Goal: Transaction & Acquisition: Download file/media

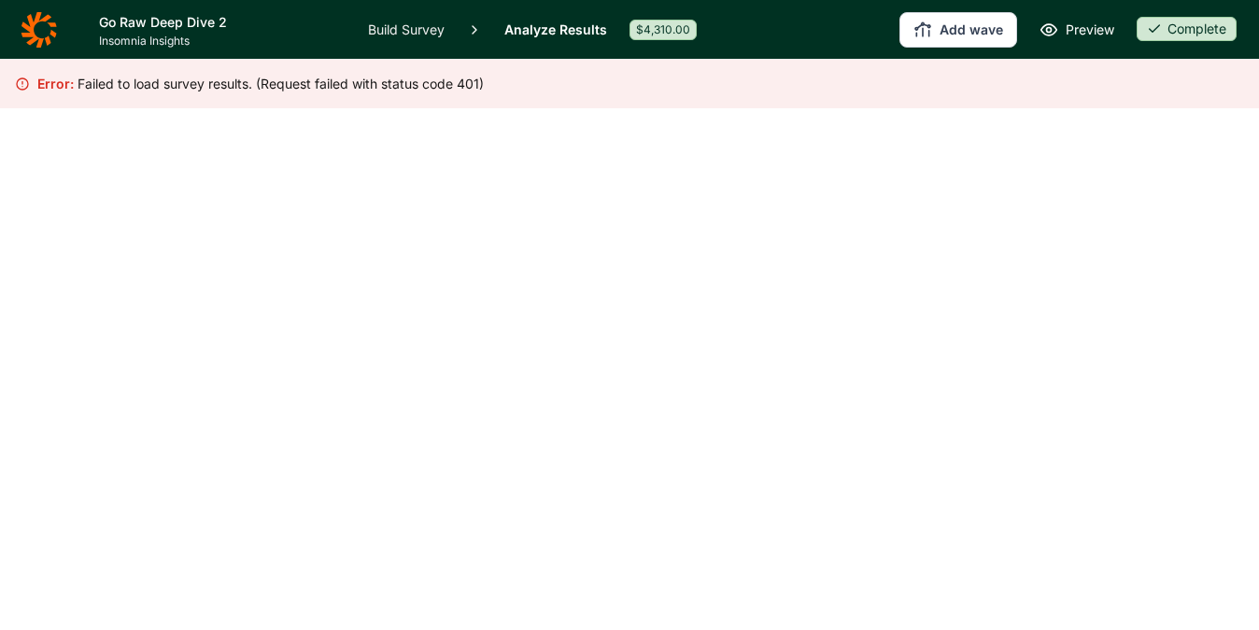
click at [515, 26] on link "Analyze Results" at bounding box center [555, 29] width 103 height 59
click at [40, 31] on icon at bounding box center [39, 29] width 36 height 37
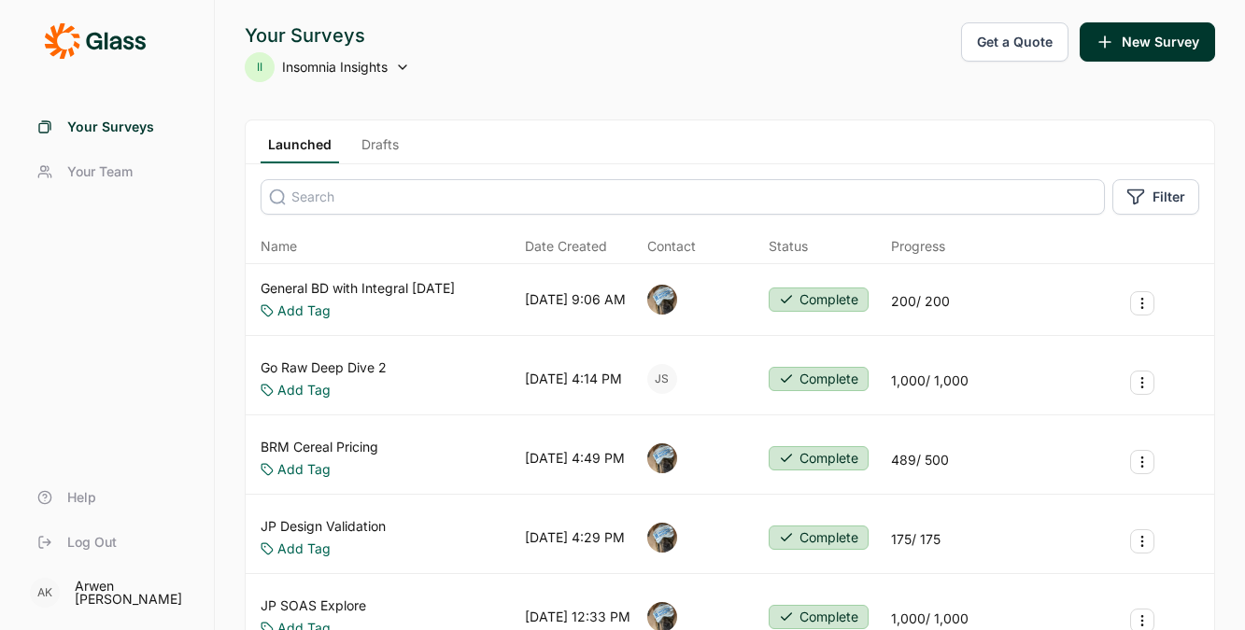
click at [346, 360] on link "Go Raw Deep Dive 2" at bounding box center [324, 368] width 126 height 19
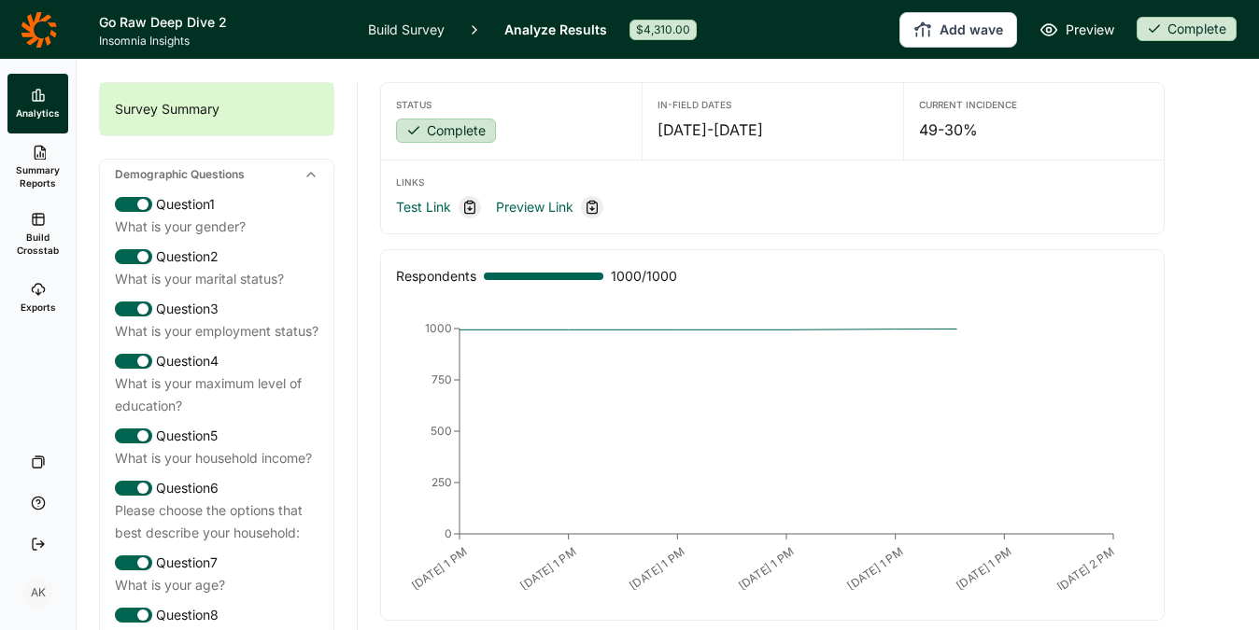
click at [30, 232] on span "Build Crosstab" at bounding box center [38, 244] width 46 height 26
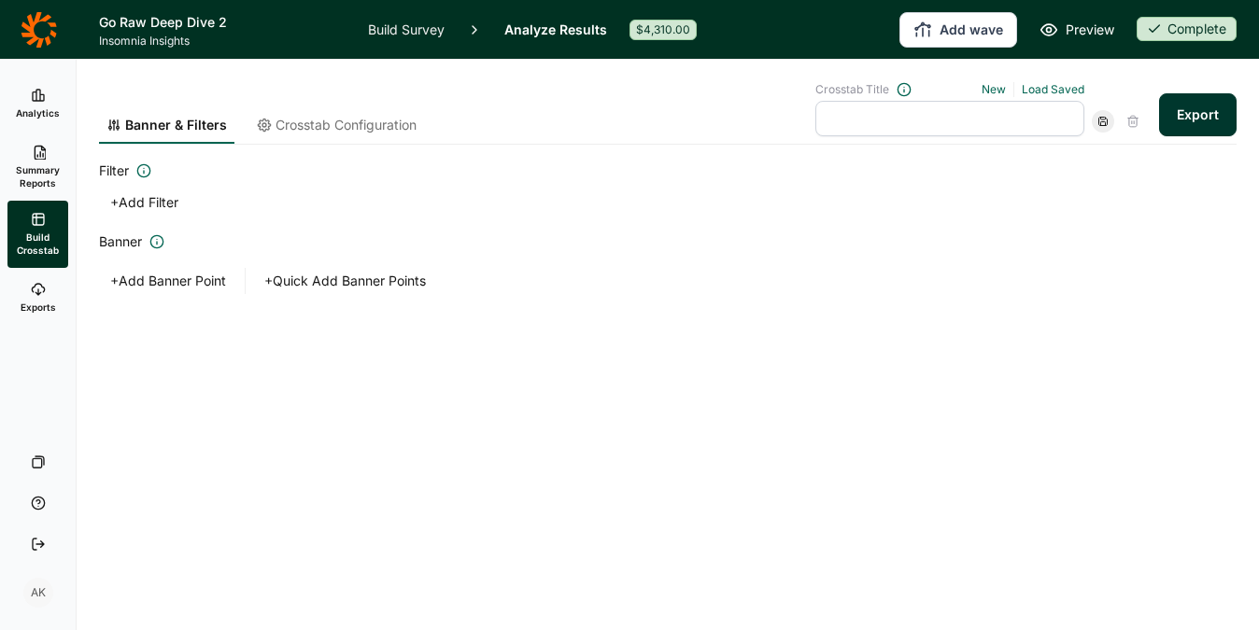
click at [1048, 80] on div "Banner & Filters Crosstab Configuration Crosstab Title New Load Saved Export" at bounding box center [668, 102] width 1138 height 85
click at [1047, 84] on link "Load Saved" at bounding box center [1053, 89] width 63 height 14
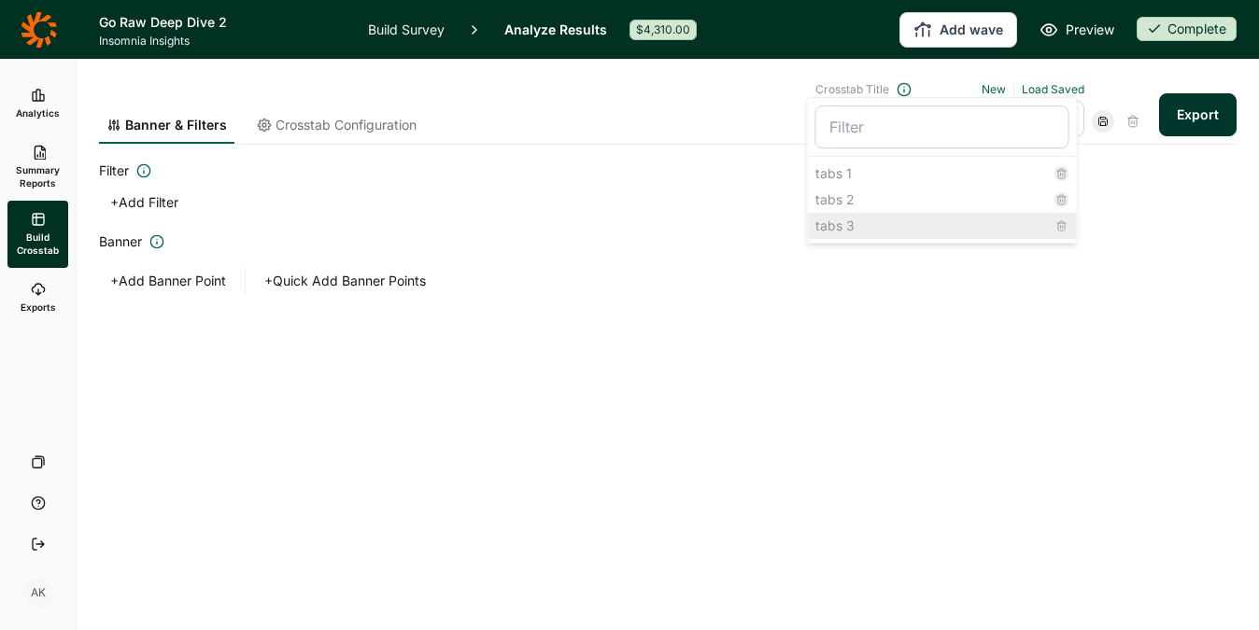
click at [902, 219] on div "tabs 3" at bounding box center [942, 226] width 269 height 26
type input "tabs 3"
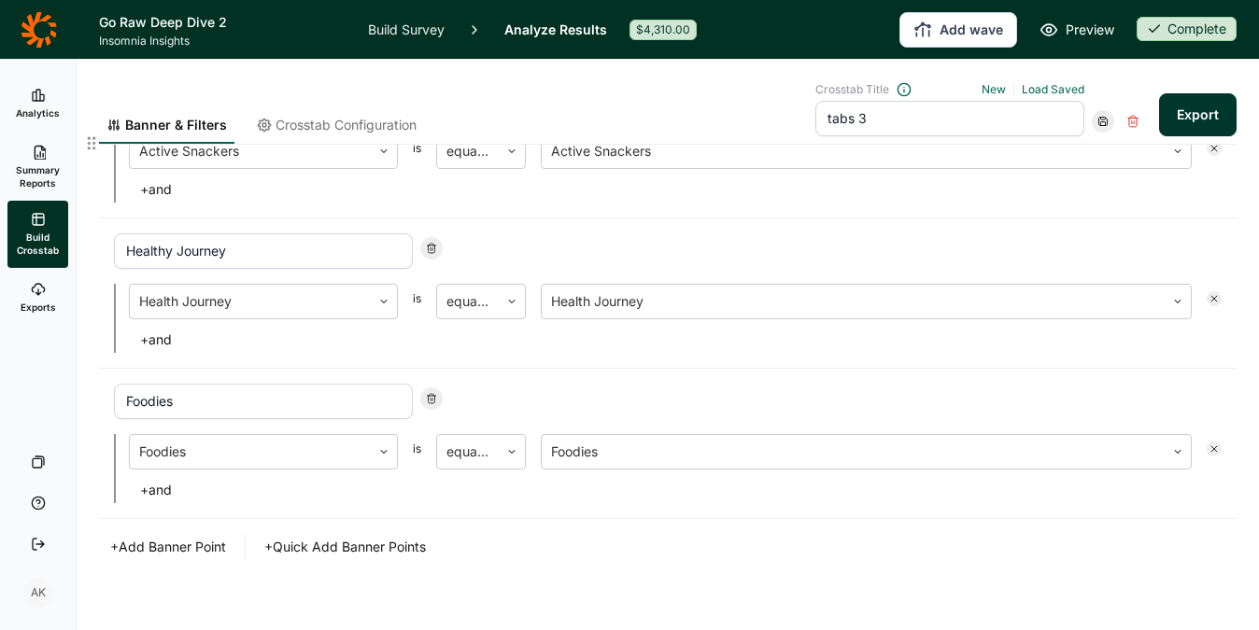
scroll to position [749, 0]
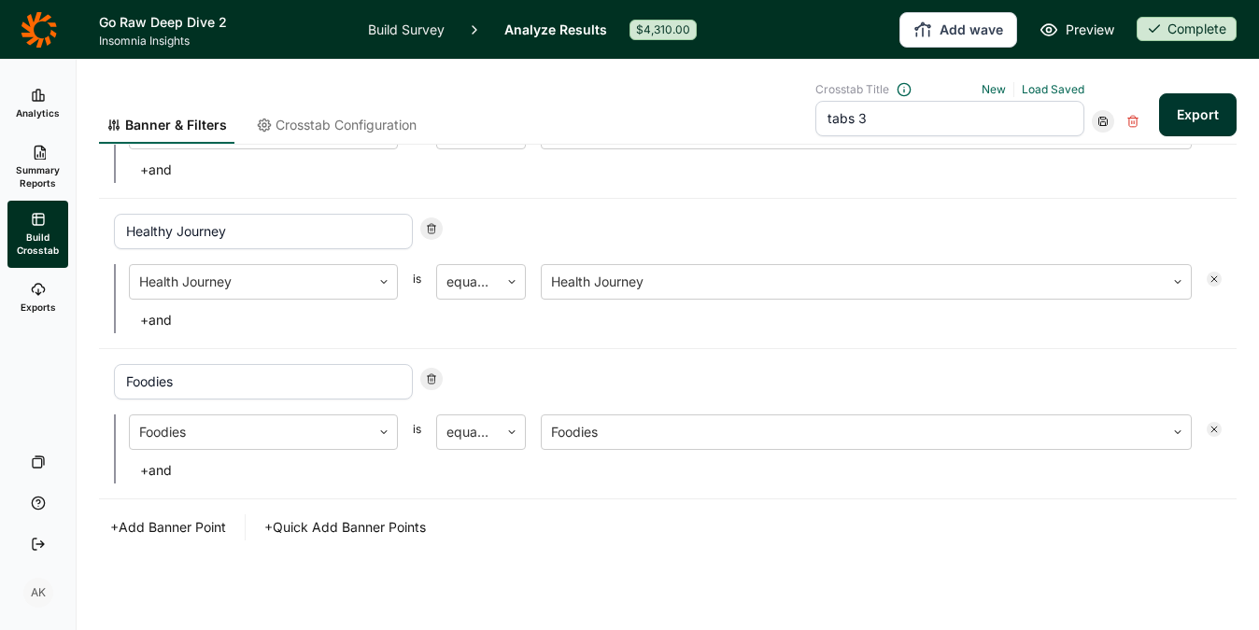
click at [192, 527] on button "+ Add Banner Point" at bounding box center [168, 528] width 138 height 26
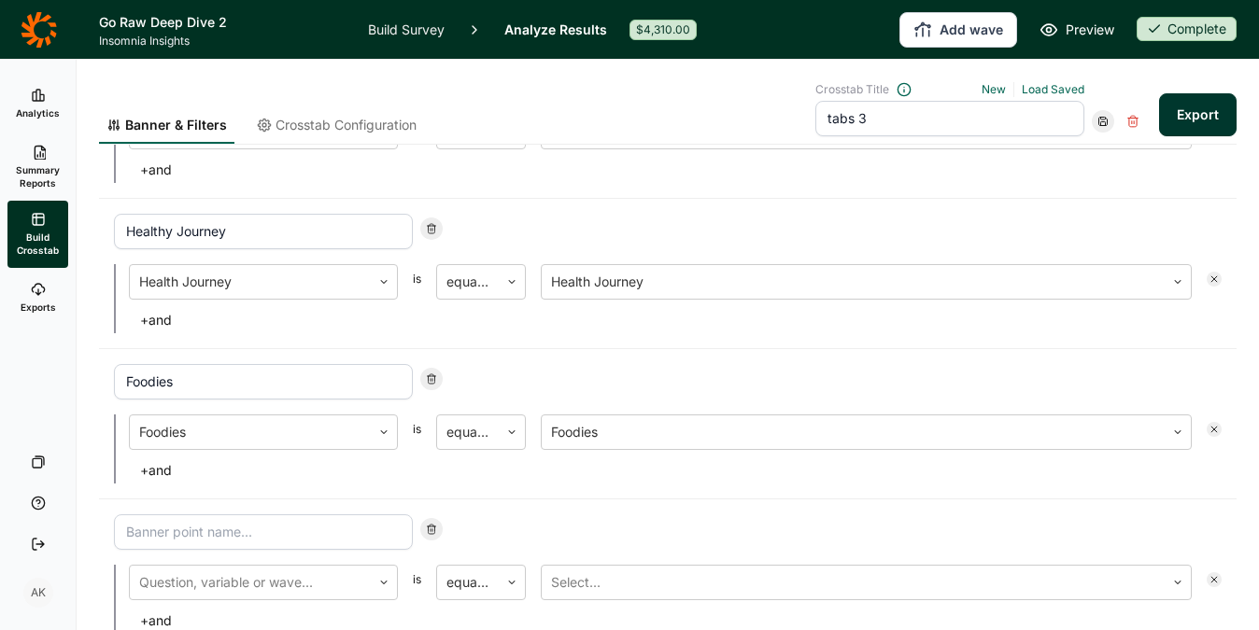
scroll to position [899, 0]
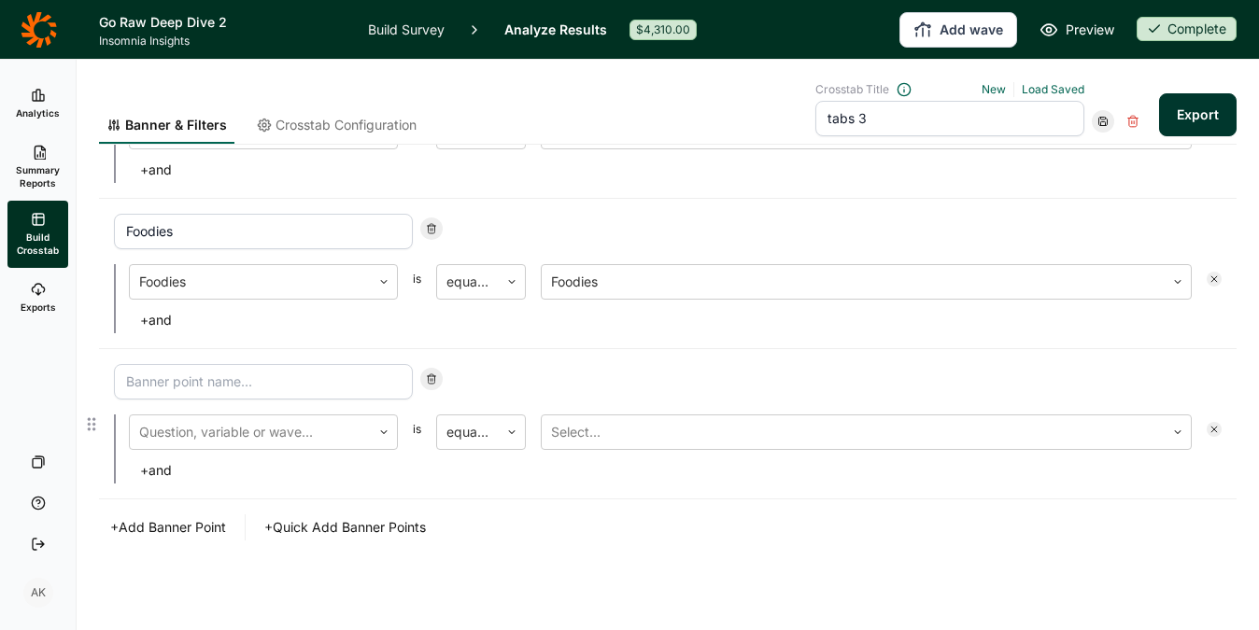
click at [253, 395] on input at bounding box center [263, 381] width 299 height 35
type input "Net Targets"
click at [303, 431] on div at bounding box center [250, 432] width 222 height 26
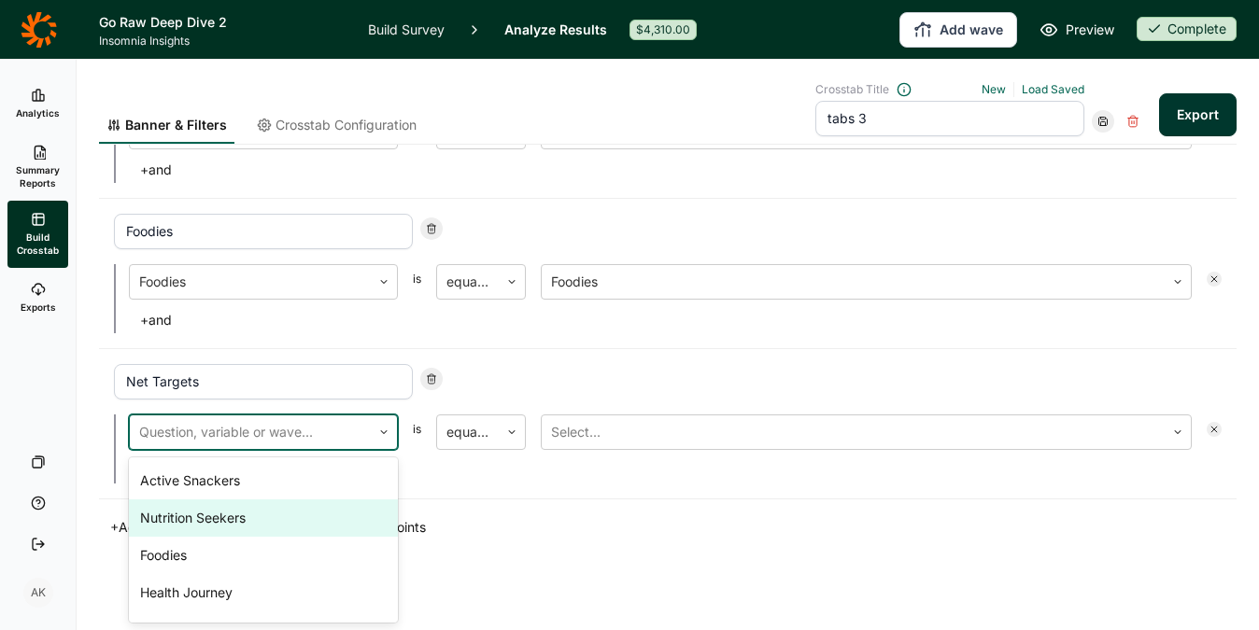
scroll to position [918, 0]
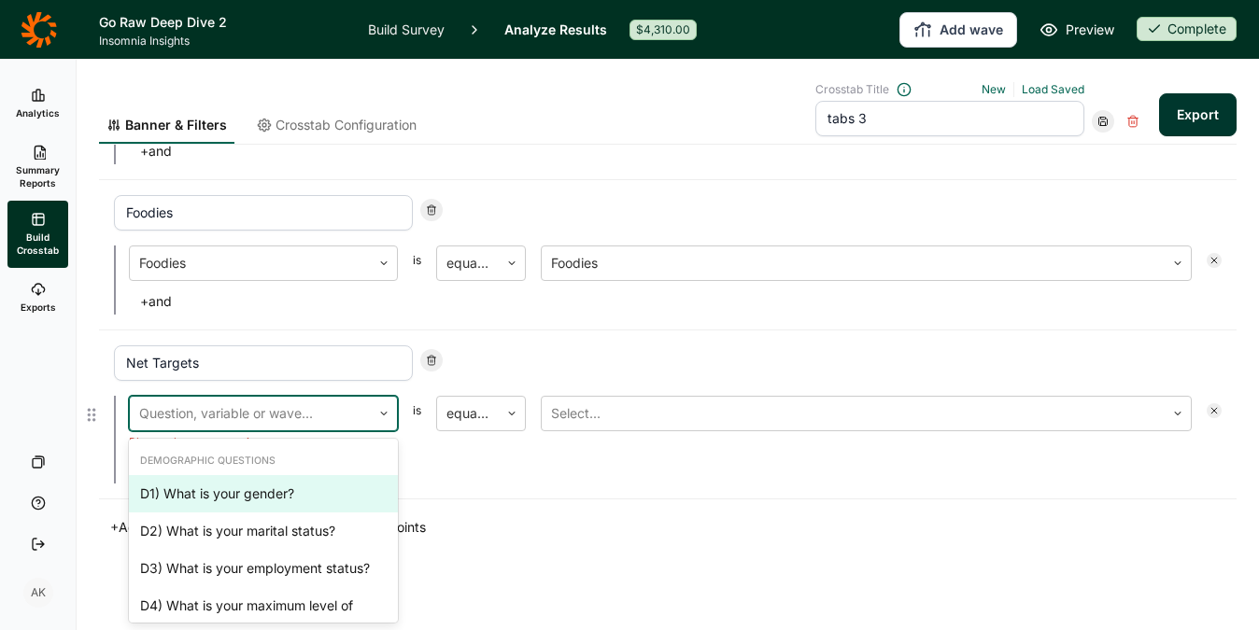
click at [262, 428] on div "Question, variable or wave..." at bounding box center [250, 414] width 241 height 34
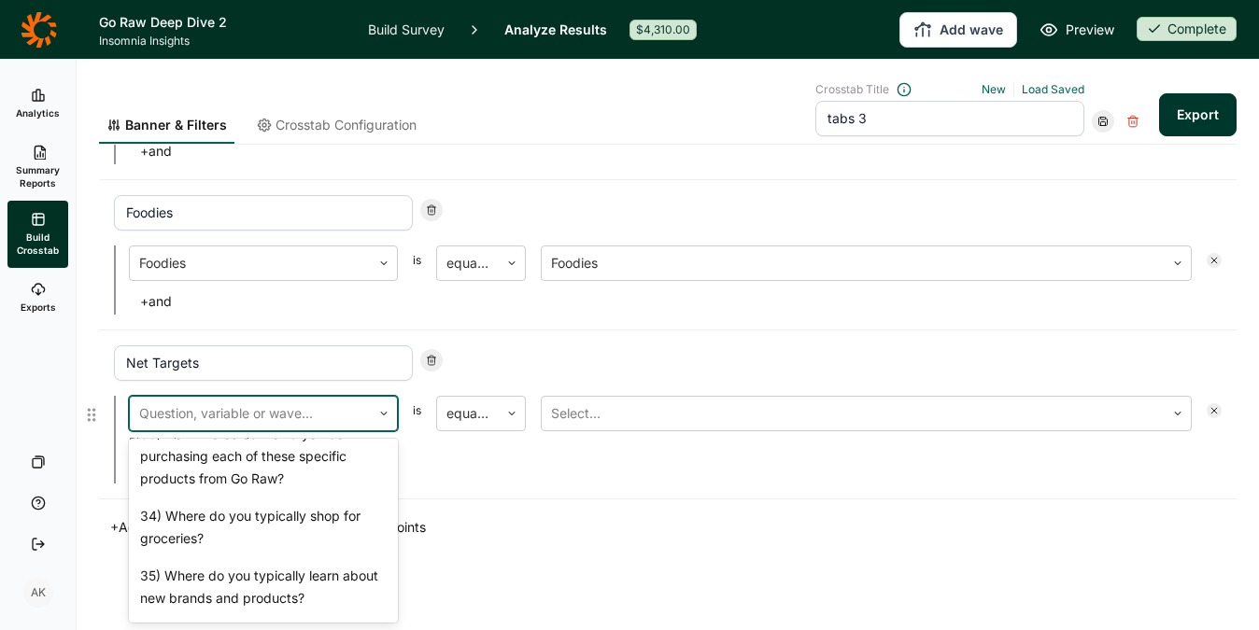
scroll to position [3320, 0]
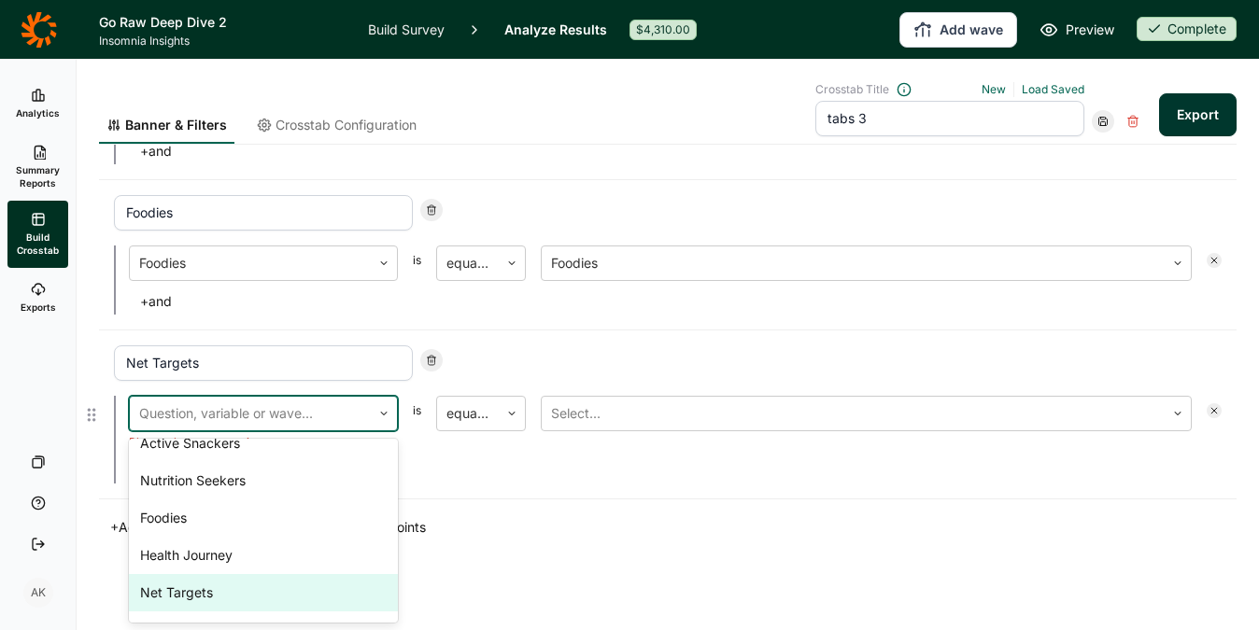
click at [245, 591] on div "Net Targets" at bounding box center [263, 592] width 269 height 37
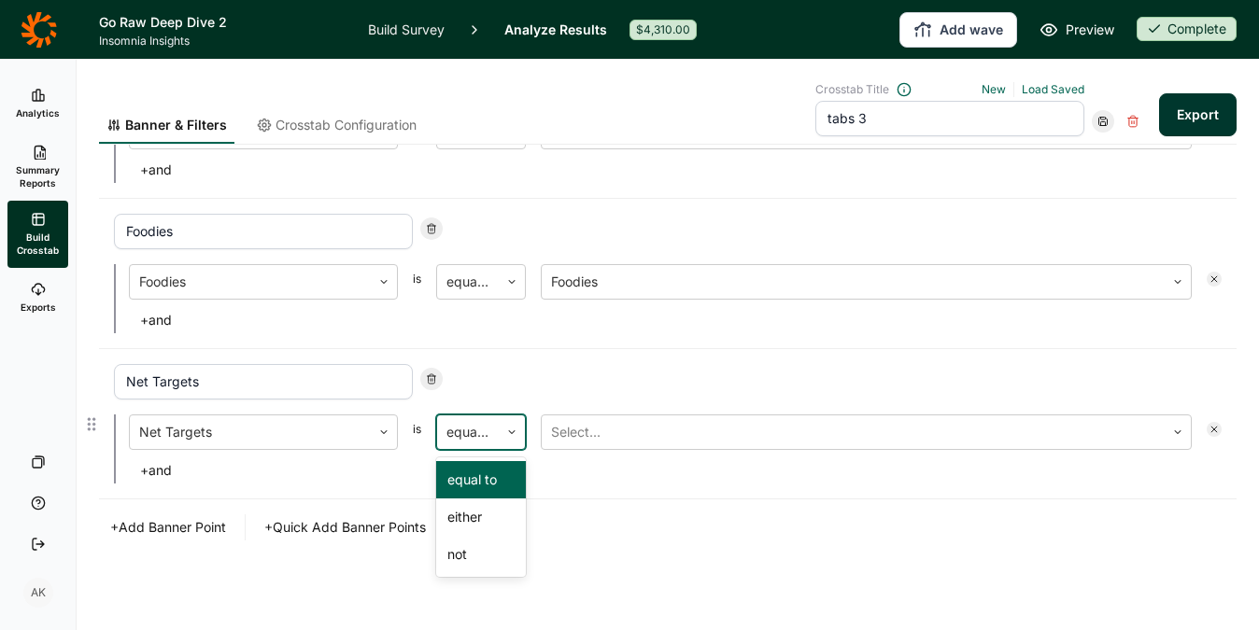
scroll to position [899, 0]
click at [486, 417] on div "equal to" at bounding box center [468, 433] width 62 height 34
click at [465, 505] on div "either" at bounding box center [481, 517] width 90 height 37
click at [624, 434] on div at bounding box center [853, 432] width 604 height 26
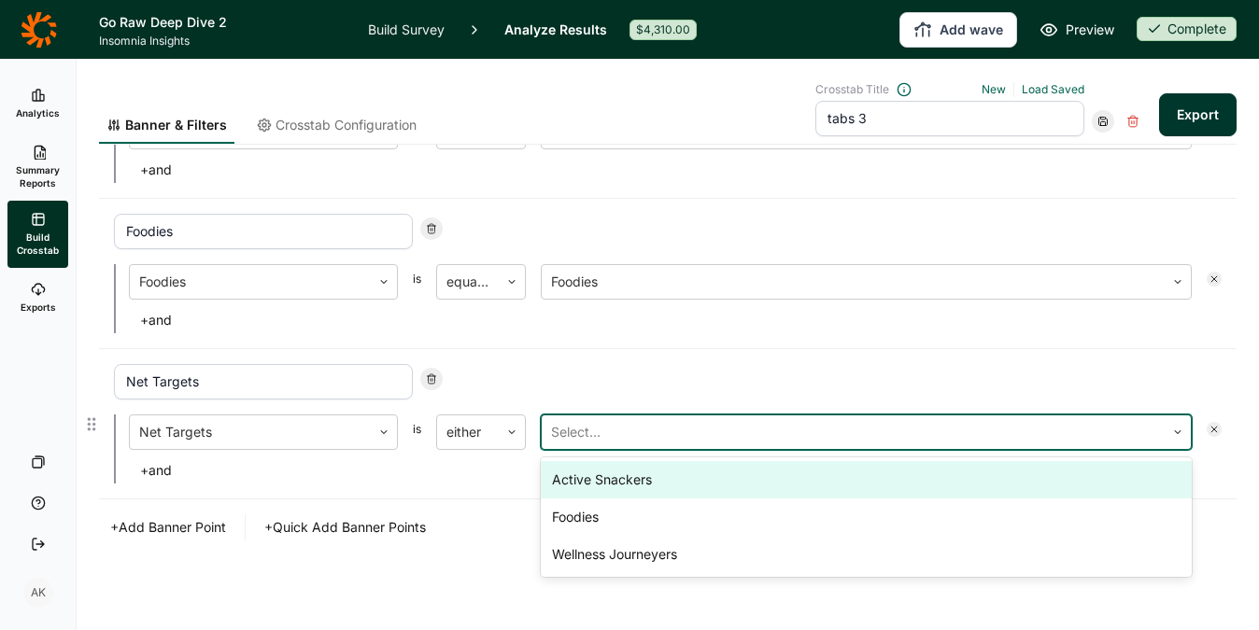
click at [616, 476] on div "Active Snackers" at bounding box center [866, 479] width 651 height 37
click at [616, 477] on div "Foodies" at bounding box center [866, 479] width 651 height 37
click at [616, 477] on div "Wellness Journeyers" at bounding box center [866, 479] width 651 height 37
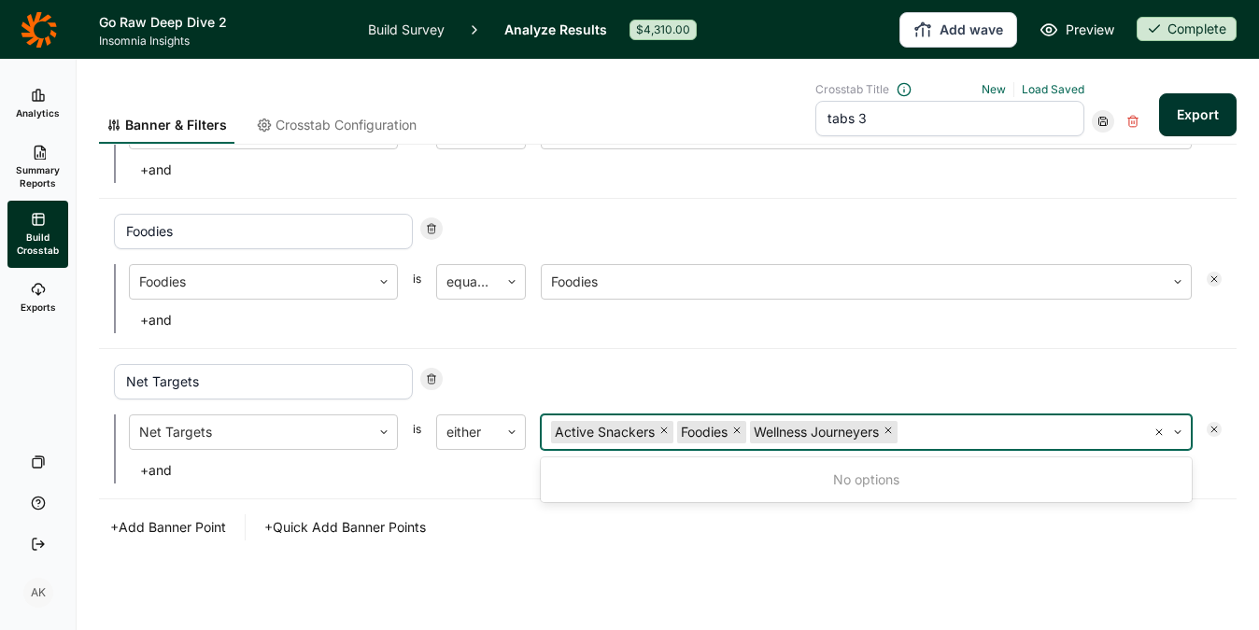
click at [603, 516] on div "+ Add Banner Point + Quick Add Banner Points" at bounding box center [668, 528] width 1138 height 26
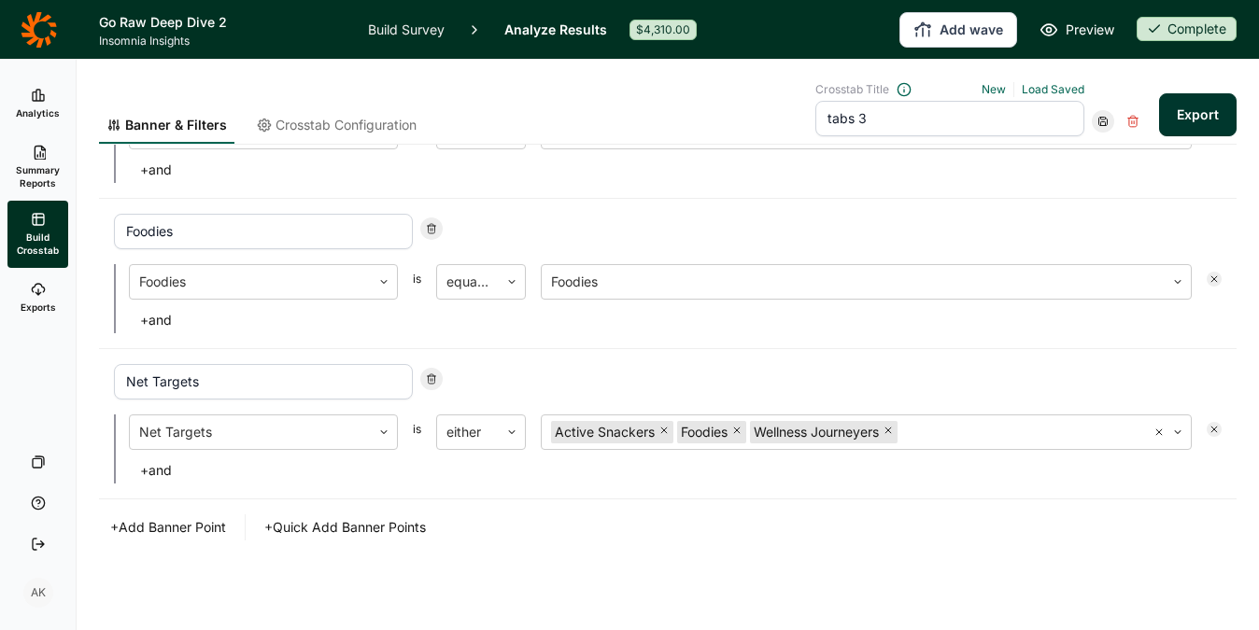
click at [1175, 108] on button "Export" at bounding box center [1198, 114] width 78 height 43
click at [1080, 583] on link "download your file here" at bounding box center [1087, 578] width 147 height 15
click at [970, 121] on input "tabs 3" at bounding box center [949, 118] width 269 height 35
drag, startPoint x: 864, startPoint y: 119, endPoint x: 844, endPoint y: 117, distance: 19.7
click at [844, 117] on input "tabs 3" at bounding box center [949, 118] width 269 height 35
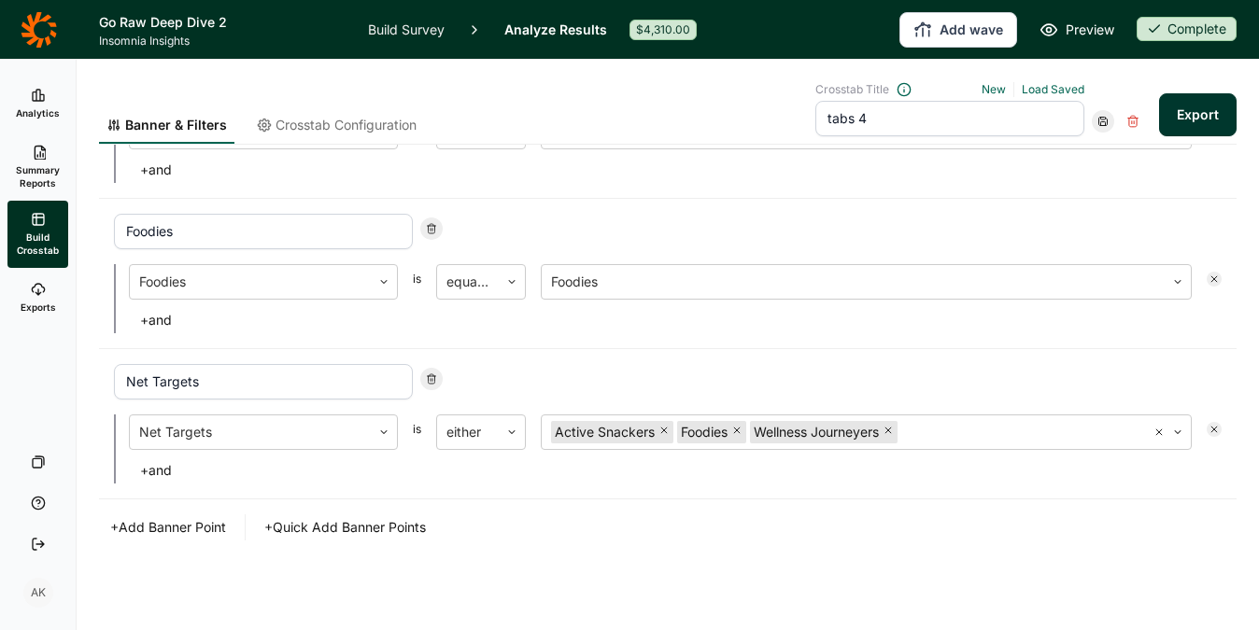
type input "tabs 4"
click at [1099, 121] on use at bounding box center [1103, 122] width 8 height 8
click at [1087, 170] on div "Save as new" at bounding box center [1146, 173] width 149 height 26
click at [35, 304] on span "Exports" at bounding box center [38, 307] width 35 height 13
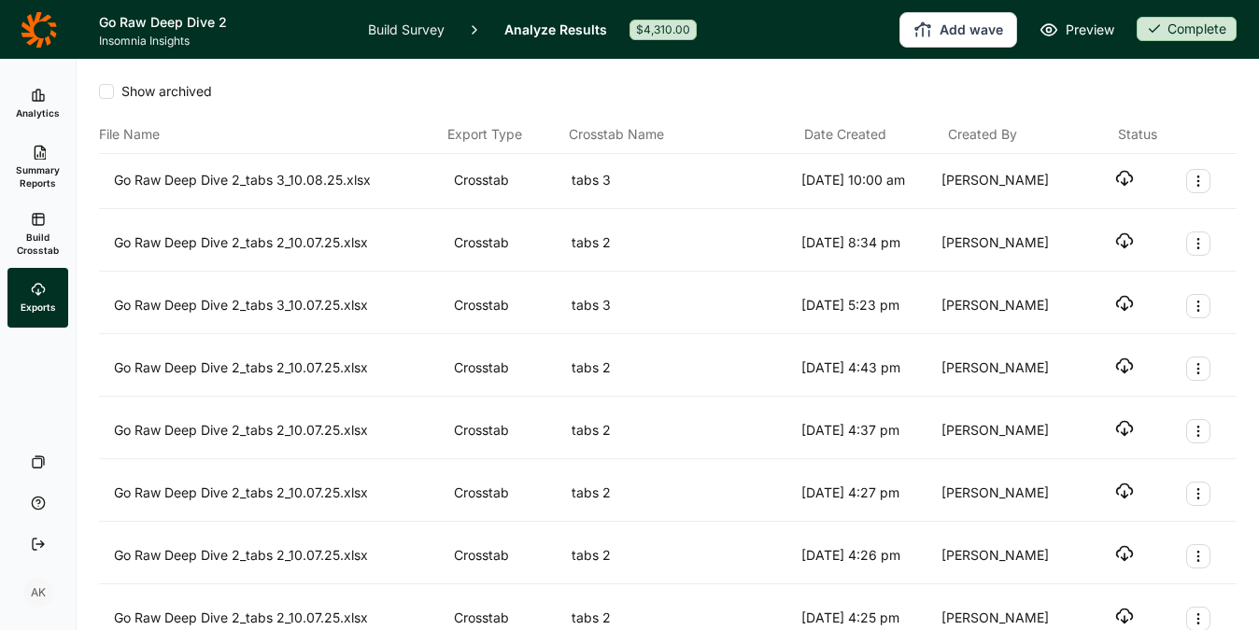
click at [1115, 176] on icon "button" at bounding box center [1124, 178] width 19 height 19
click at [37, 227] on link "Build Crosstab" at bounding box center [37, 234] width 61 height 67
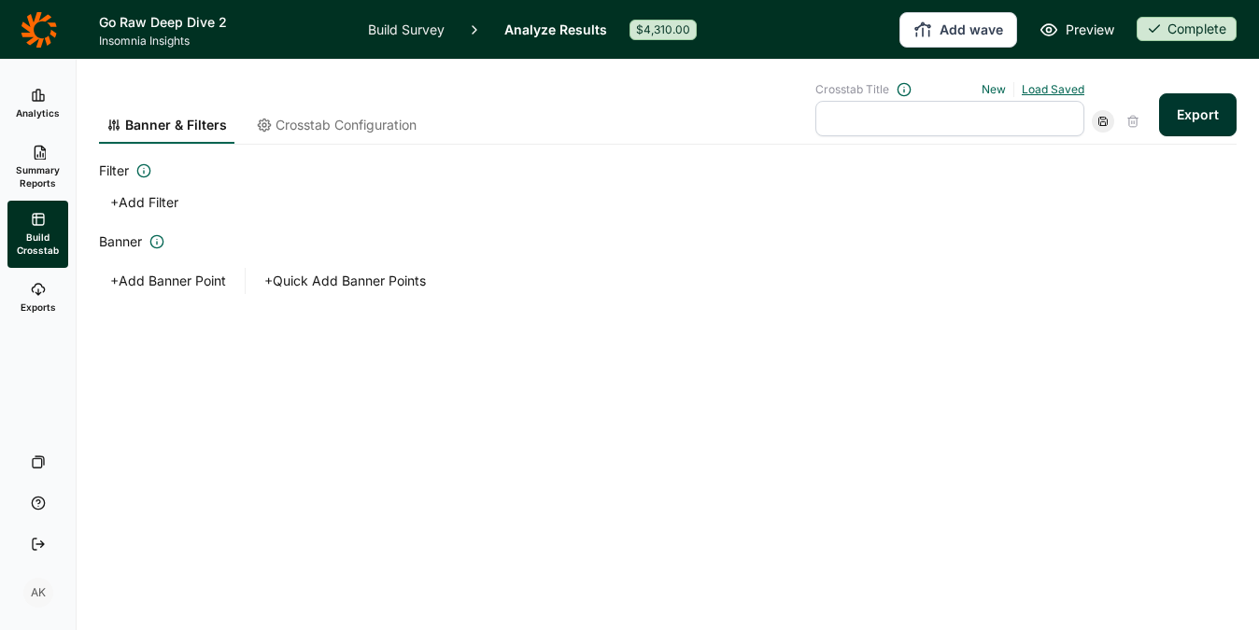
click at [1062, 92] on link "Load Saved" at bounding box center [1053, 89] width 63 height 14
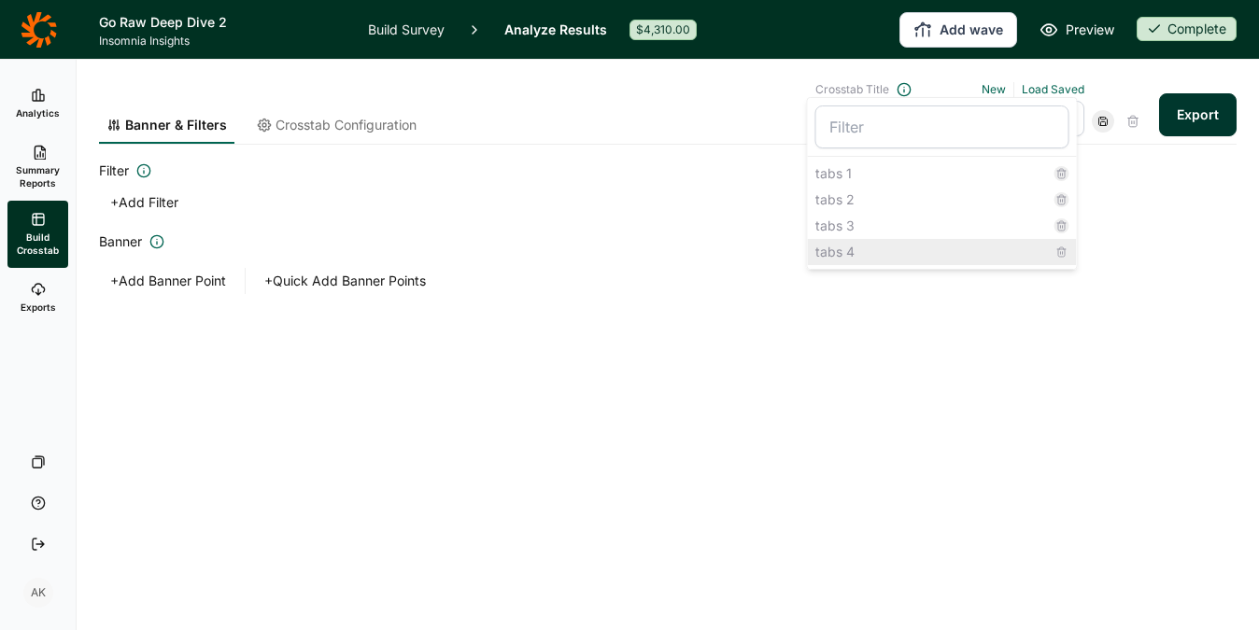
click at [879, 248] on div "tabs 4" at bounding box center [942, 252] width 269 height 26
type input "tabs 4"
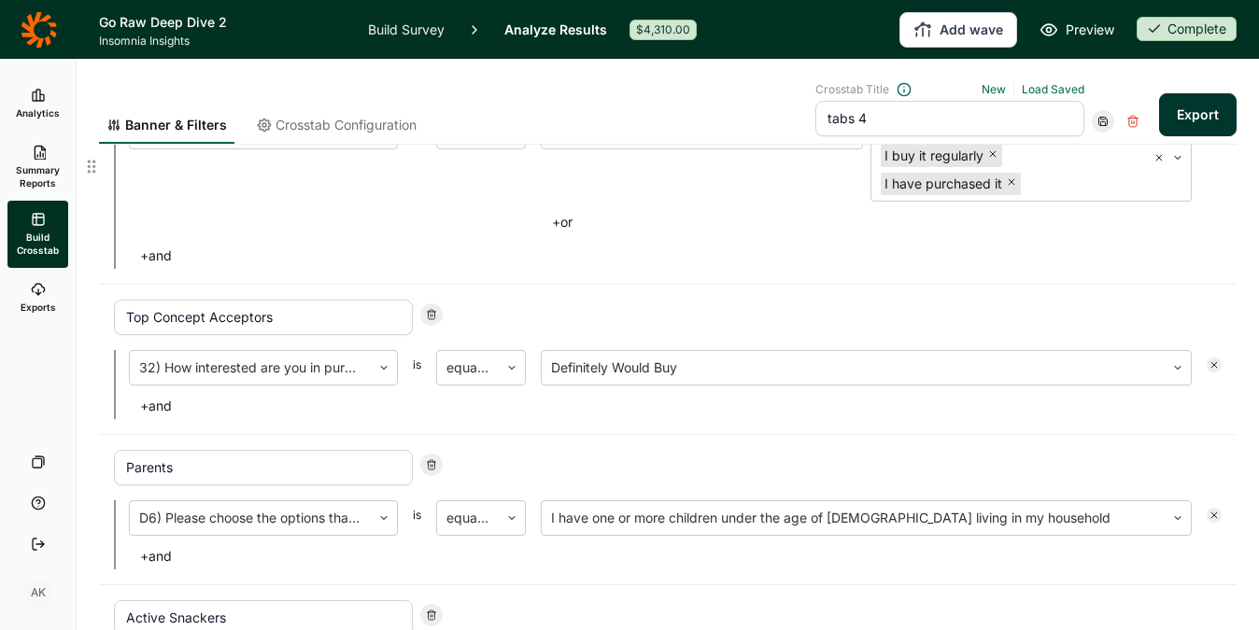
scroll to position [899, 0]
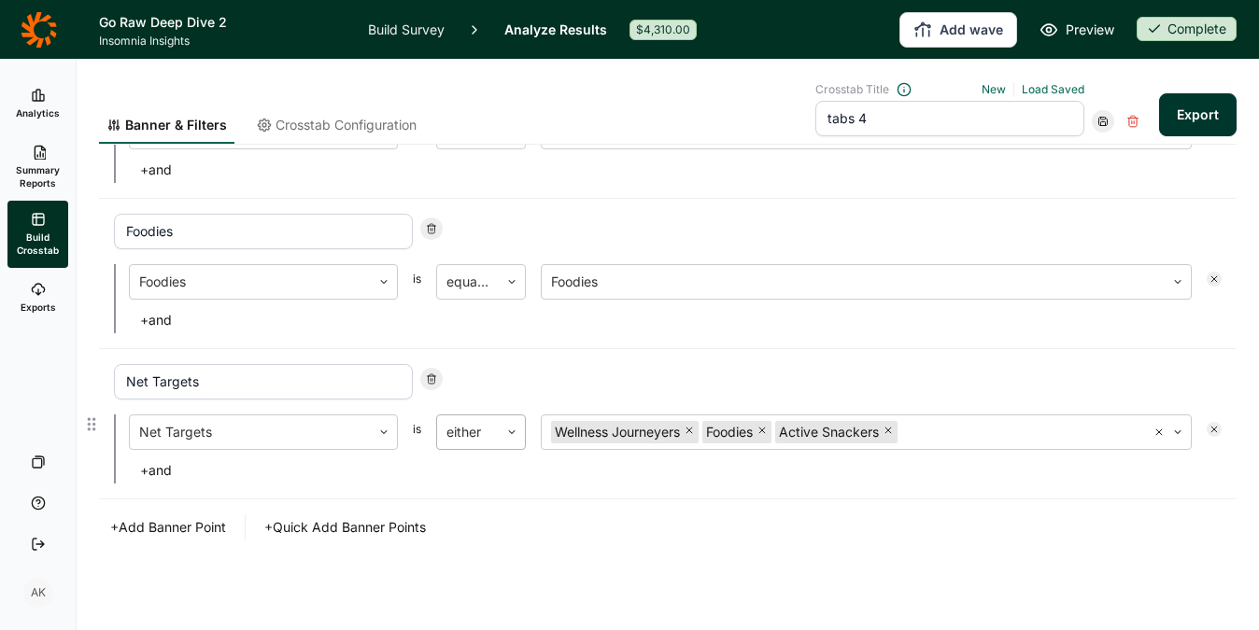
click at [500, 440] on div at bounding box center [512, 433] width 26 height 34
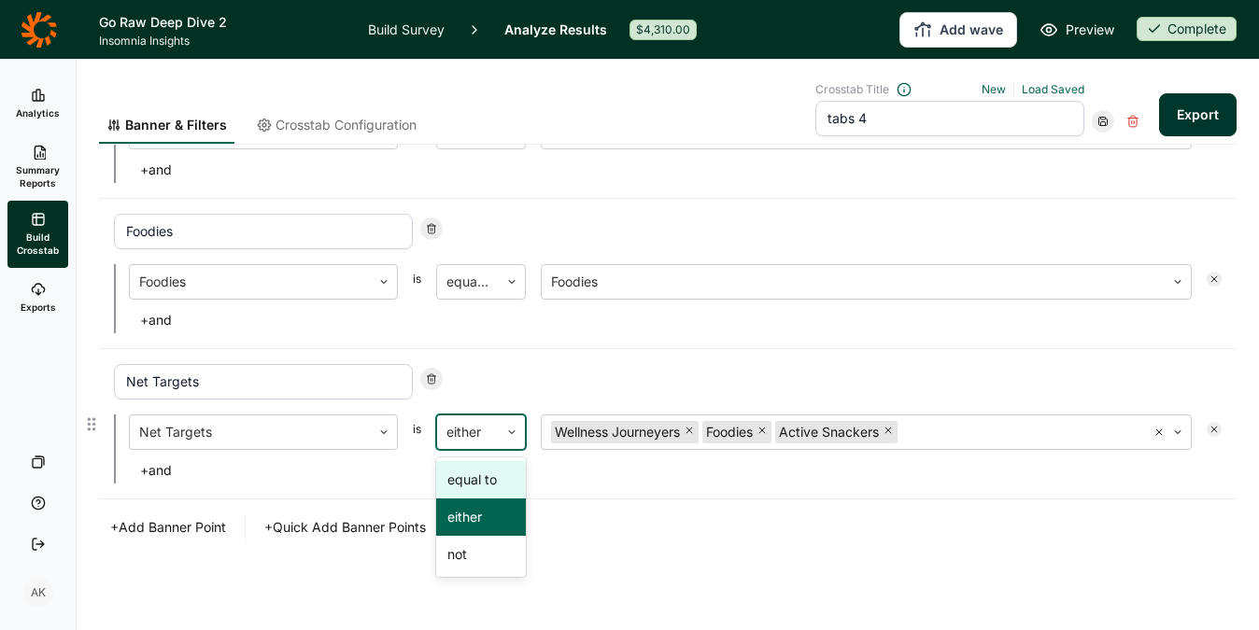
click at [479, 481] on div "equal to" at bounding box center [481, 479] width 90 height 37
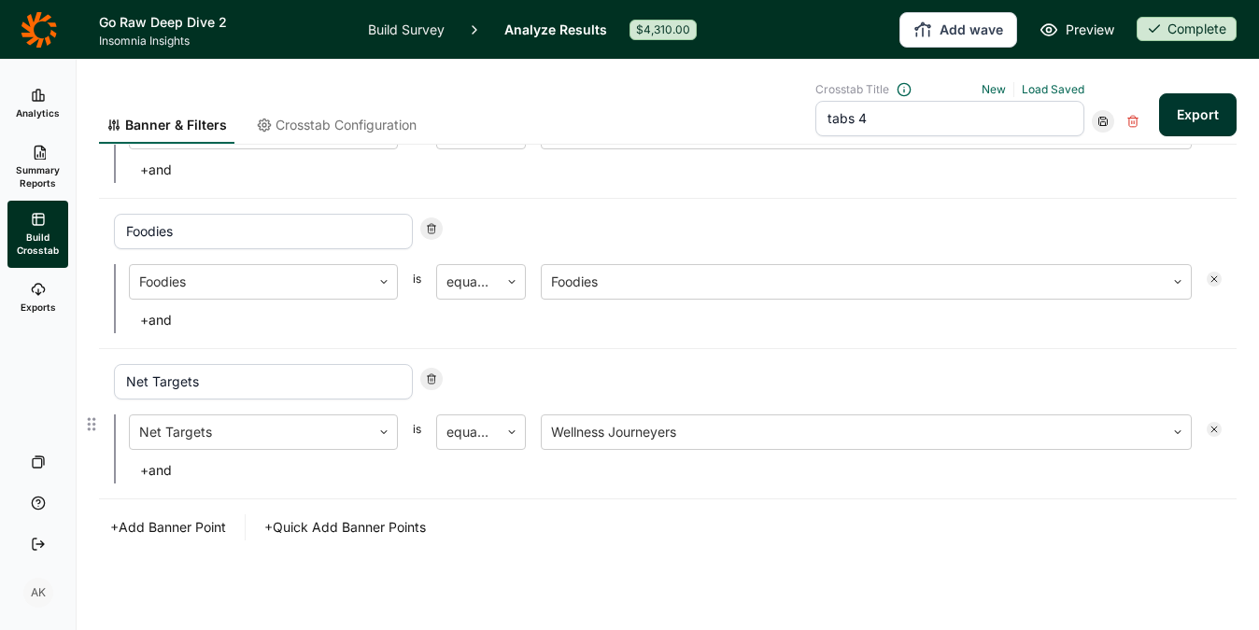
click at [154, 466] on button "+ and" at bounding box center [156, 471] width 54 height 26
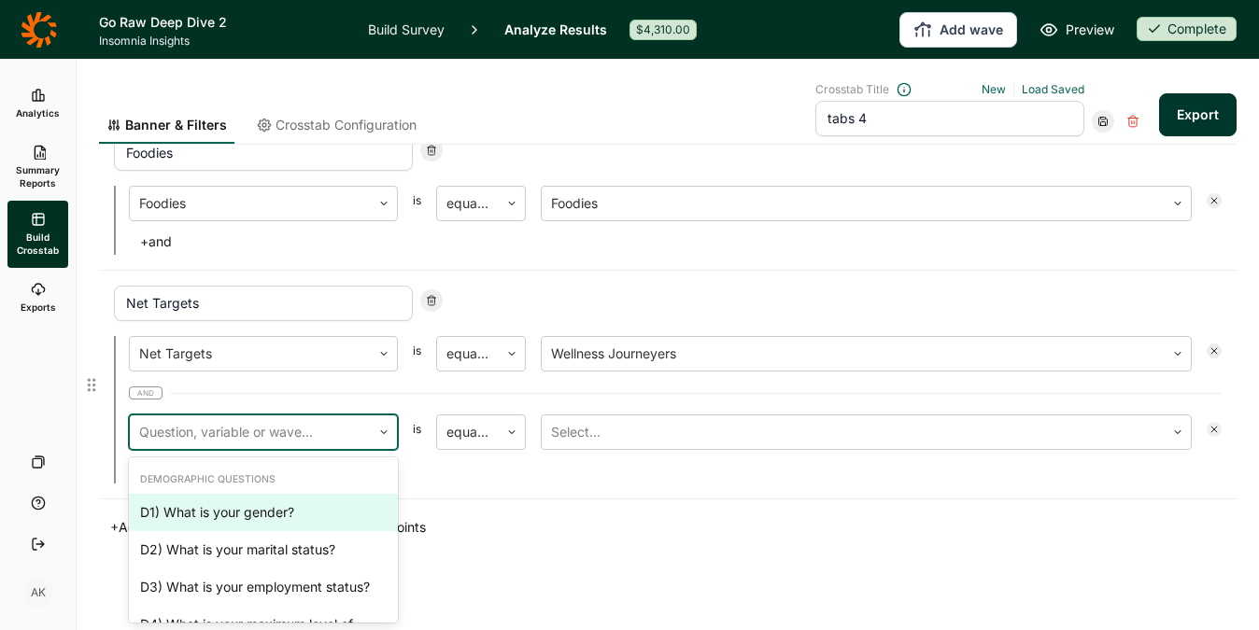
click at [266, 443] on div at bounding box center [250, 432] width 222 height 26
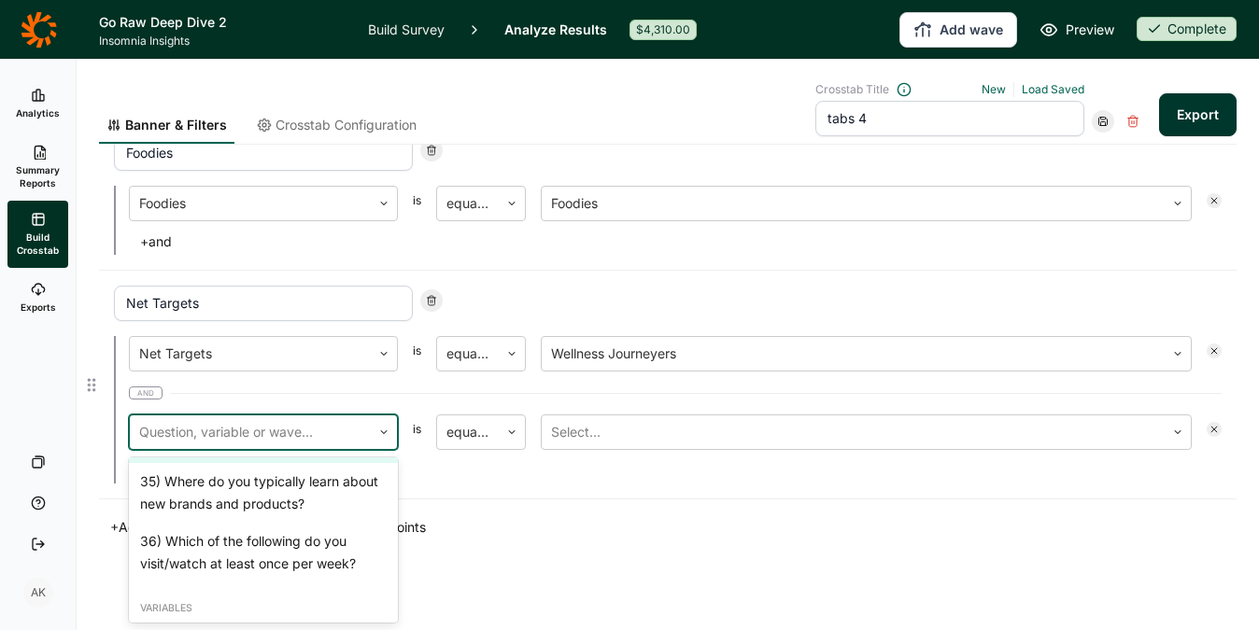
scroll to position [3339, 0]
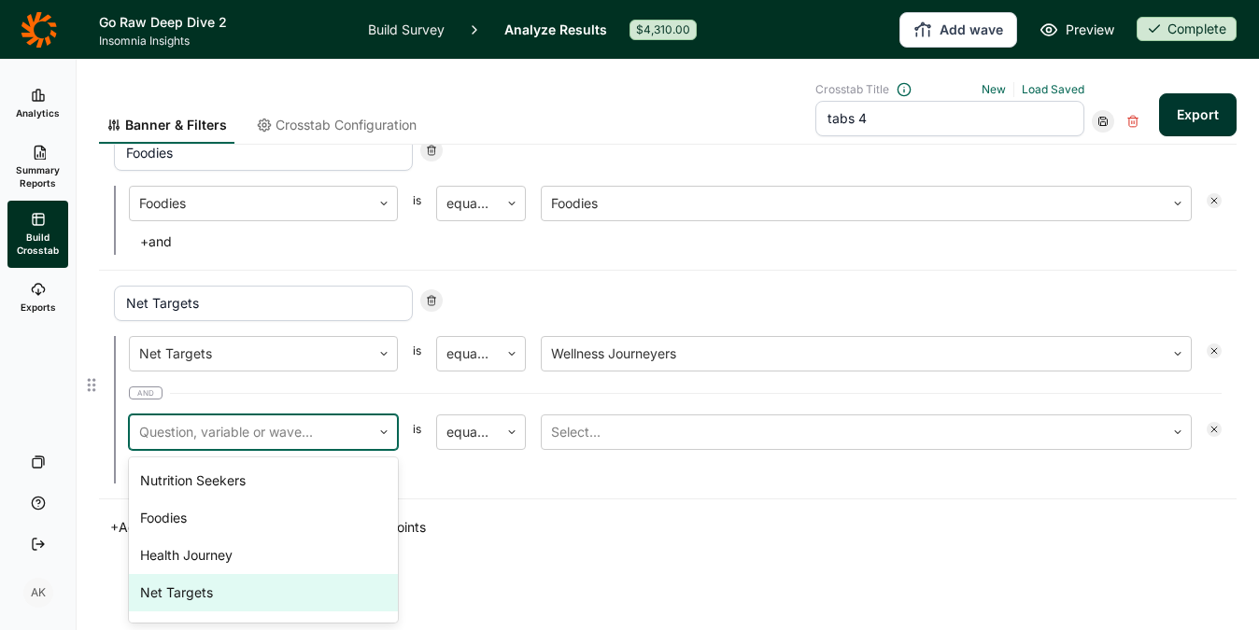
click at [255, 593] on div "Net Targets" at bounding box center [263, 592] width 269 height 37
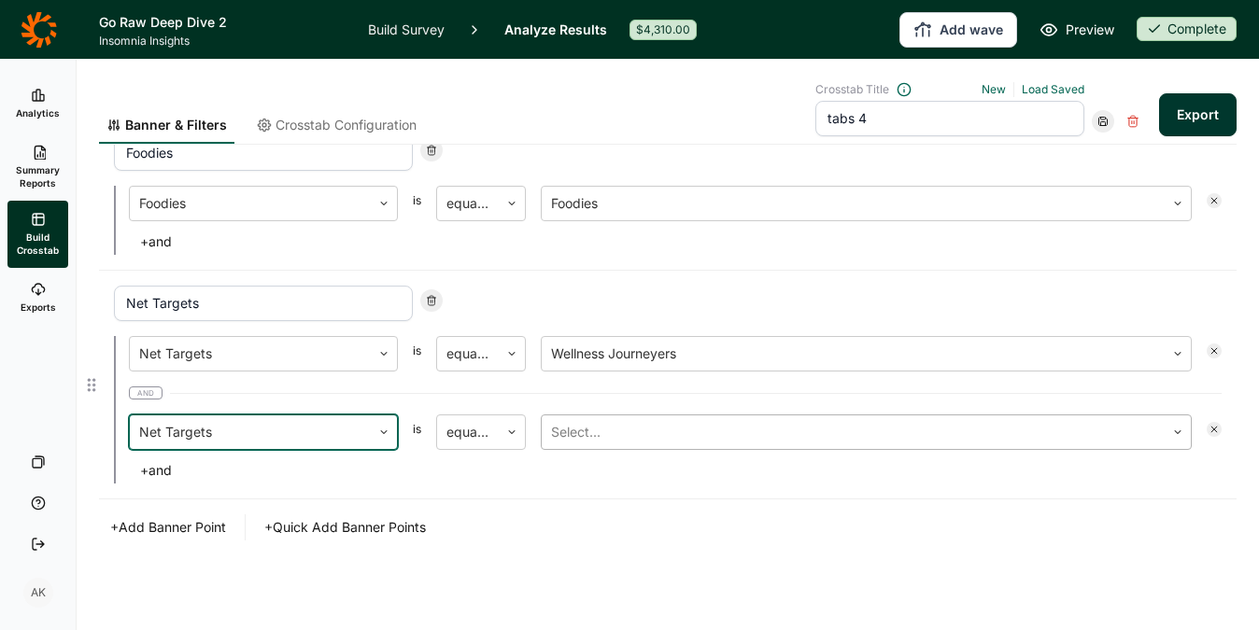
click at [589, 424] on div at bounding box center [853, 432] width 604 height 26
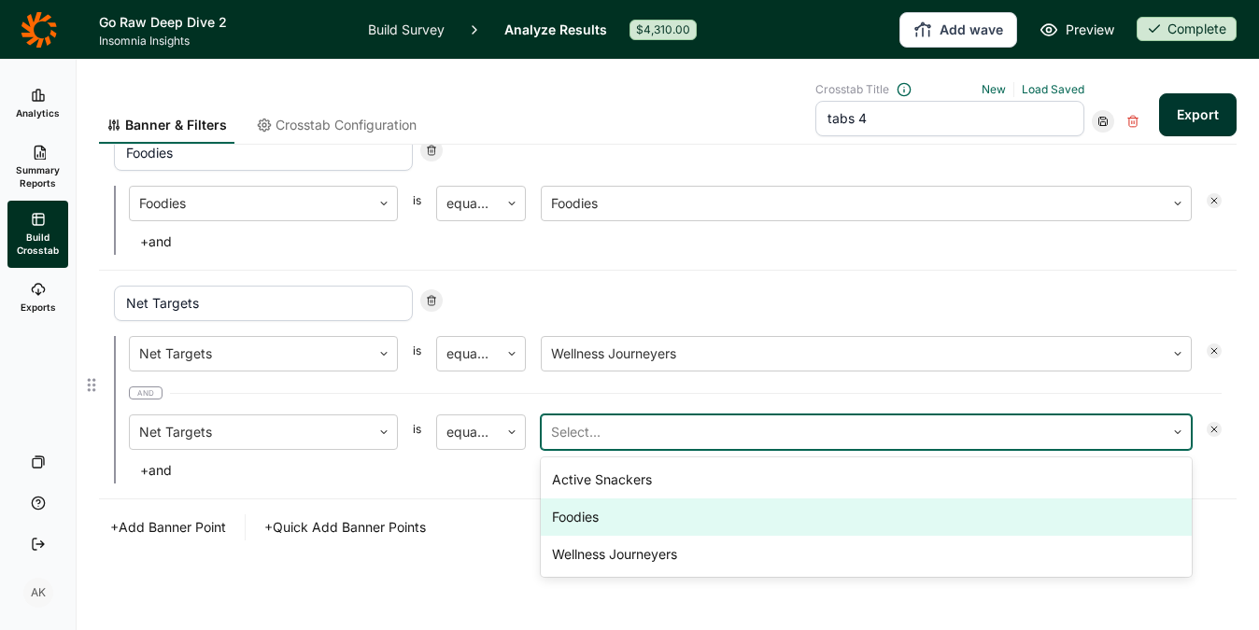
click at [593, 515] on div "Foodies" at bounding box center [866, 517] width 651 height 37
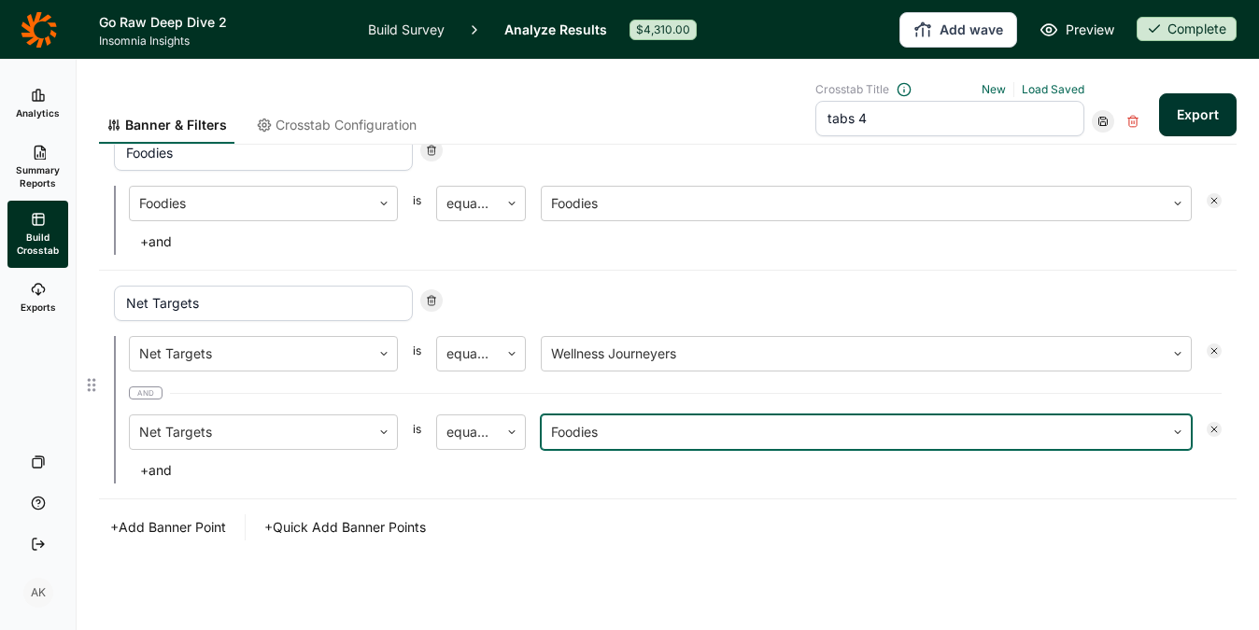
click at [161, 470] on button "+ and" at bounding box center [156, 471] width 54 height 26
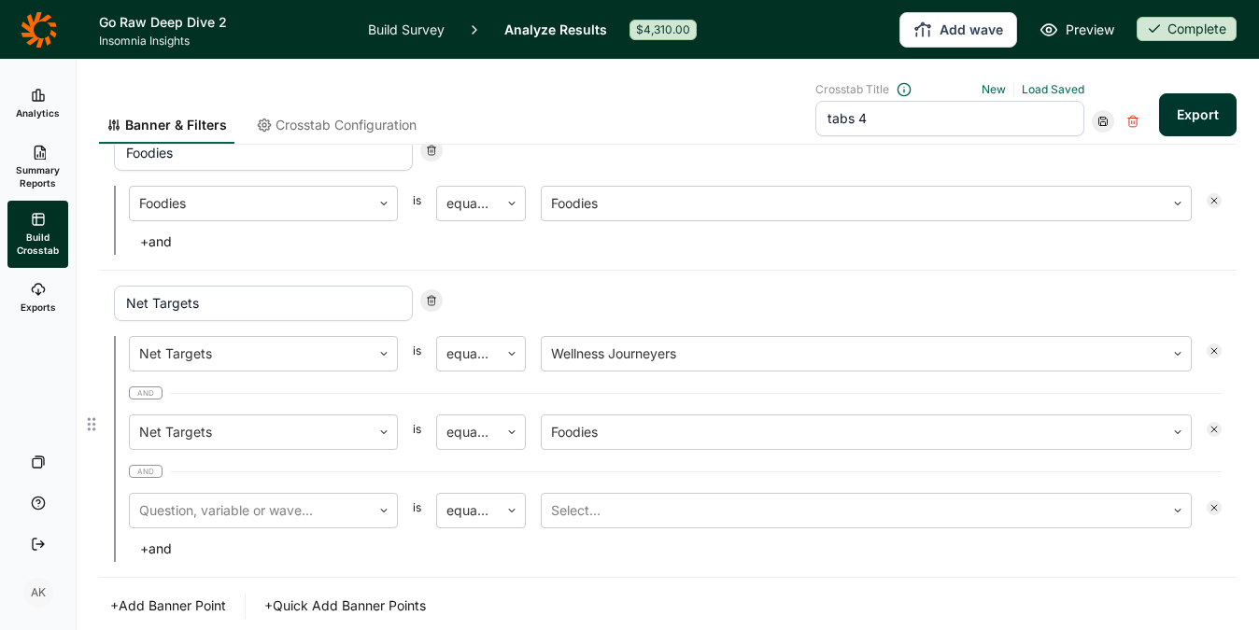
scroll to position [1056, 0]
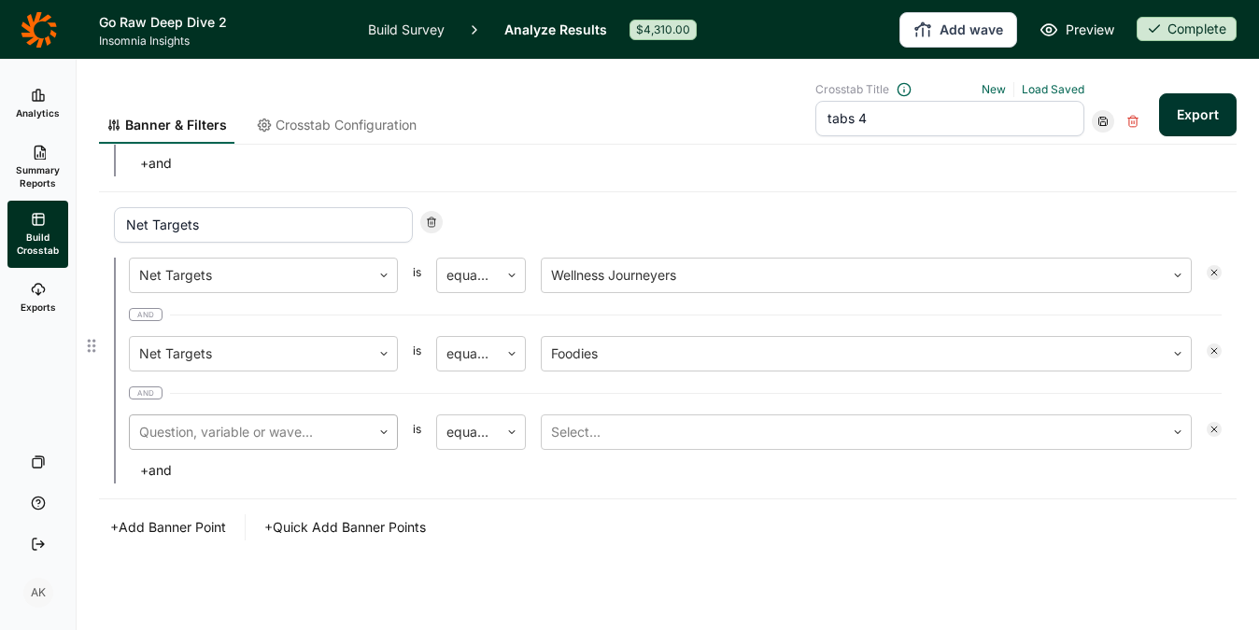
click at [272, 435] on div at bounding box center [250, 432] width 222 height 26
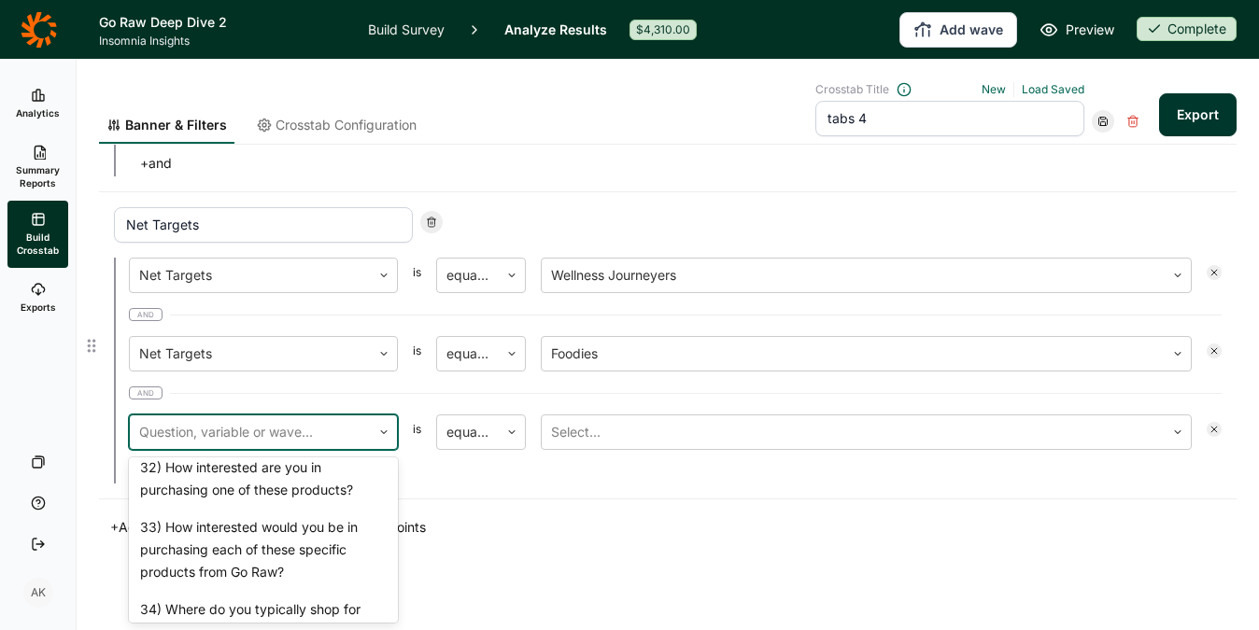
scroll to position [3339, 0]
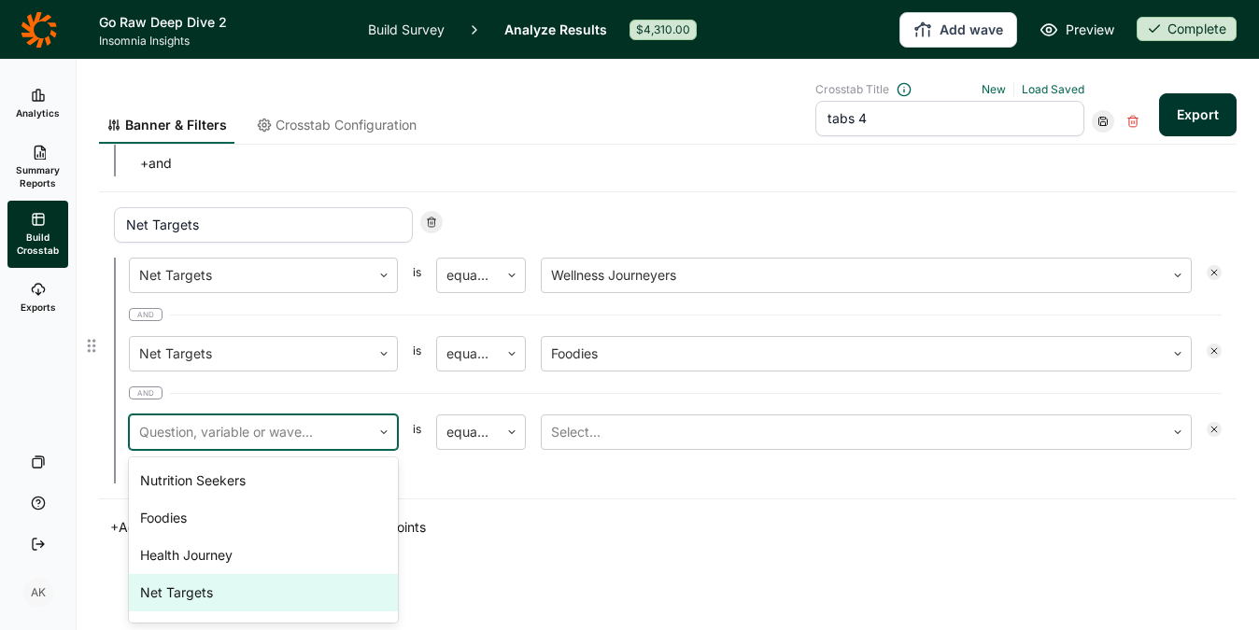
click at [247, 585] on div "Net Targets" at bounding box center [263, 592] width 269 height 37
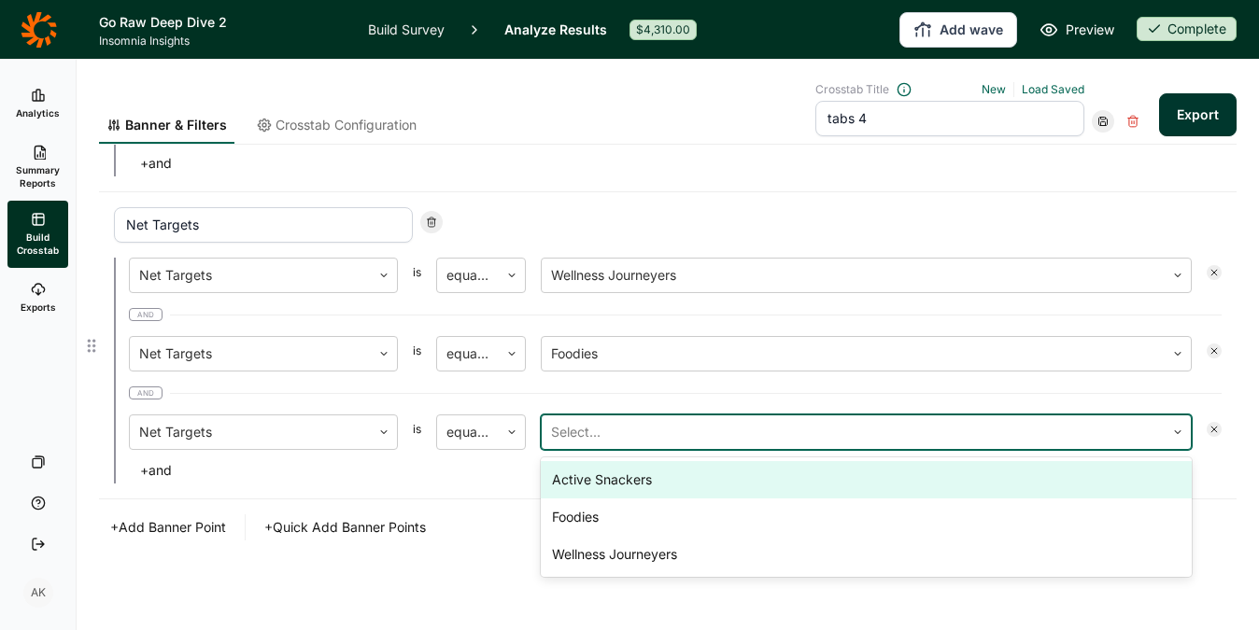
click at [627, 441] on div at bounding box center [853, 432] width 604 height 26
click at [632, 488] on div "Active Snackers" at bounding box center [866, 479] width 651 height 37
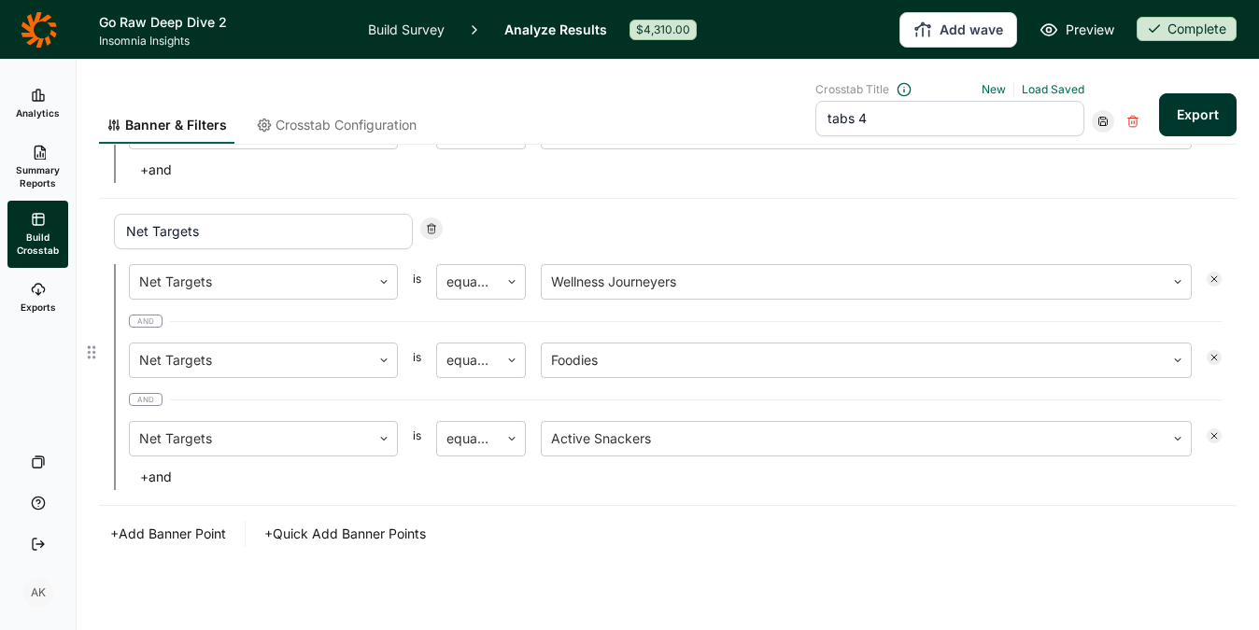
scroll to position [1048, 0]
click at [153, 233] on input "Net Targets" at bounding box center [263, 233] width 299 height 35
drag, startPoint x: 153, startPoint y: 233, endPoint x: 124, endPoint y: 231, distance: 29.1
click at [124, 231] on input "Net Targets" at bounding box center [263, 233] width 299 height 35
click at [737, 529] on div "+ Add Banner Point + Quick Add Banner Points" at bounding box center [668, 536] width 1138 height 26
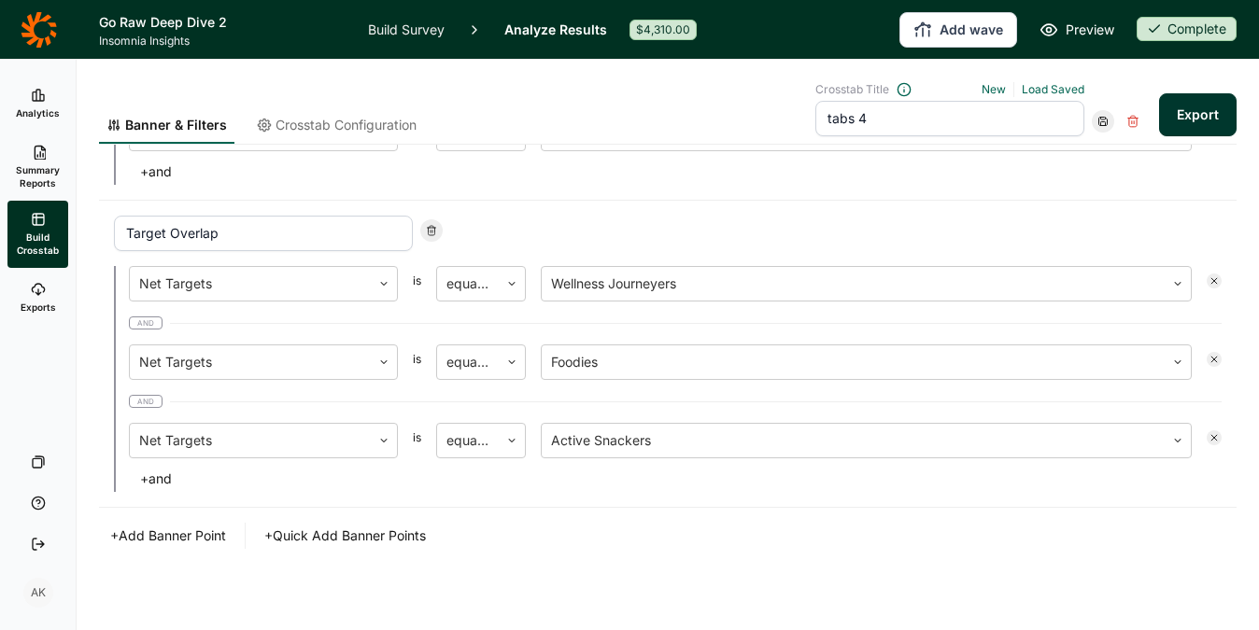
click at [1191, 106] on button "Export" at bounding box center [1198, 114] width 78 height 43
click at [1044, 583] on link "download your file here" at bounding box center [1087, 578] width 147 height 15
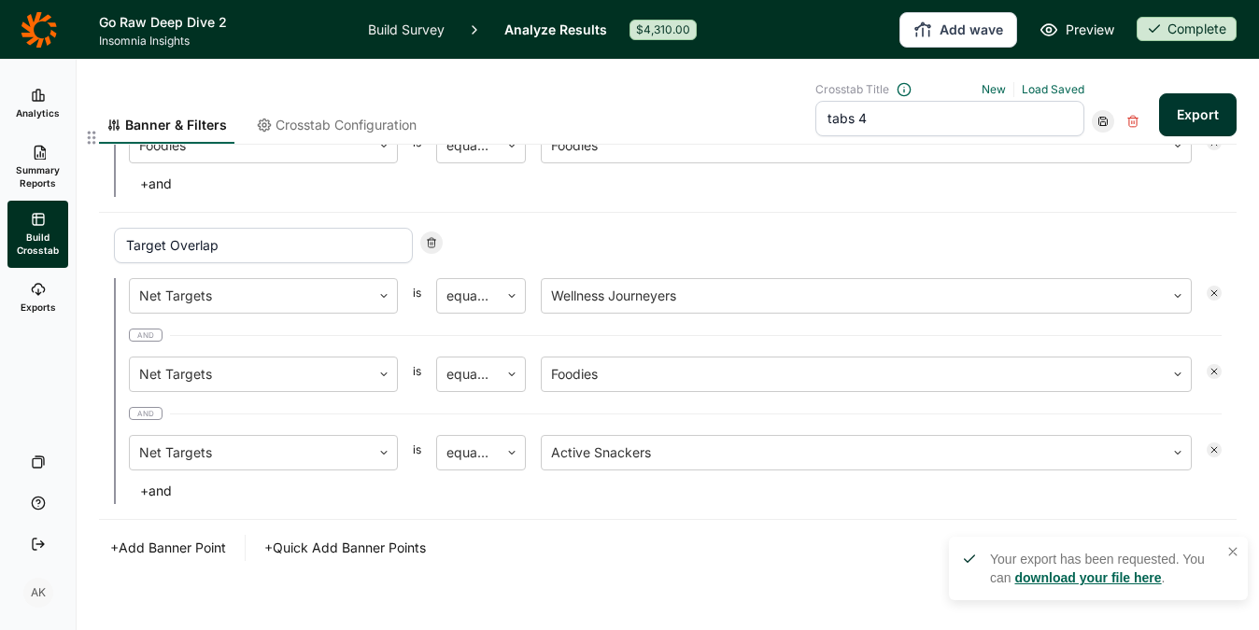
scroll to position [1056, 0]
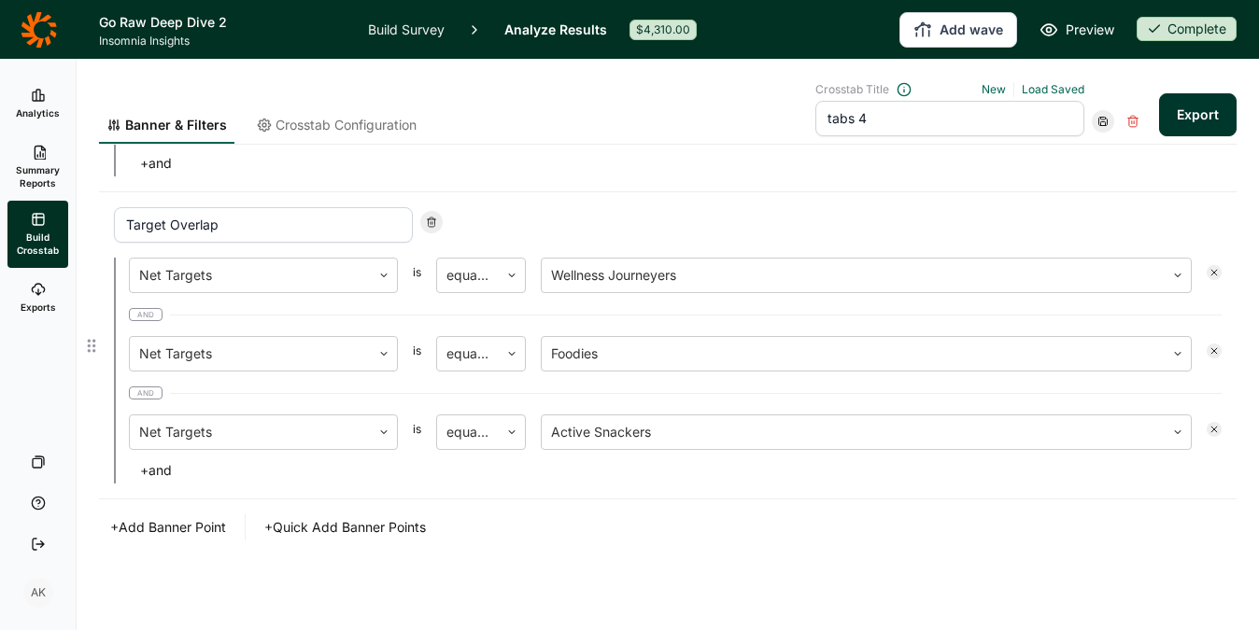
click at [1209, 269] on icon at bounding box center [1214, 272] width 11 height 11
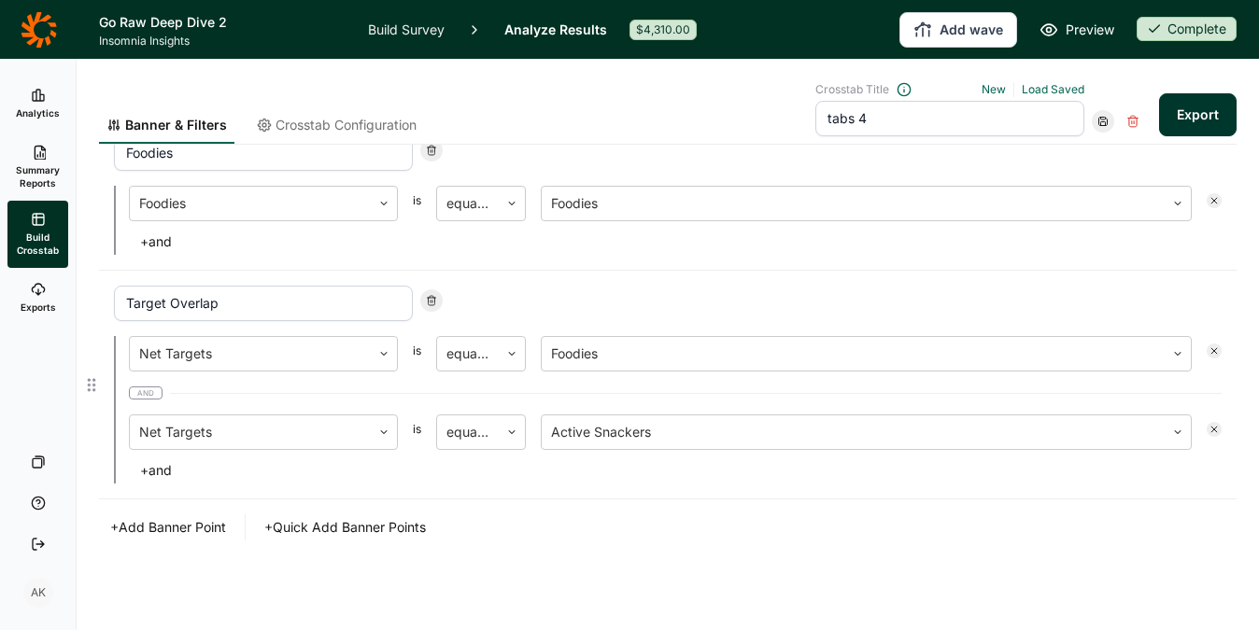
click at [311, 299] on input "Target Overlap" at bounding box center [263, 303] width 299 height 35
type input "Active Foodies"
click at [1106, 253] on div "+ and" at bounding box center [675, 242] width 1093 height 26
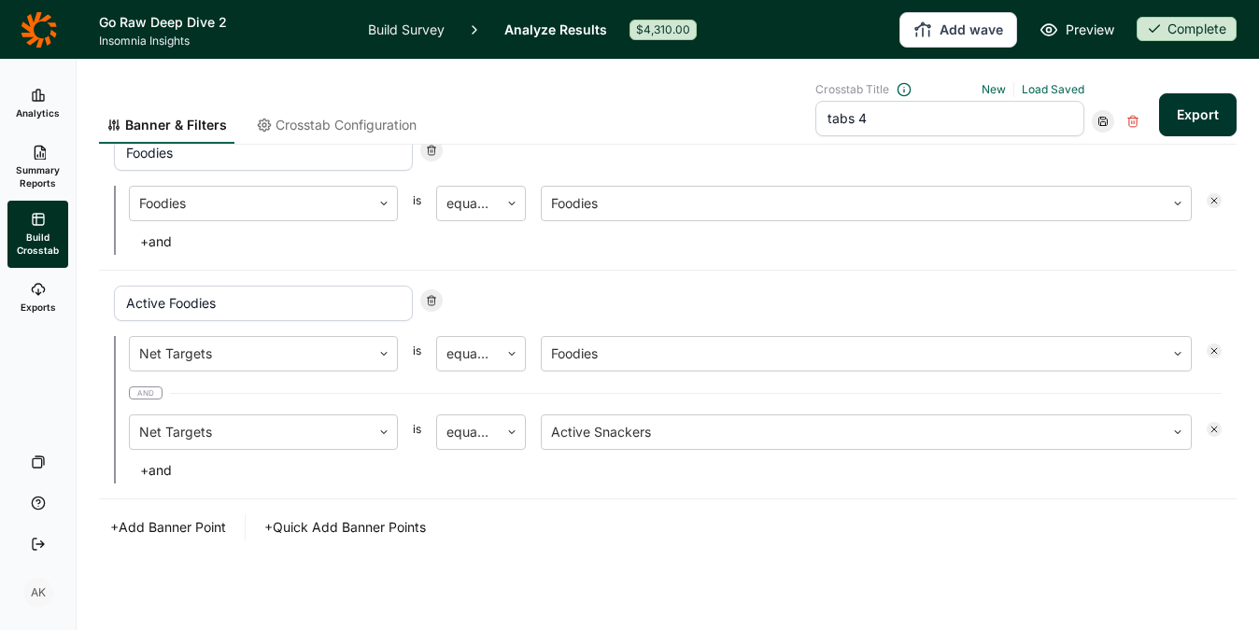
click at [1209, 119] on button "Export" at bounding box center [1198, 114] width 78 height 43
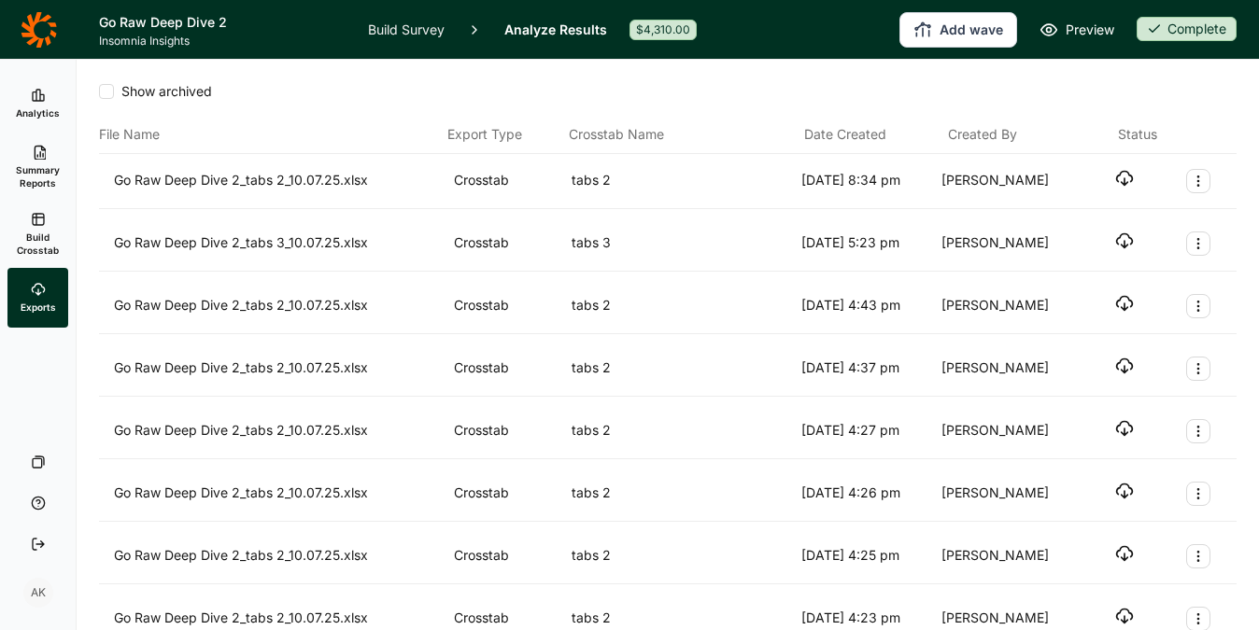
click at [373, 27] on link "Build Survey" at bounding box center [406, 29] width 77 height 59
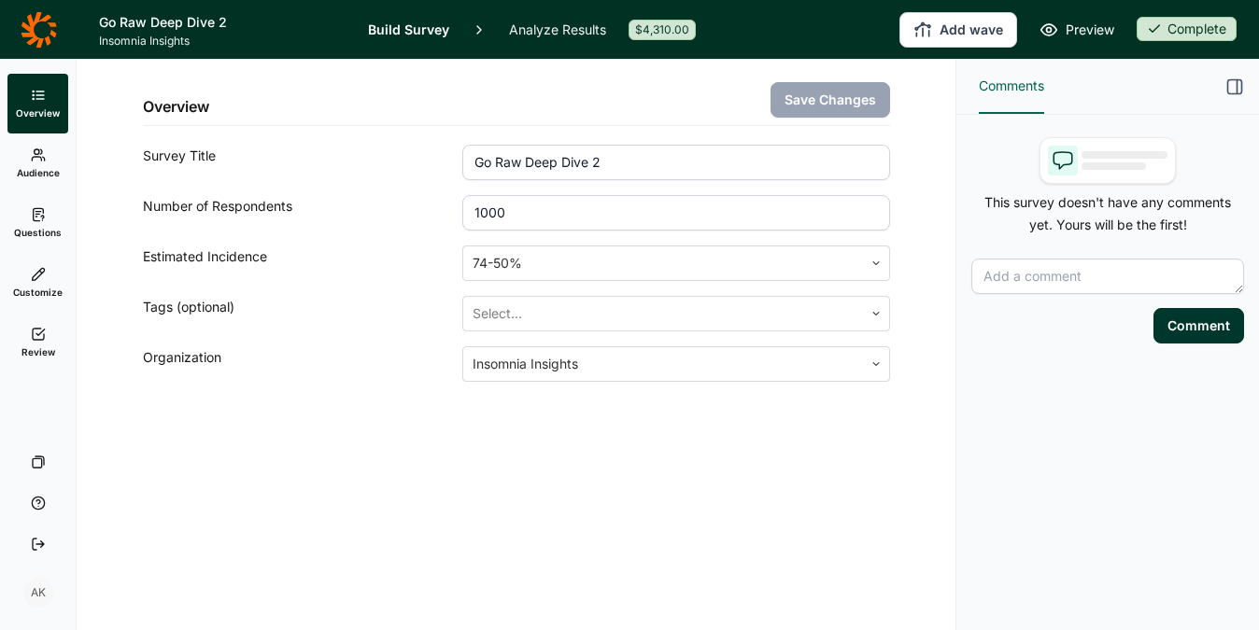
click at [35, 205] on link "Questions" at bounding box center [37, 223] width 61 height 60
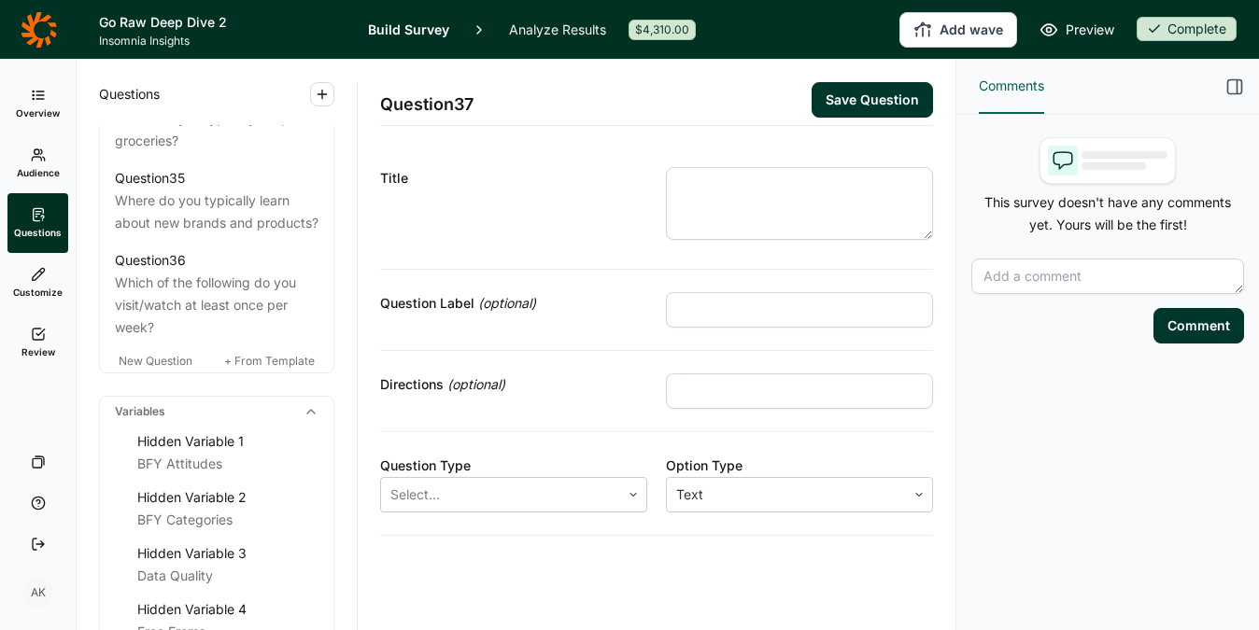
scroll to position [4779, 0]
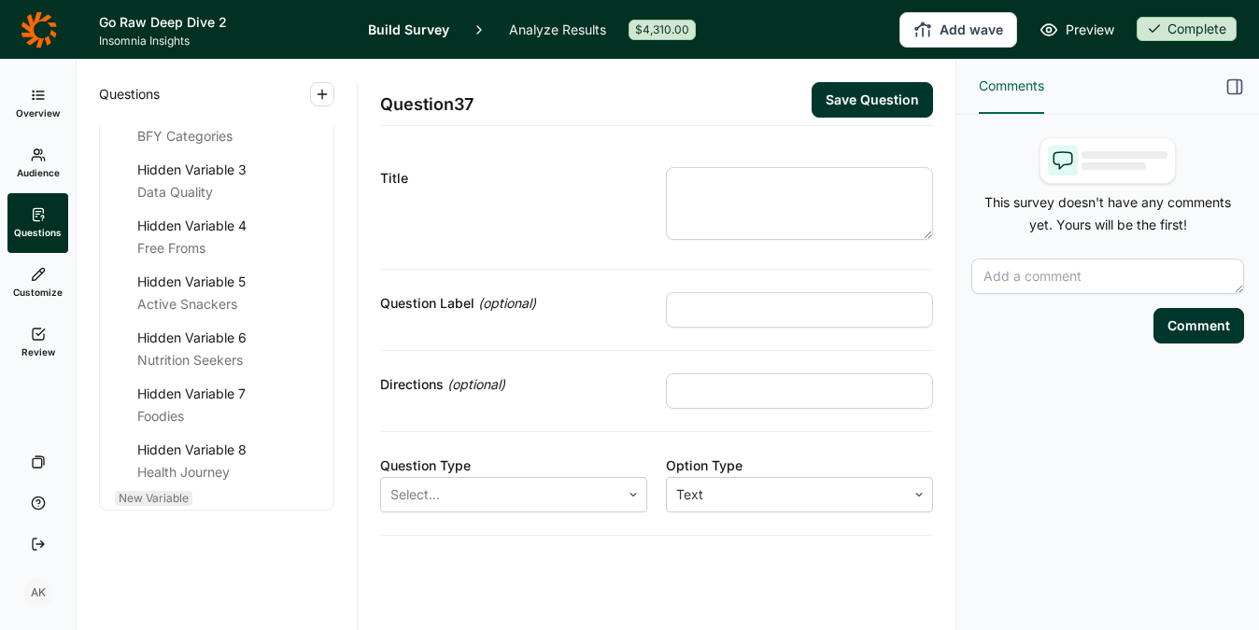
click at [161, 503] on span "New Variable" at bounding box center [154, 498] width 70 height 14
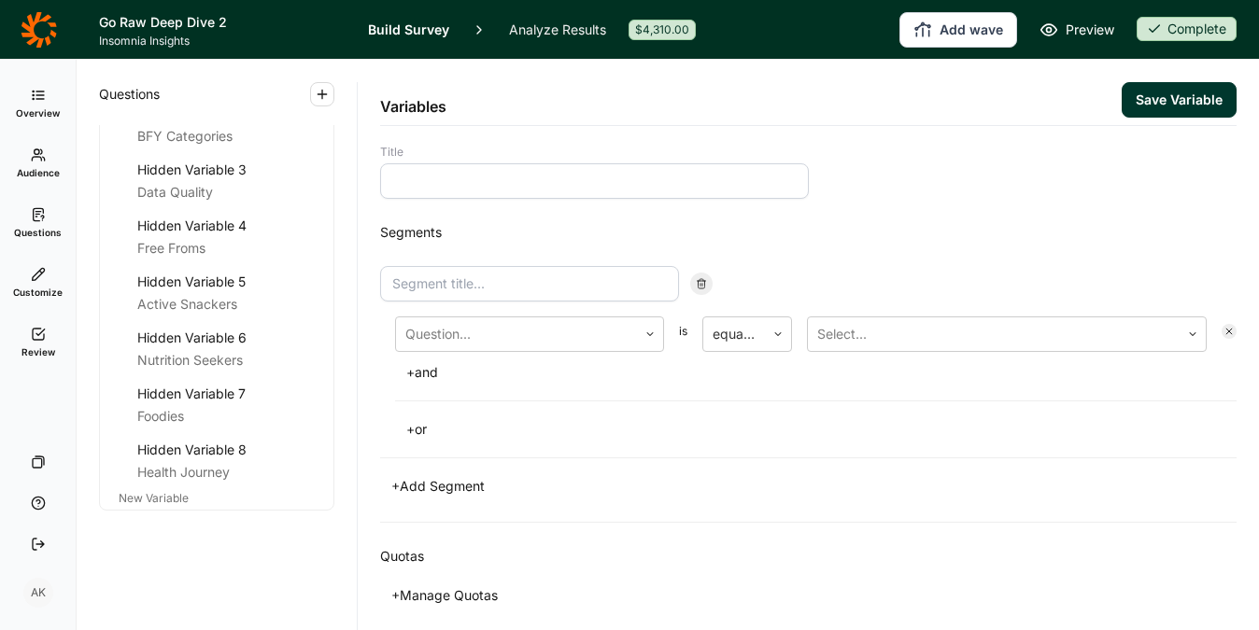
click at [522, 179] on input at bounding box center [594, 180] width 429 height 35
type input "Net Targets"
click at [489, 290] on input at bounding box center [529, 283] width 299 height 35
click at [500, 348] on div "Question..." at bounding box center [516, 335] width 241 height 34
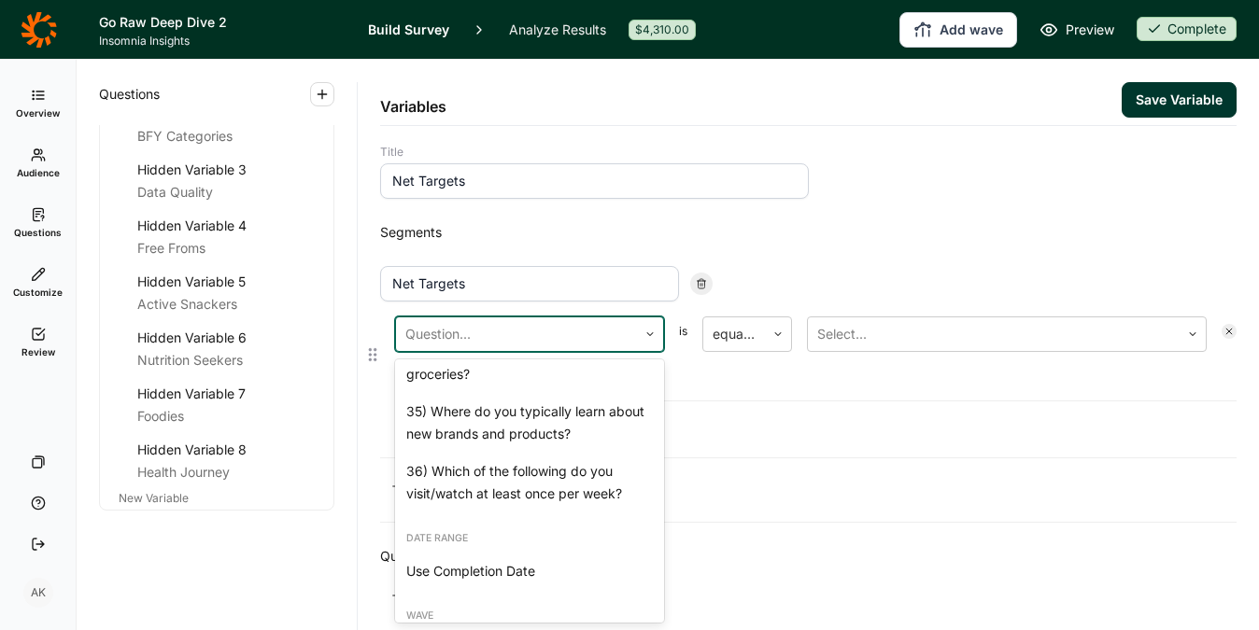
scroll to position [2869, 0]
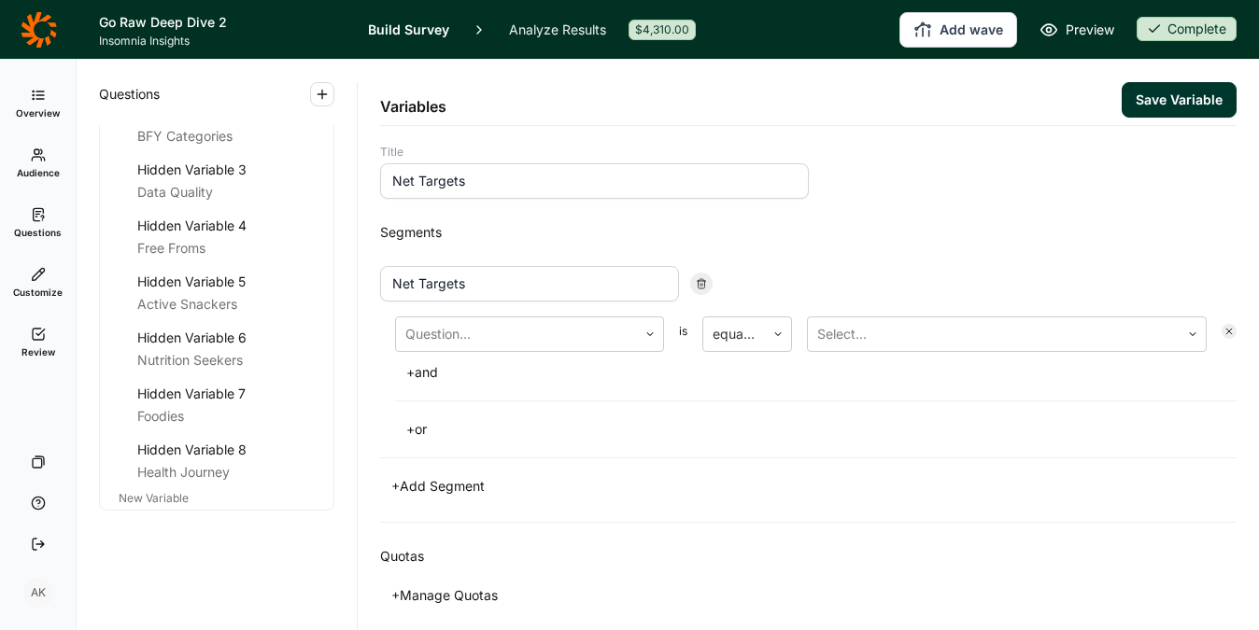
click at [907, 509] on div "Segments Net Targets Question... is equal to Select... + and + or + Add Segment" at bounding box center [808, 360] width 856 height 323
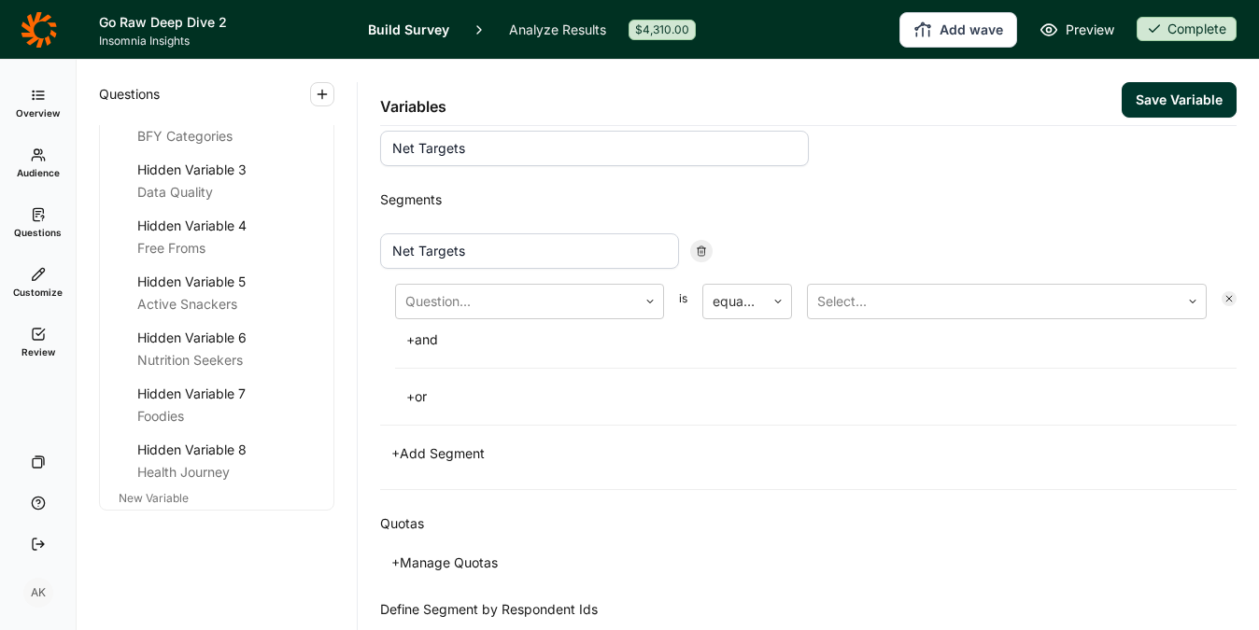
scroll to position [0, 0]
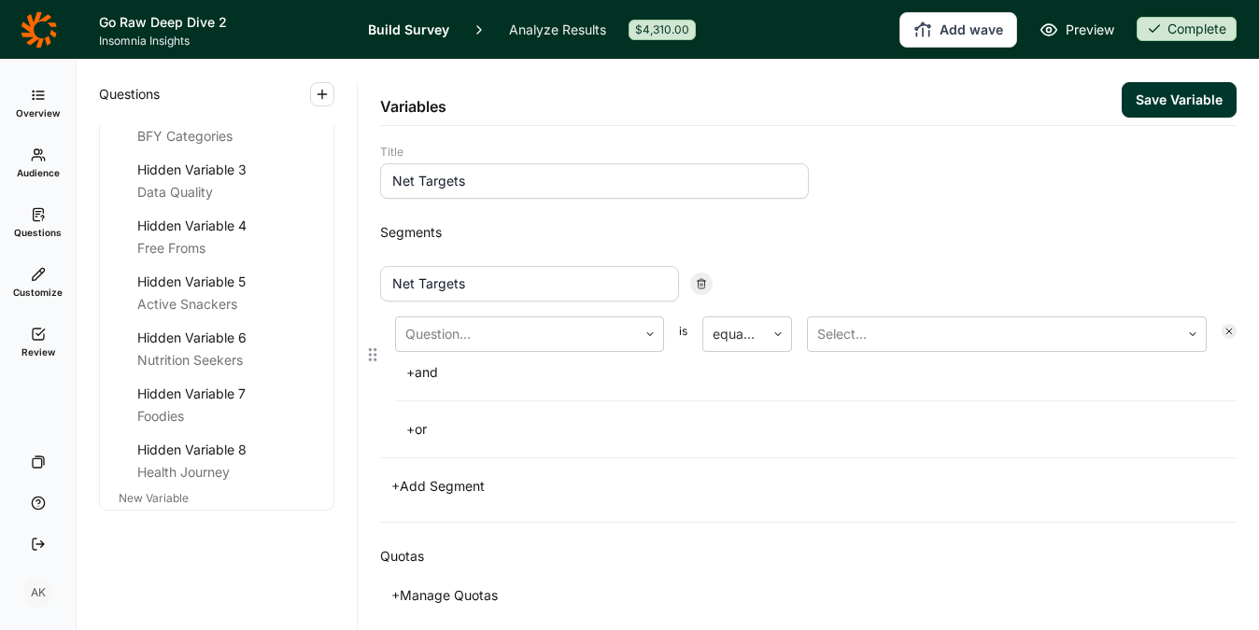
click at [522, 287] on input "Net Targets" at bounding box center [529, 283] width 299 height 35
type input "Active Snackers"
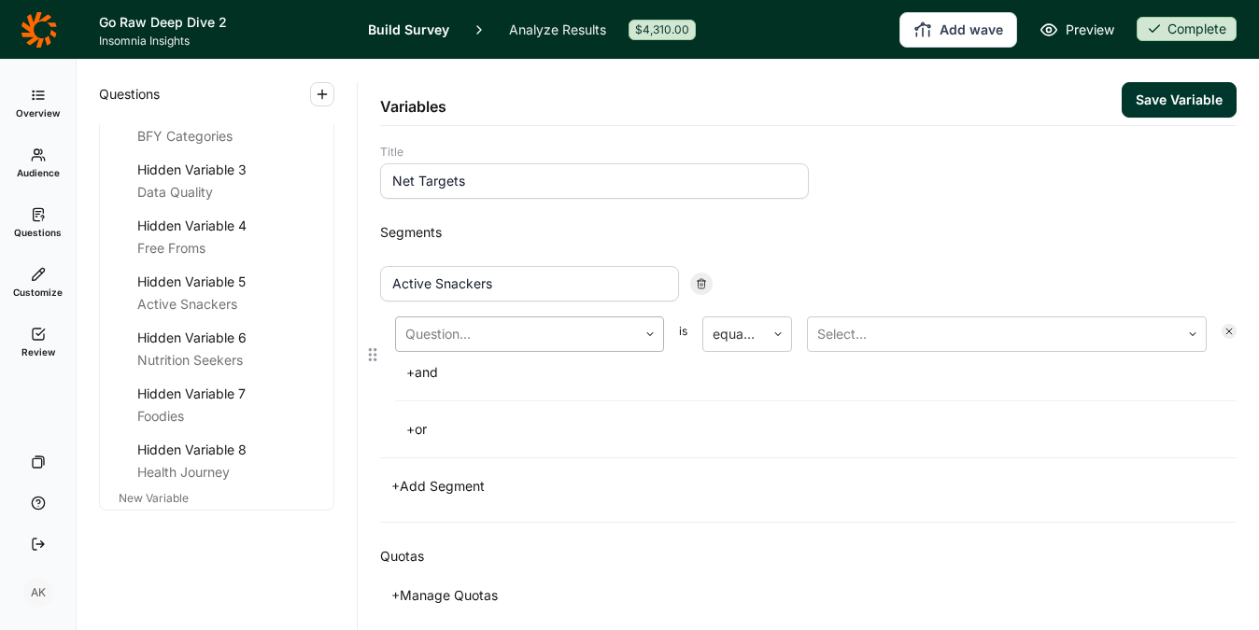
click at [544, 333] on div at bounding box center [516, 334] width 222 height 26
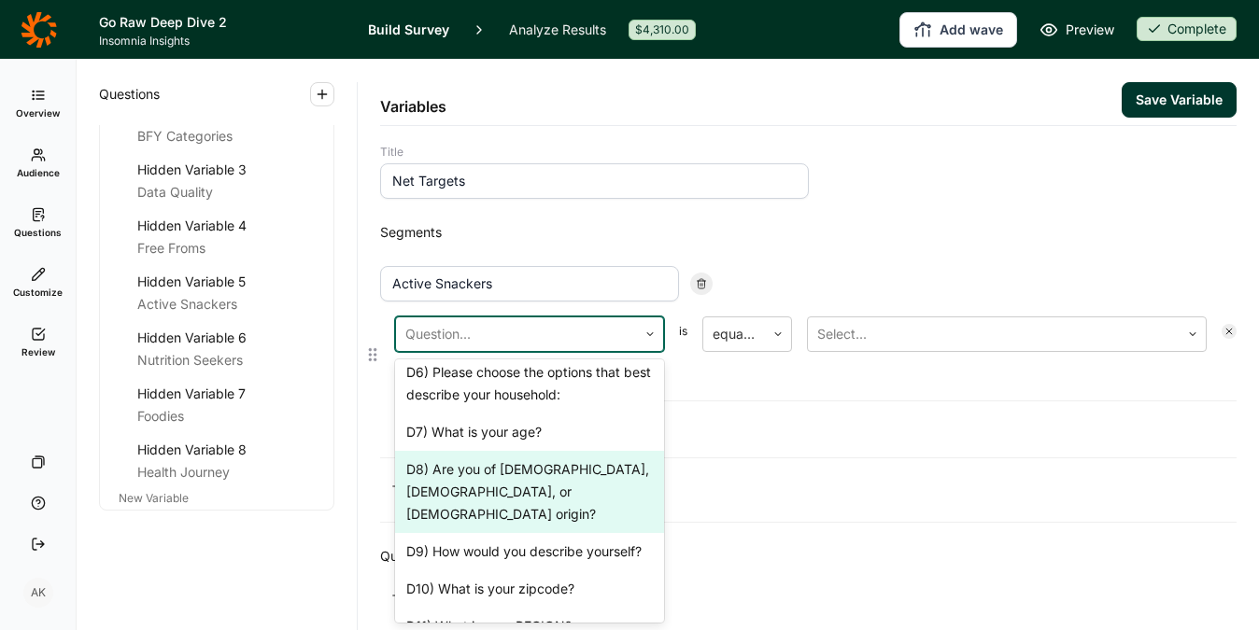
scroll to position [232, 0]
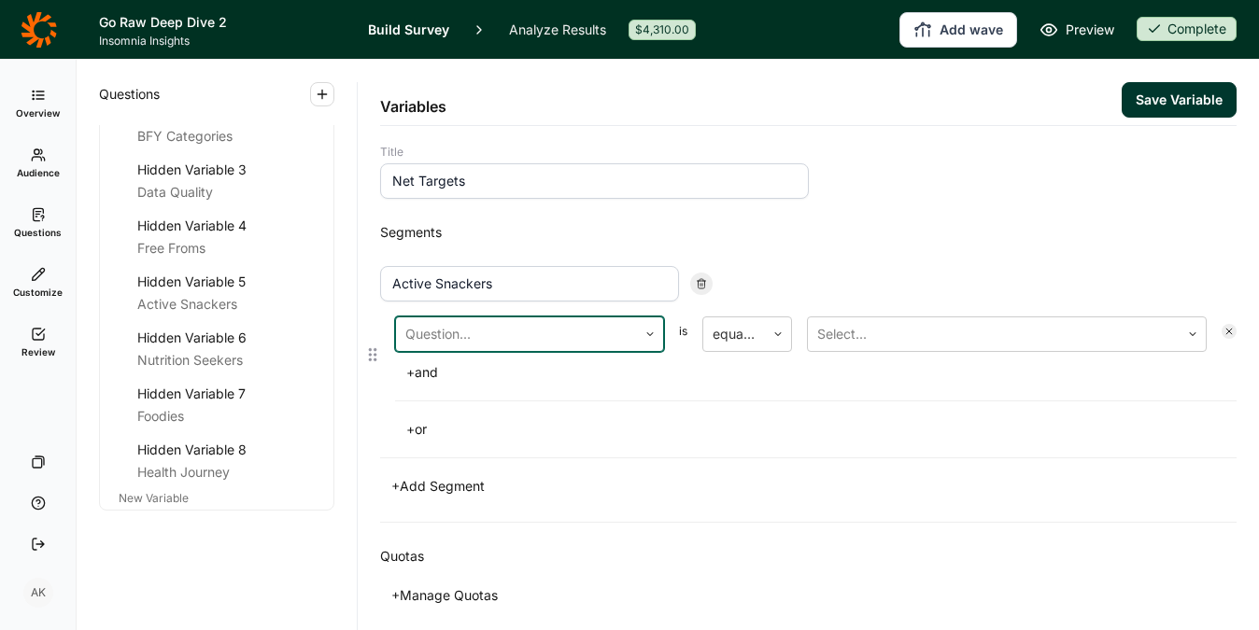
click at [528, 331] on div at bounding box center [516, 334] width 222 height 26
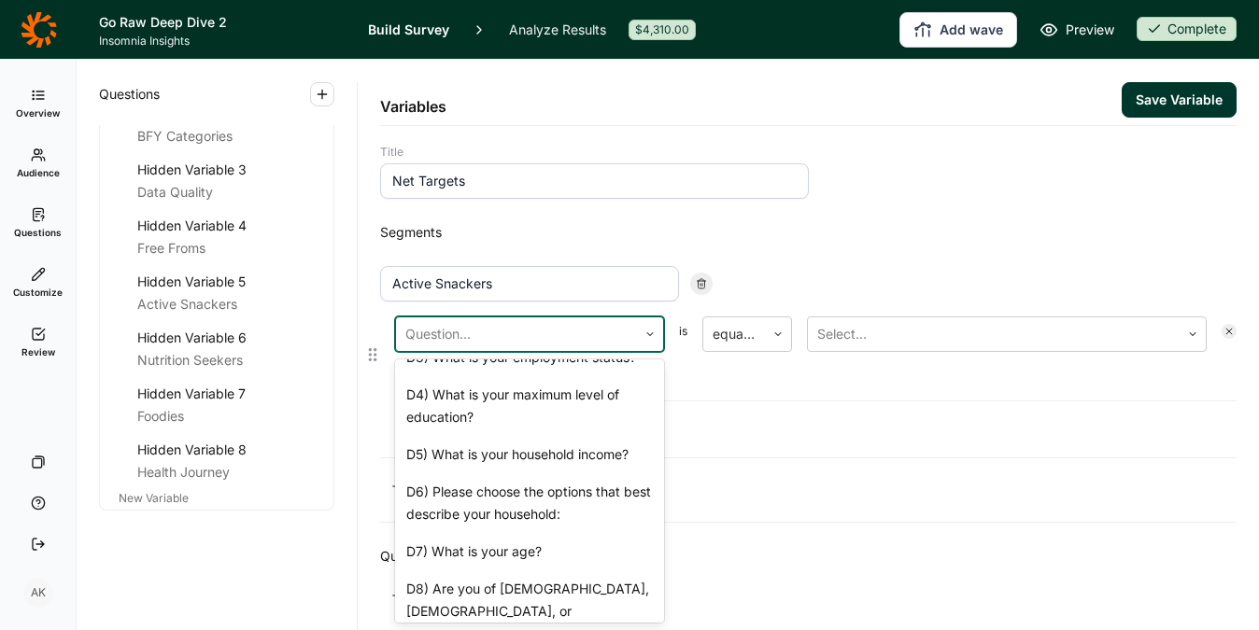
scroll to position [608, 0]
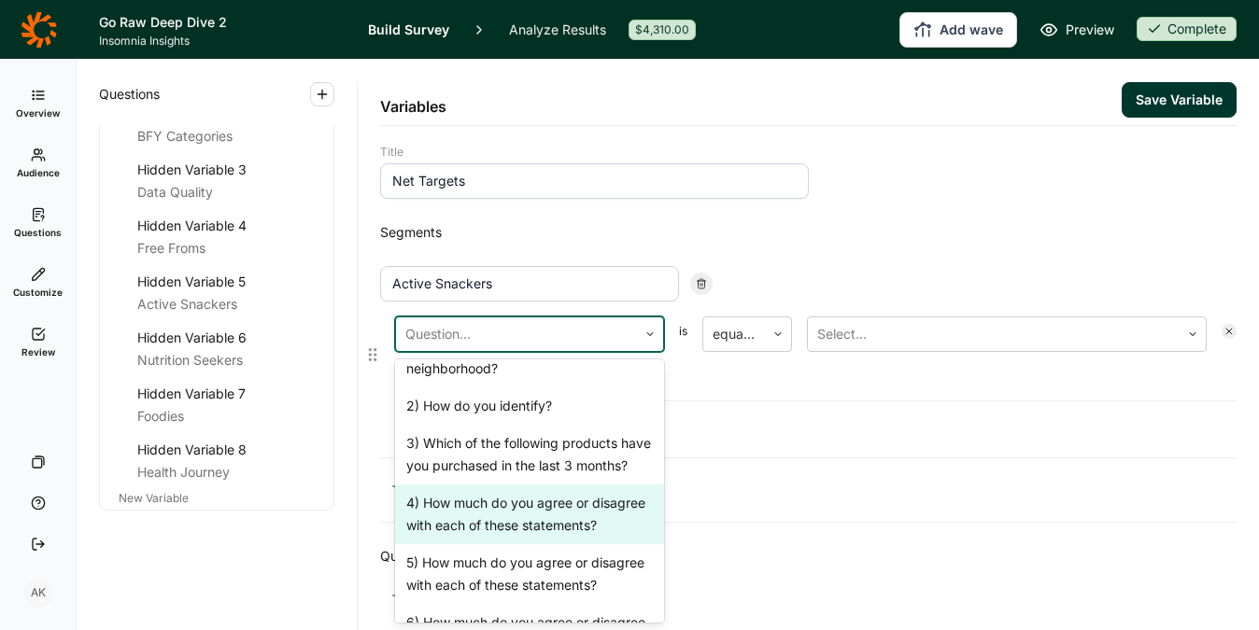
click at [526, 523] on div "4) How much do you agree or disagree with each of these statements?" at bounding box center [529, 515] width 269 height 60
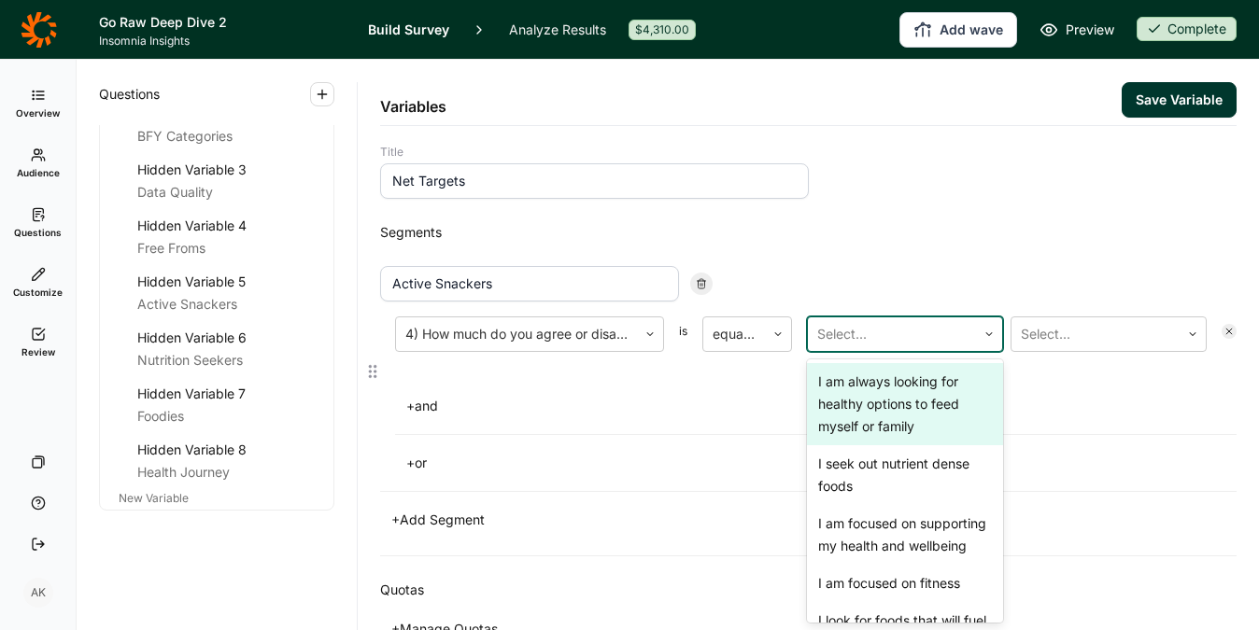
click at [926, 322] on div at bounding box center [891, 334] width 149 height 26
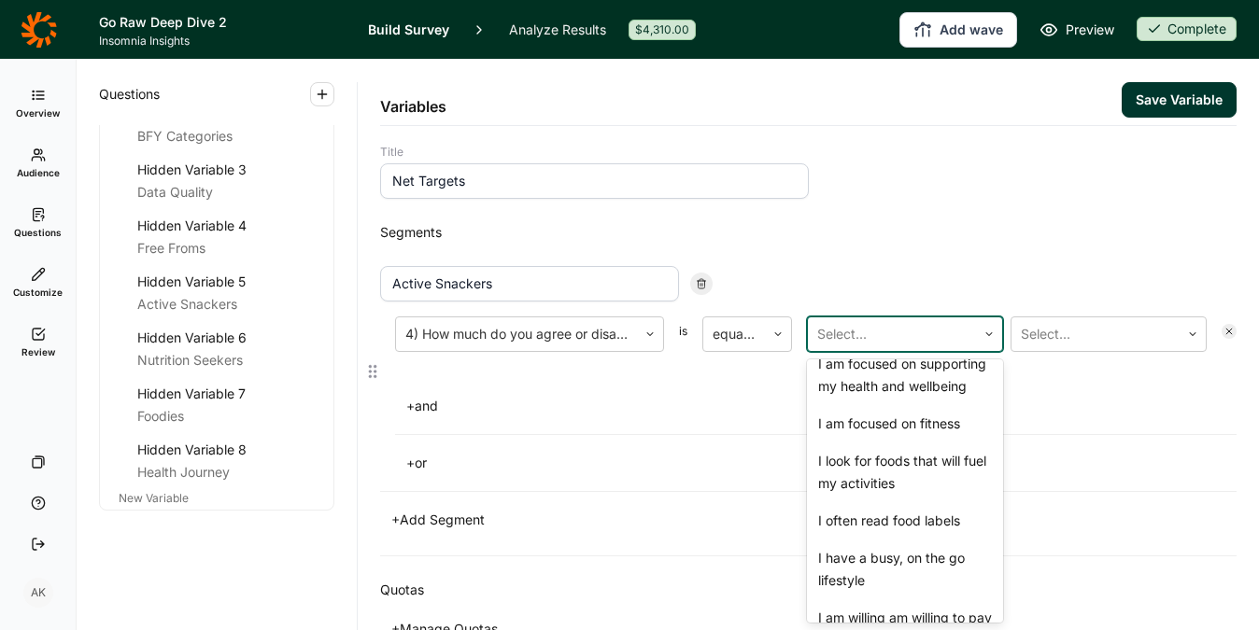
scroll to position [172, 0]
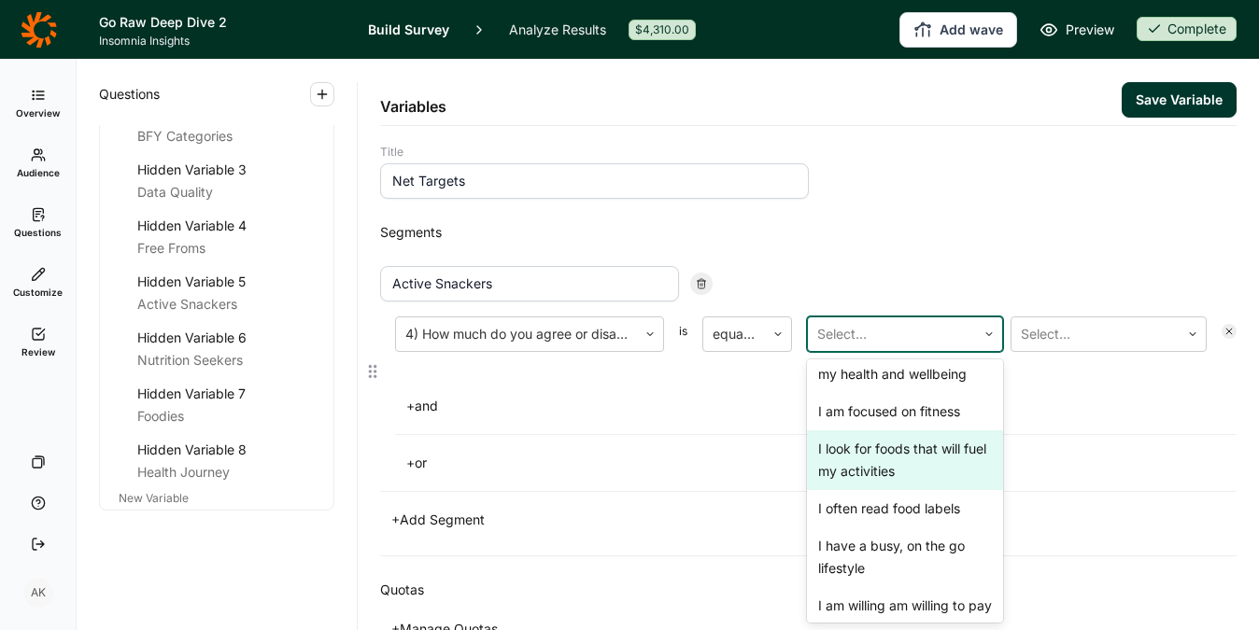
click at [909, 468] on div "I look for foods that will fuel my activities" at bounding box center [905, 461] width 196 height 60
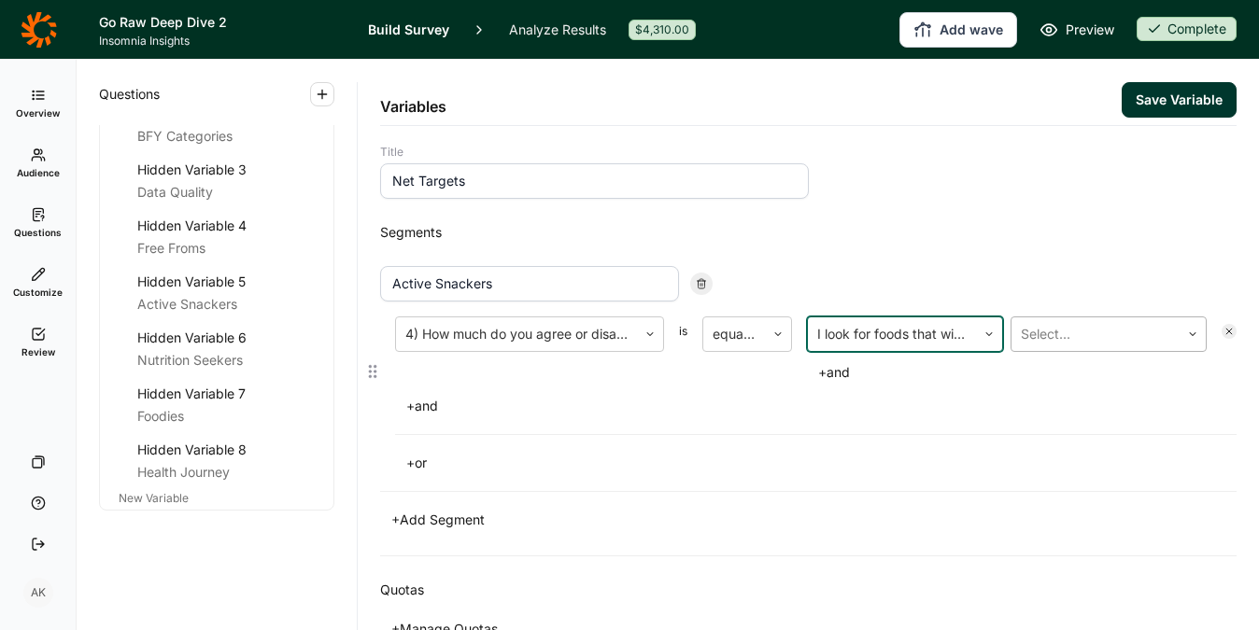
click at [1051, 336] on div at bounding box center [1095, 334] width 149 height 26
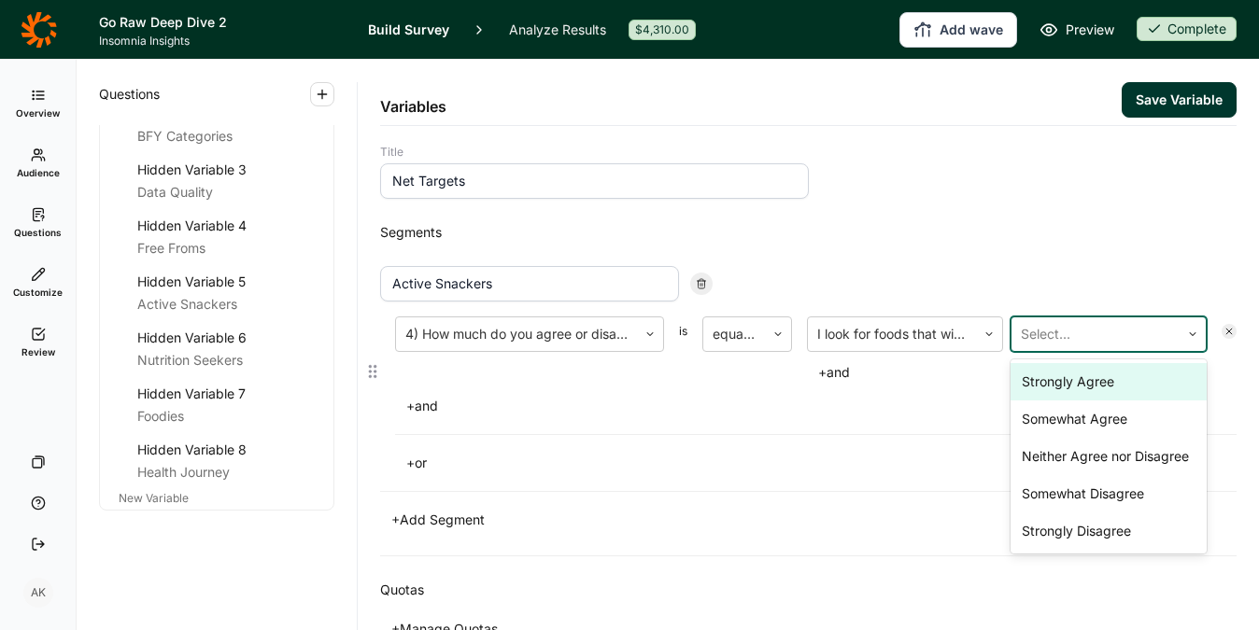
click at [1052, 375] on div "Strongly Agree" at bounding box center [1109, 381] width 196 height 37
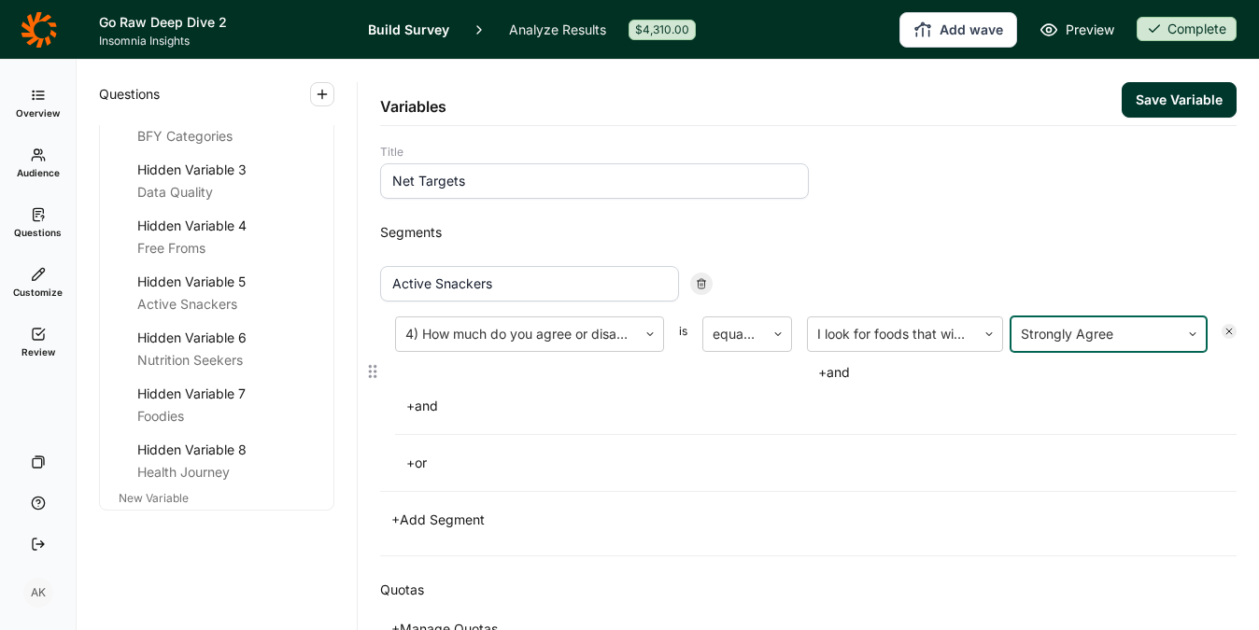
click at [424, 404] on button "+ and" at bounding box center [422, 406] width 54 height 26
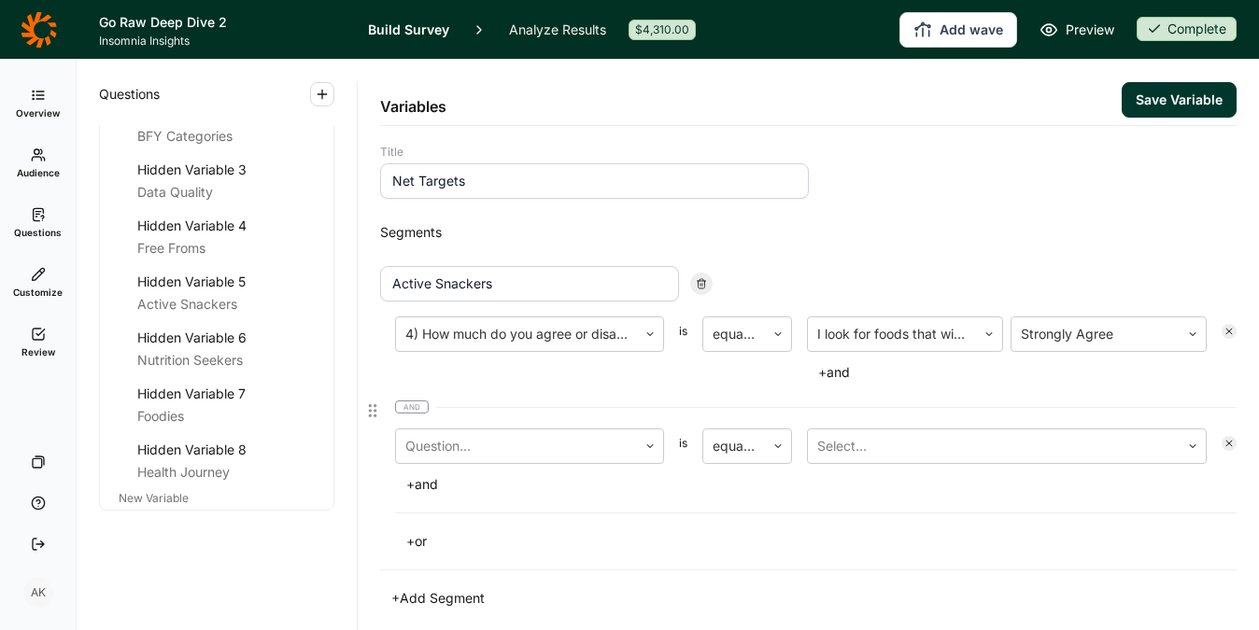
click at [422, 535] on button "+ or" at bounding box center [416, 542] width 43 height 26
click at [1223, 443] on icon at bounding box center [1228, 443] width 11 height 11
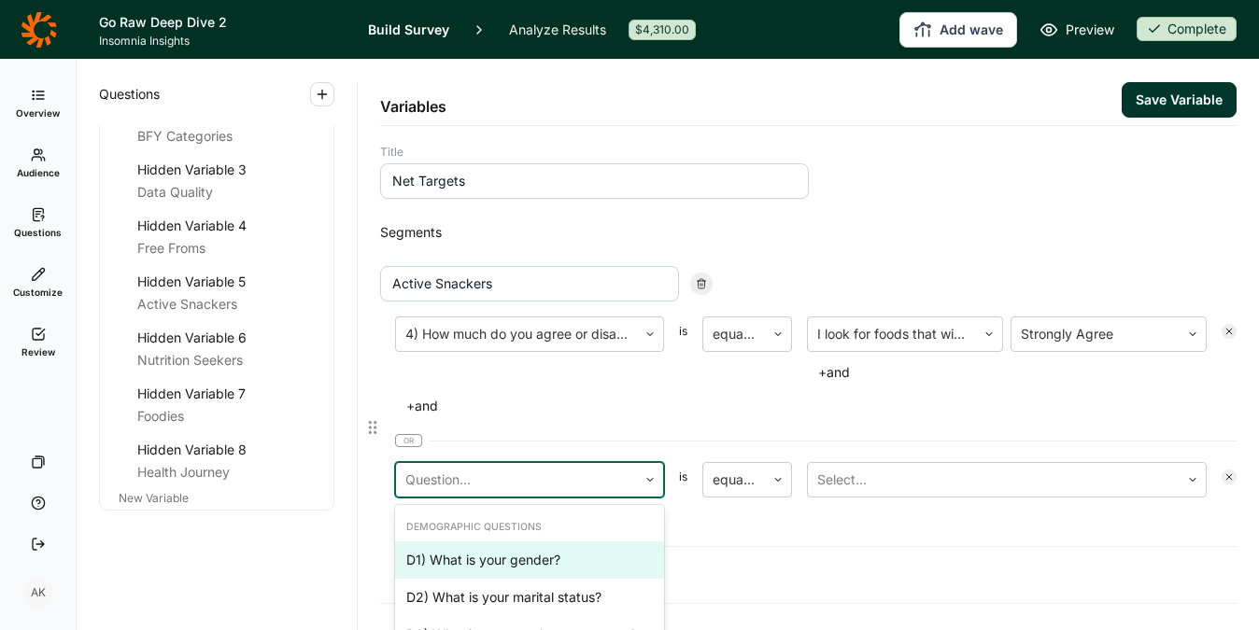
click at [552, 482] on div at bounding box center [516, 480] width 222 height 26
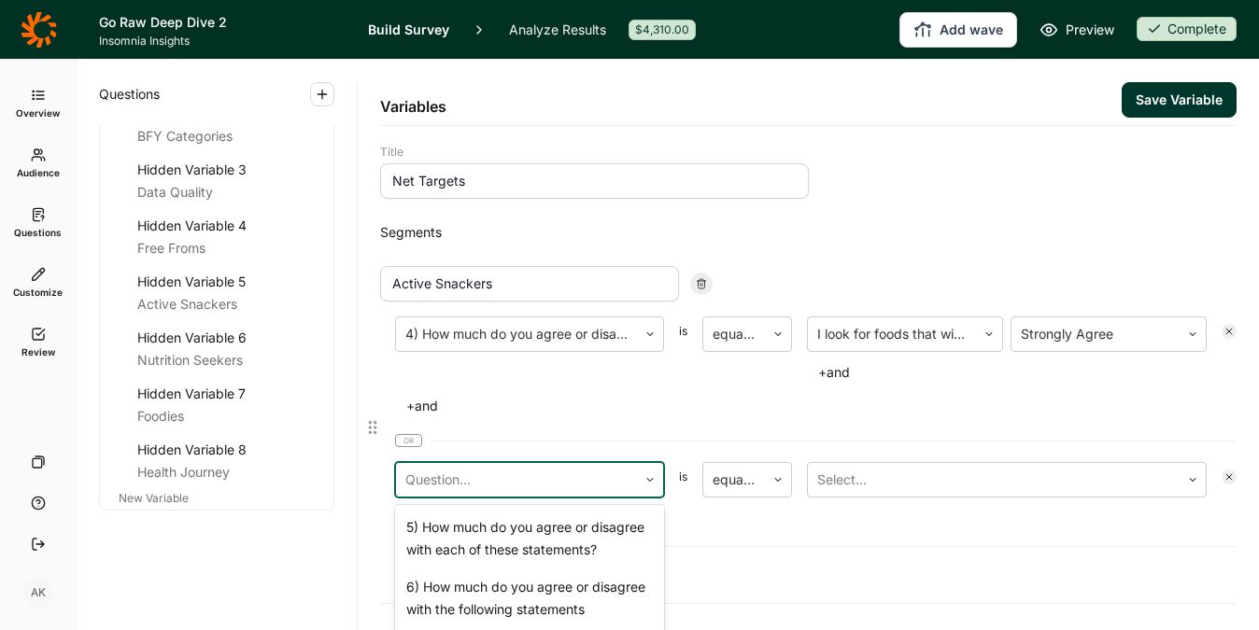
scroll to position [899, 0]
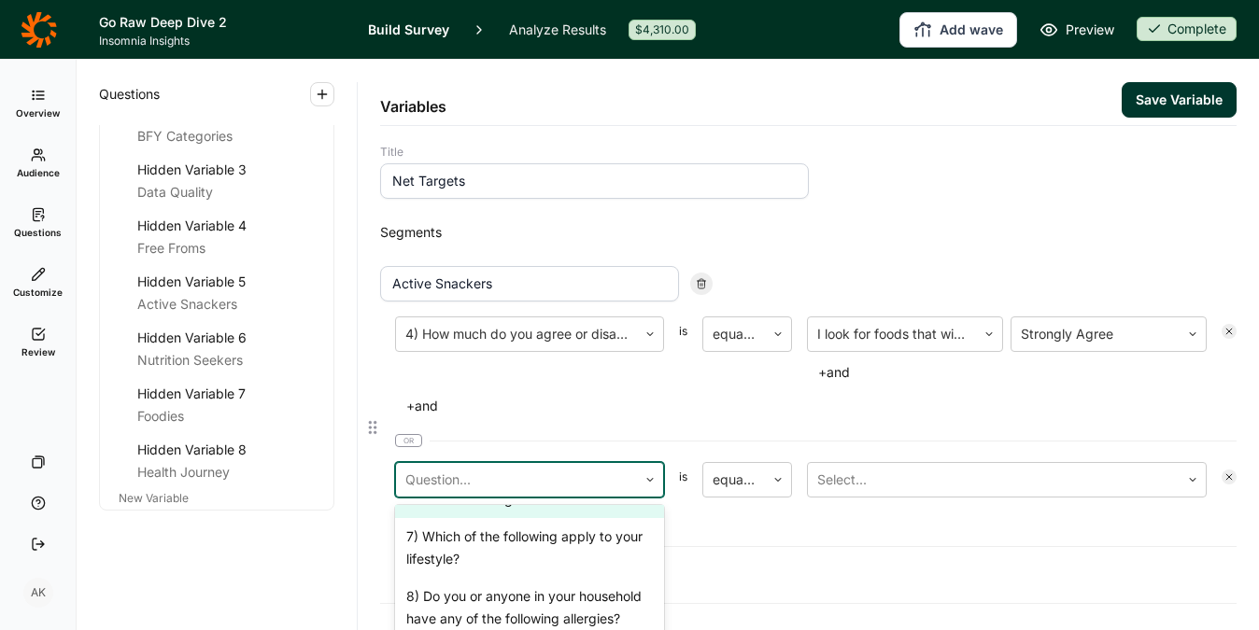
click at [547, 518] on div "6) How much do you agree or disagree with the following statements" at bounding box center [529, 489] width 269 height 60
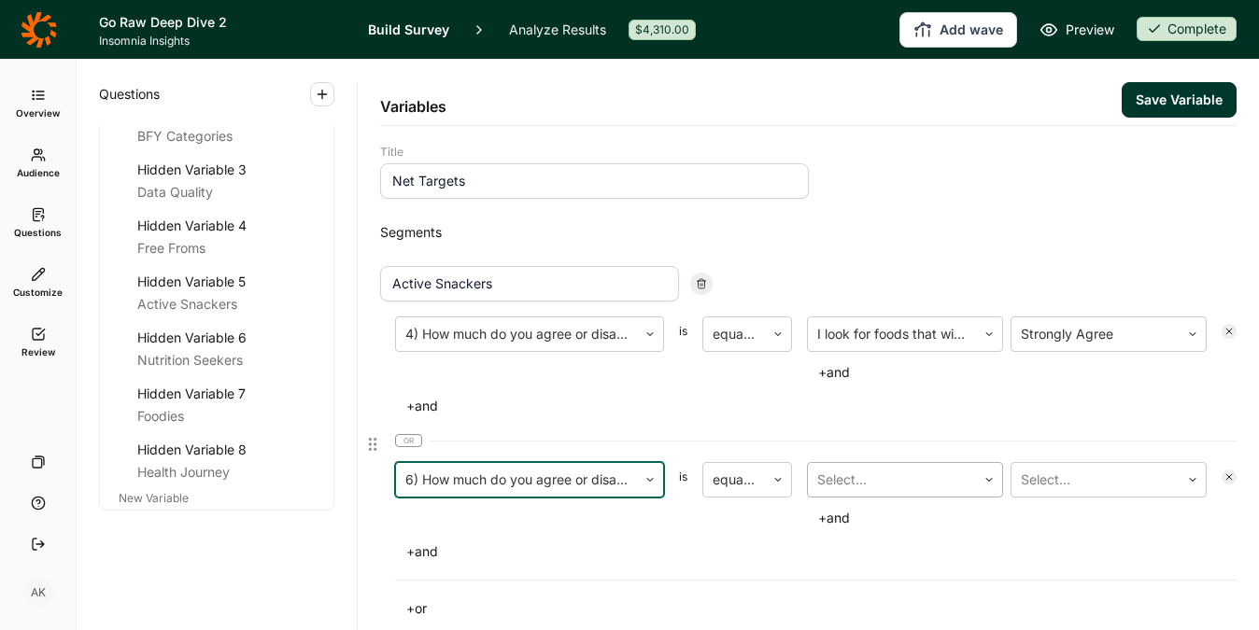
click at [860, 480] on div at bounding box center [891, 480] width 149 height 26
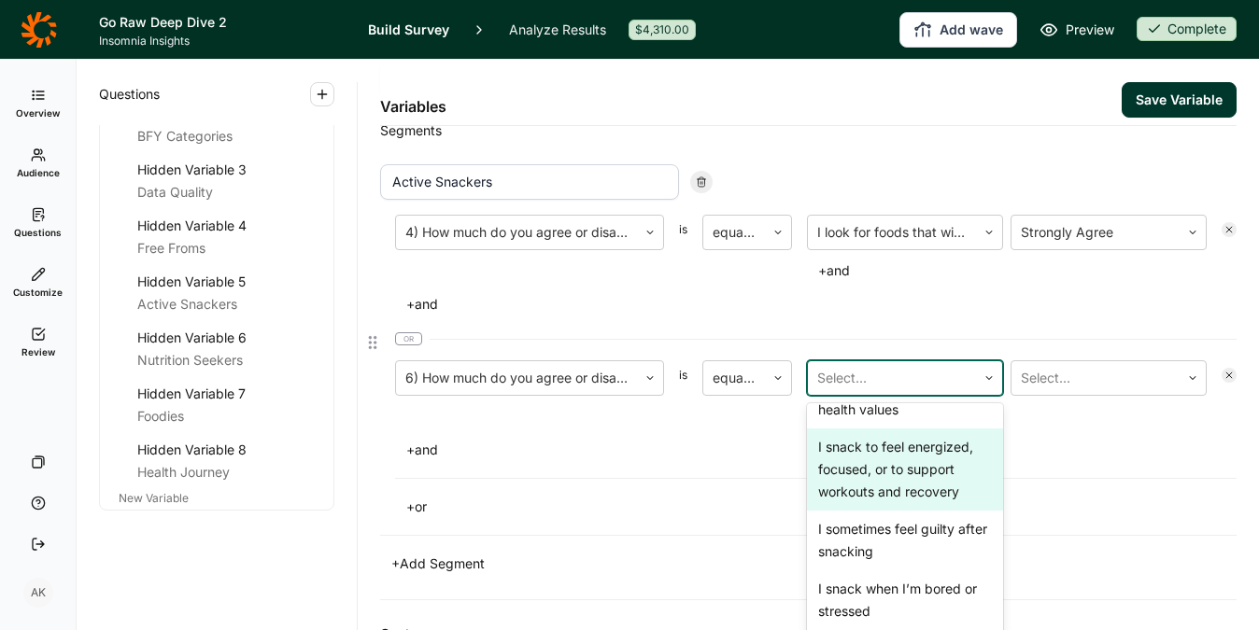
scroll to position [206, 0]
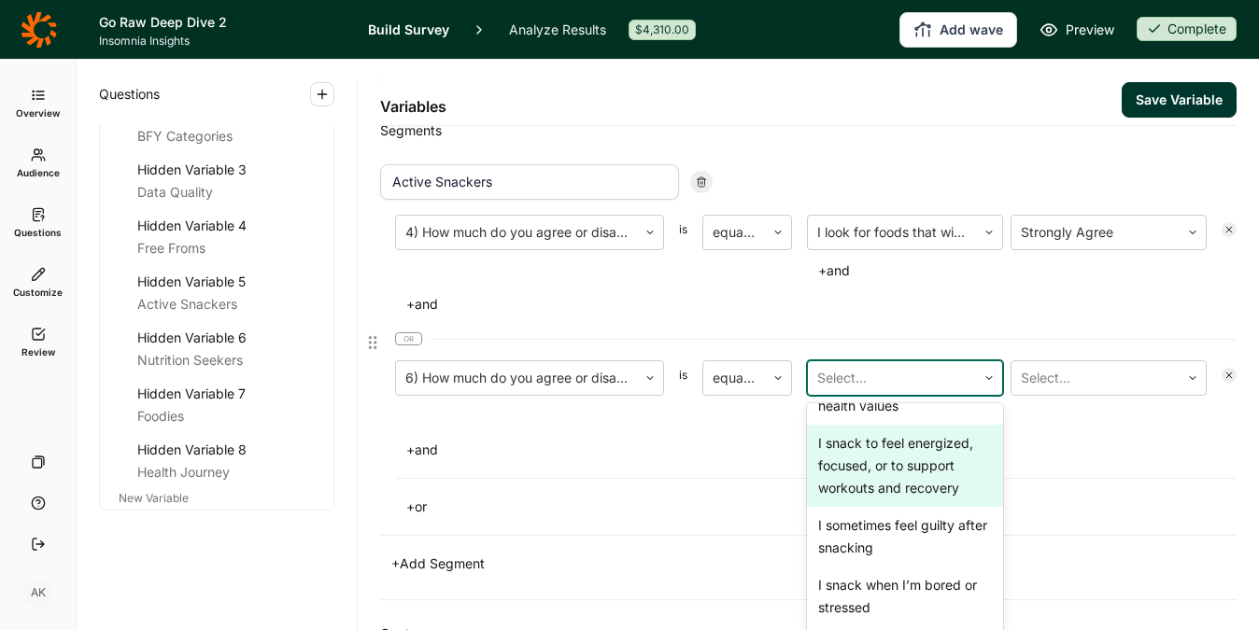
click at [874, 476] on div "I snack to feel energized, focused, or to support workouts and recovery" at bounding box center [905, 466] width 196 height 82
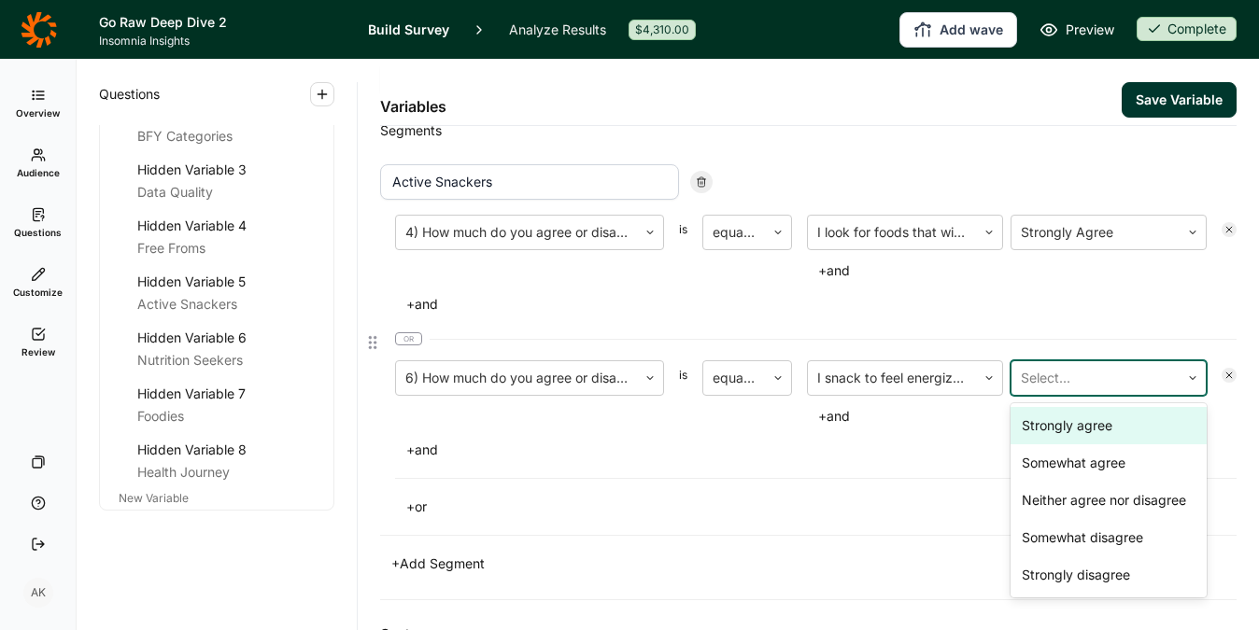
click at [1071, 367] on div at bounding box center [1095, 378] width 149 height 26
click at [1062, 424] on div "Strongly agree" at bounding box center [1109, 425] width 196 height 37
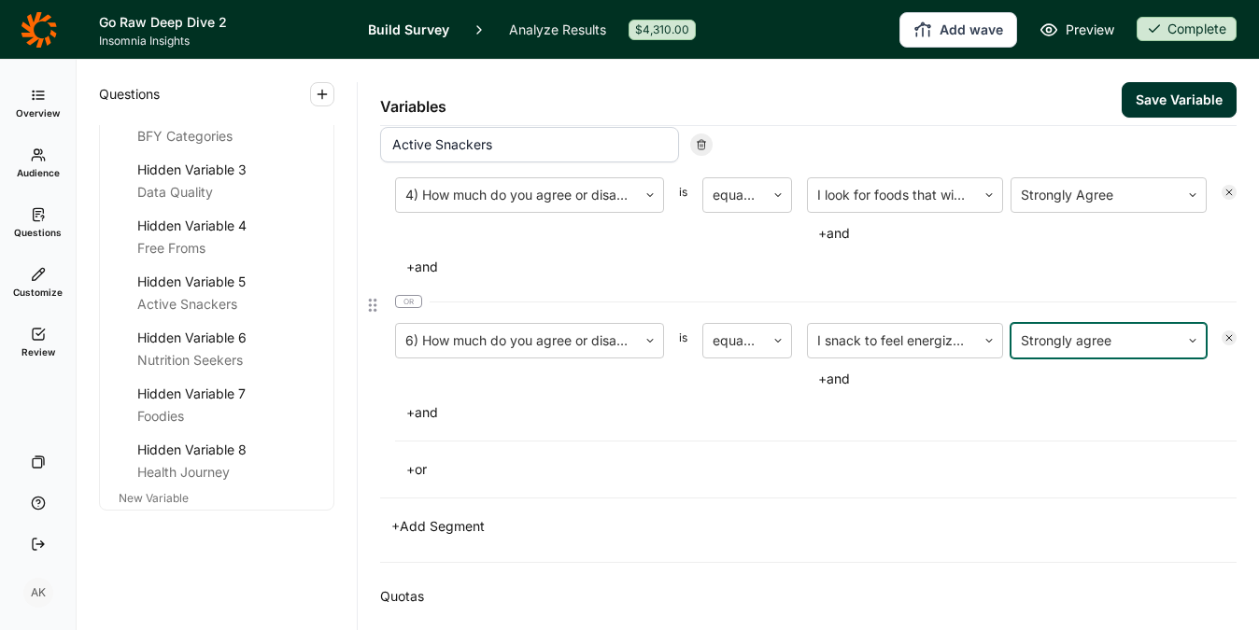
scroll to position [293, 0]
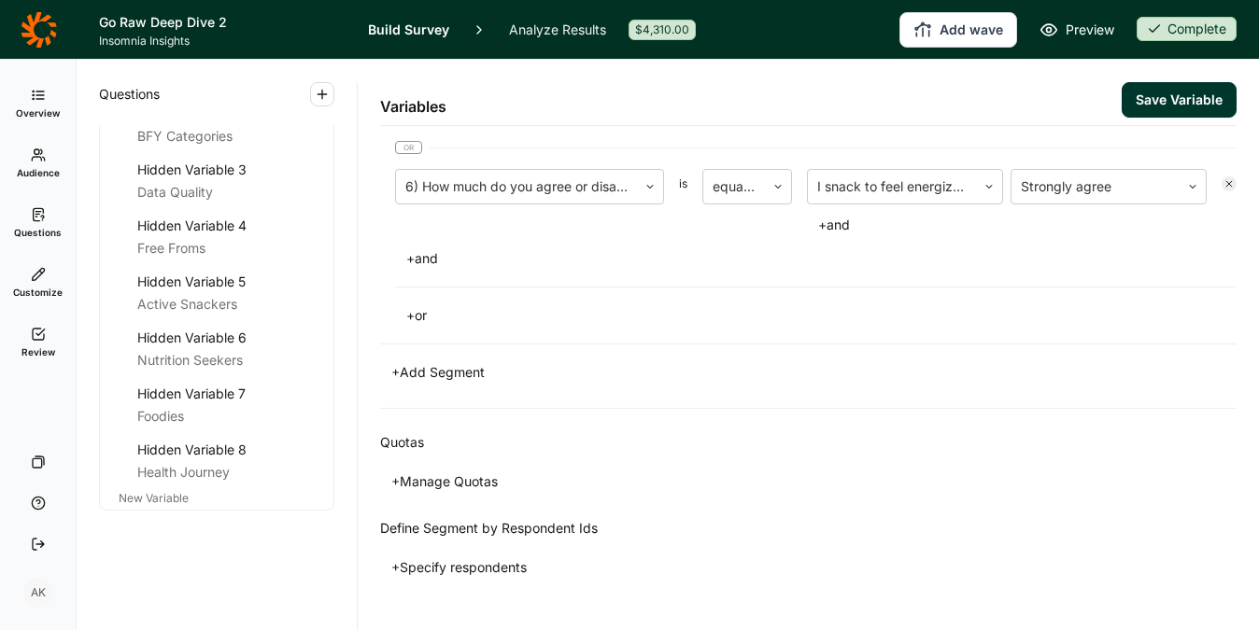
click at [448, 373] on button "+ Add Segment" at bounding box center [438, 373] width 116 height 26
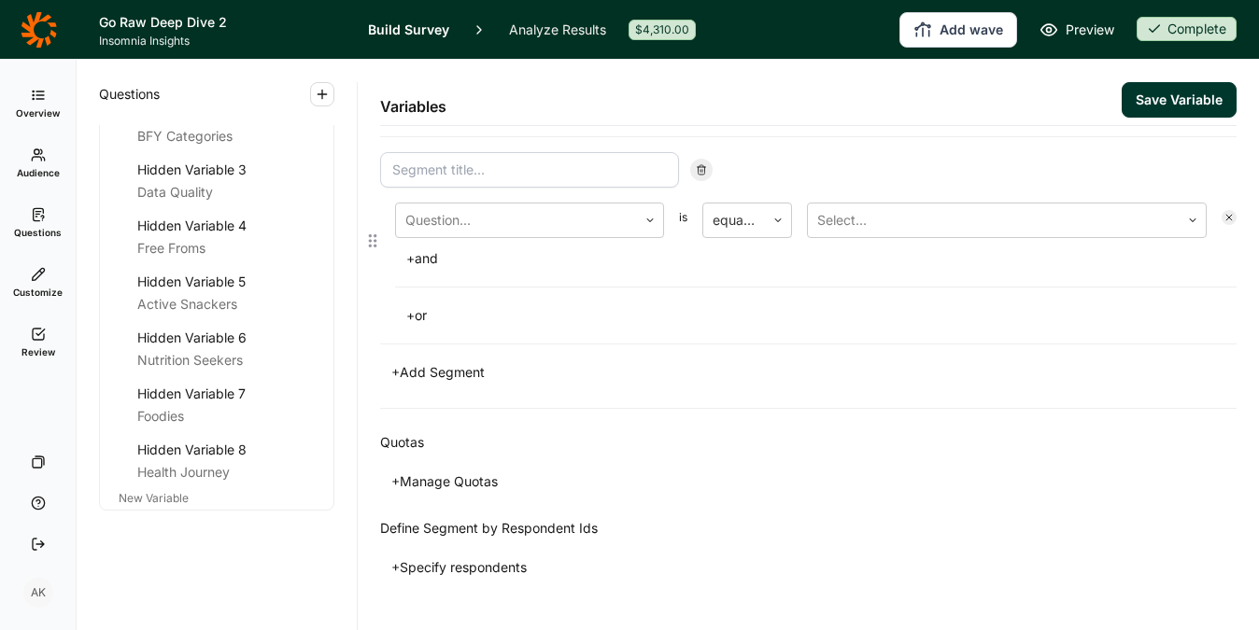
click at [494, 172] on input at bounding box center [529, 169] width 299 height 35
type input "Foodies"
click at [509, 235] on div "Question..." at bounding box center [516, 221] width 241 height 34
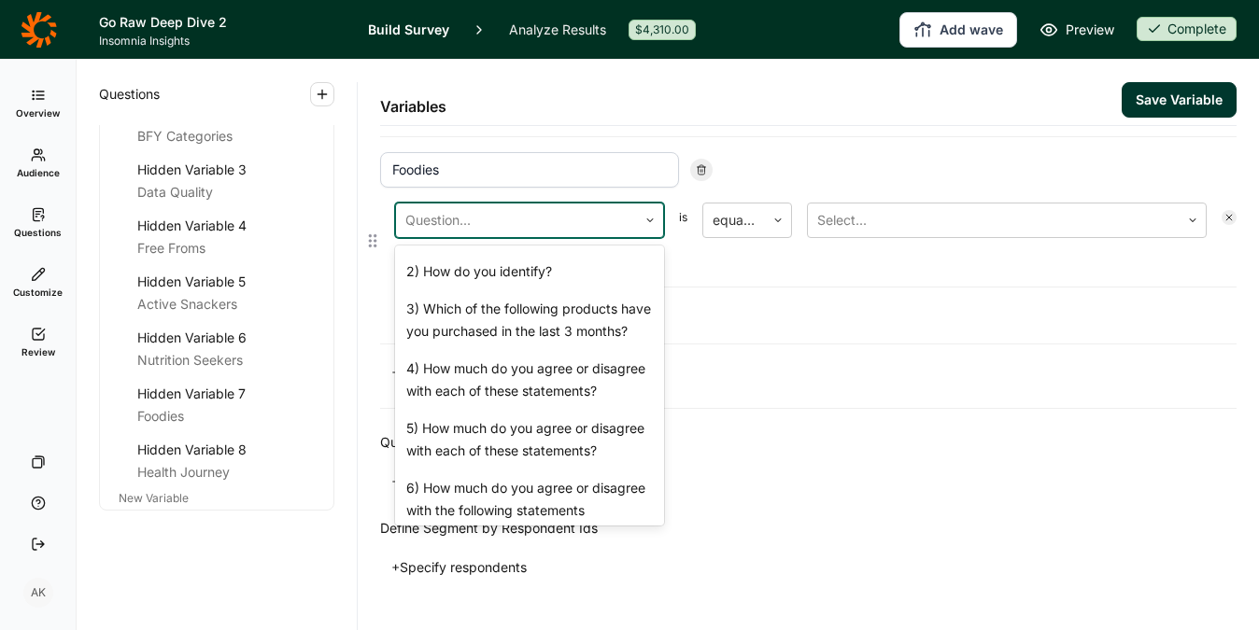
scroll to position [688, 0]
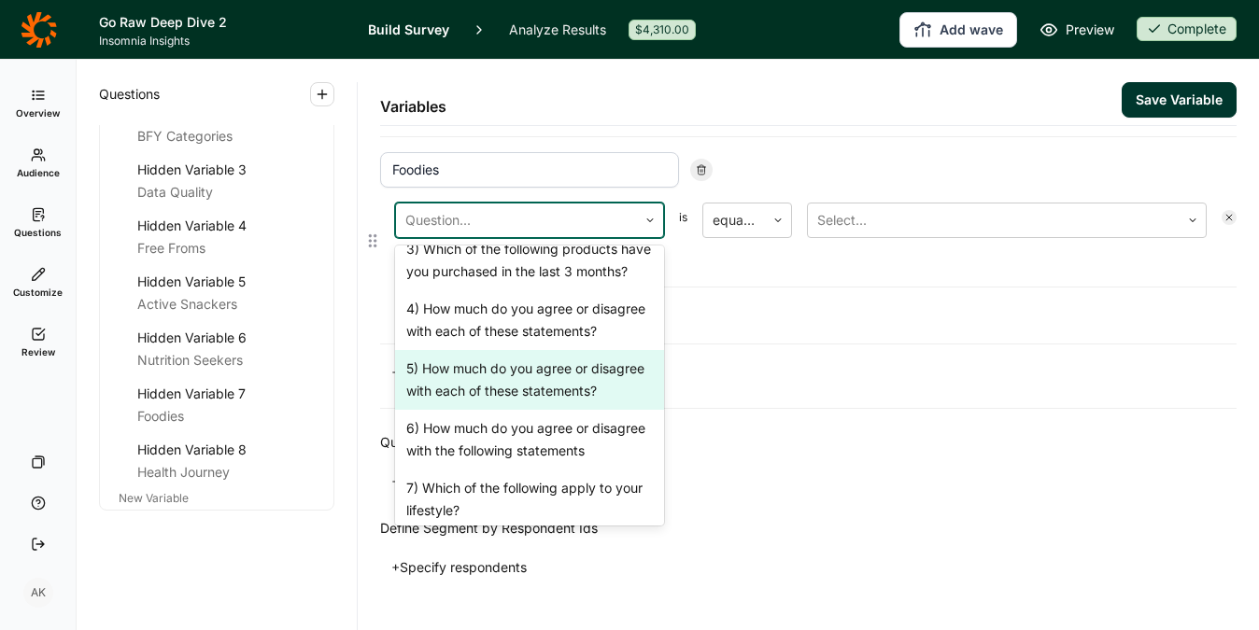
click at [514, 410] on div "5) How much do you agree or disagree with each of these statements?" at bounding box center [529, 380] width 269 height 60
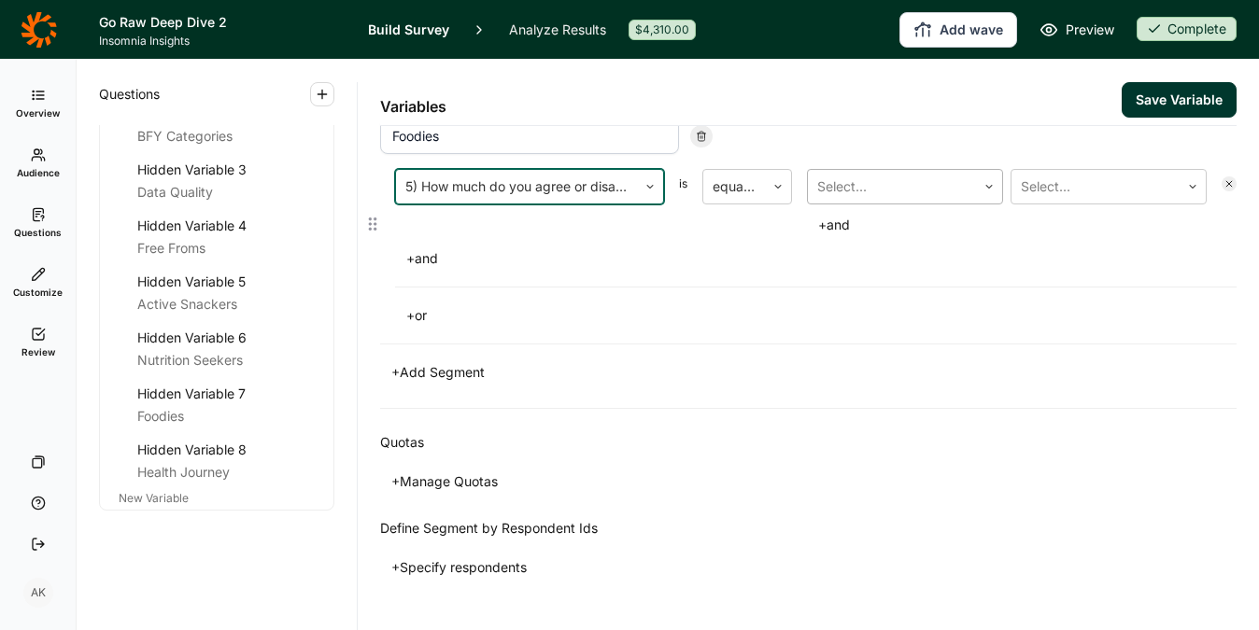
click at [851, 187] on div at bounding box center [891, 187] width 149 height 26
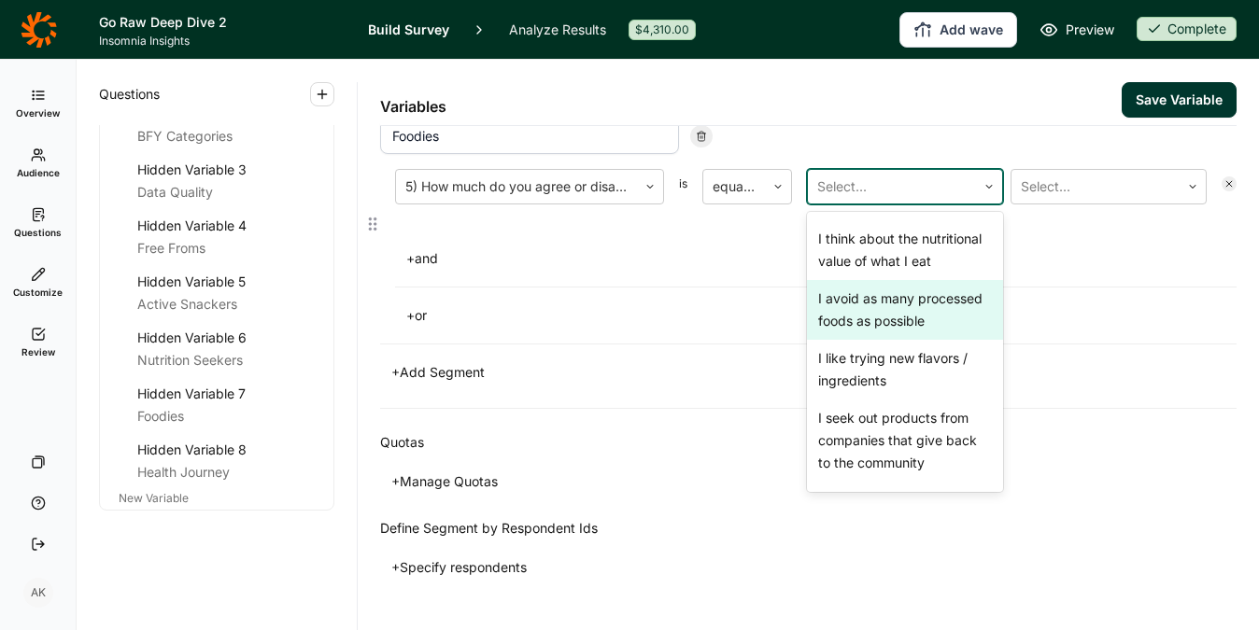
scroll to position [179, 0]
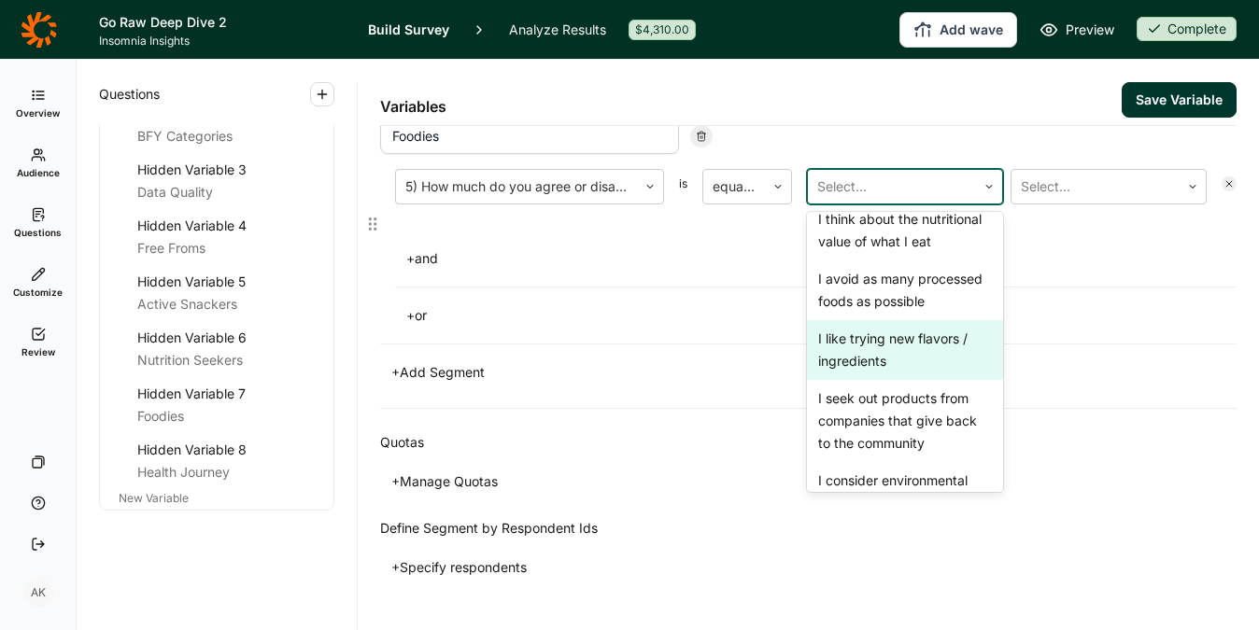
click at [907, 379] on div "I like trying new flavors / ingredients" at bounding box center [905, 350] width 196 height 60
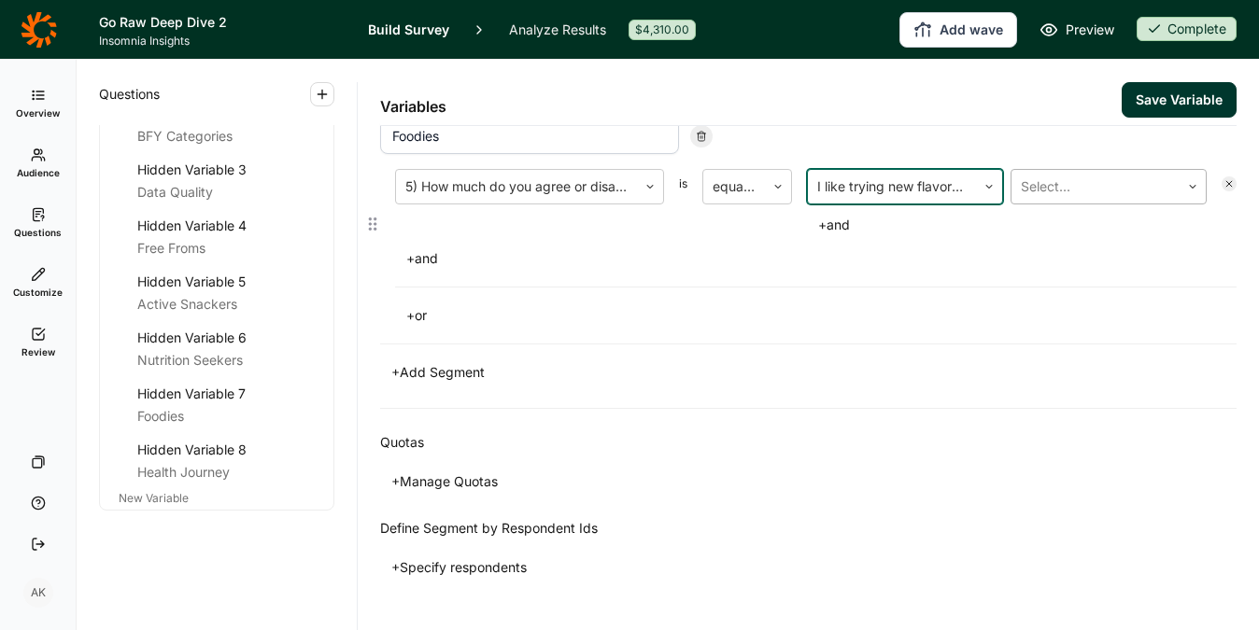
click at [1055, 201] on div "Select..." at bounding box center [1095, 187] width 168 height 34
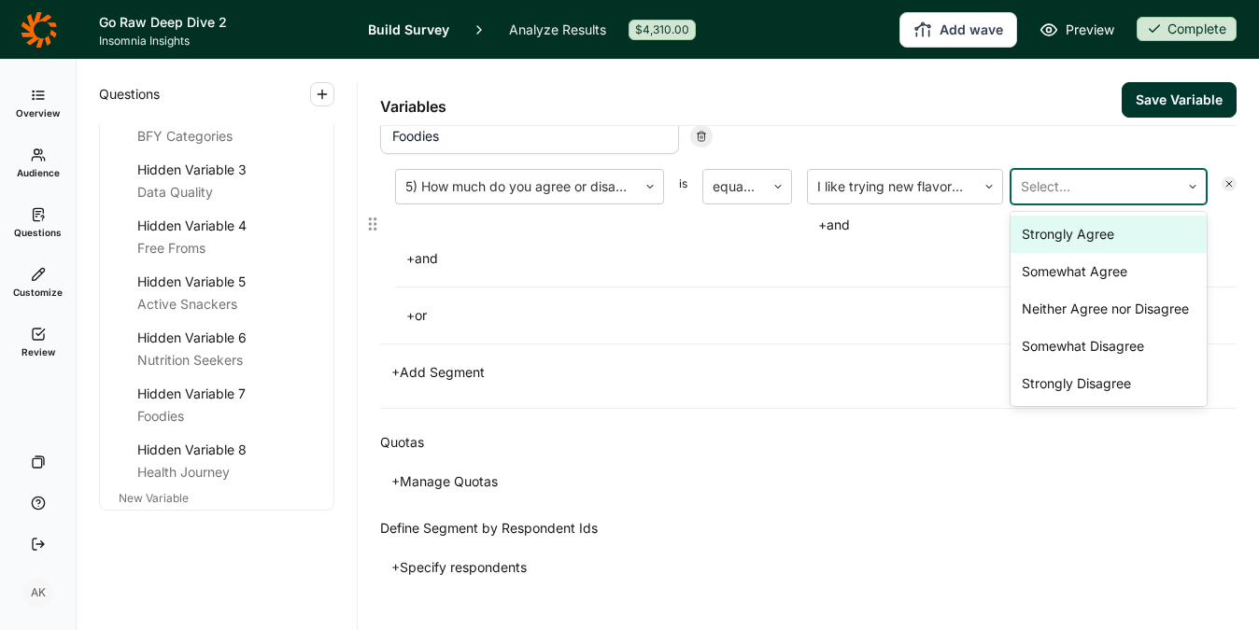
click at [1063, 239] on div "Strongly Agree" at bounding box center [1109, 234] width 196 height 37
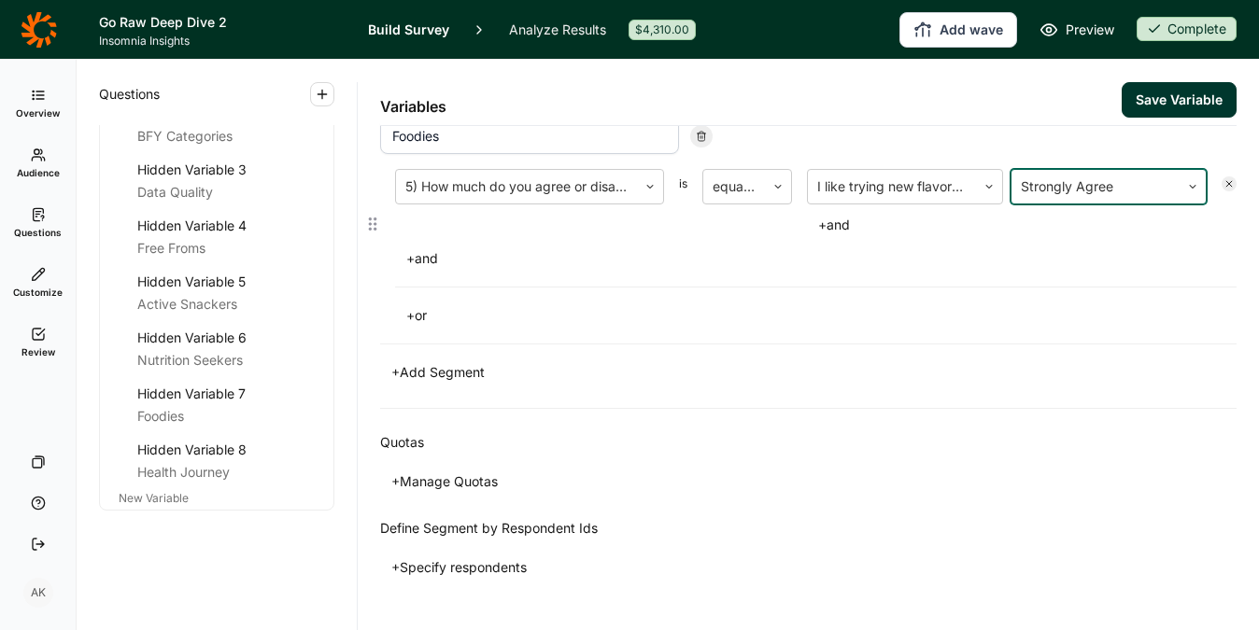
click at [420, 313] on button "+ or" at bounding box center [416, 316] width 43 height 26
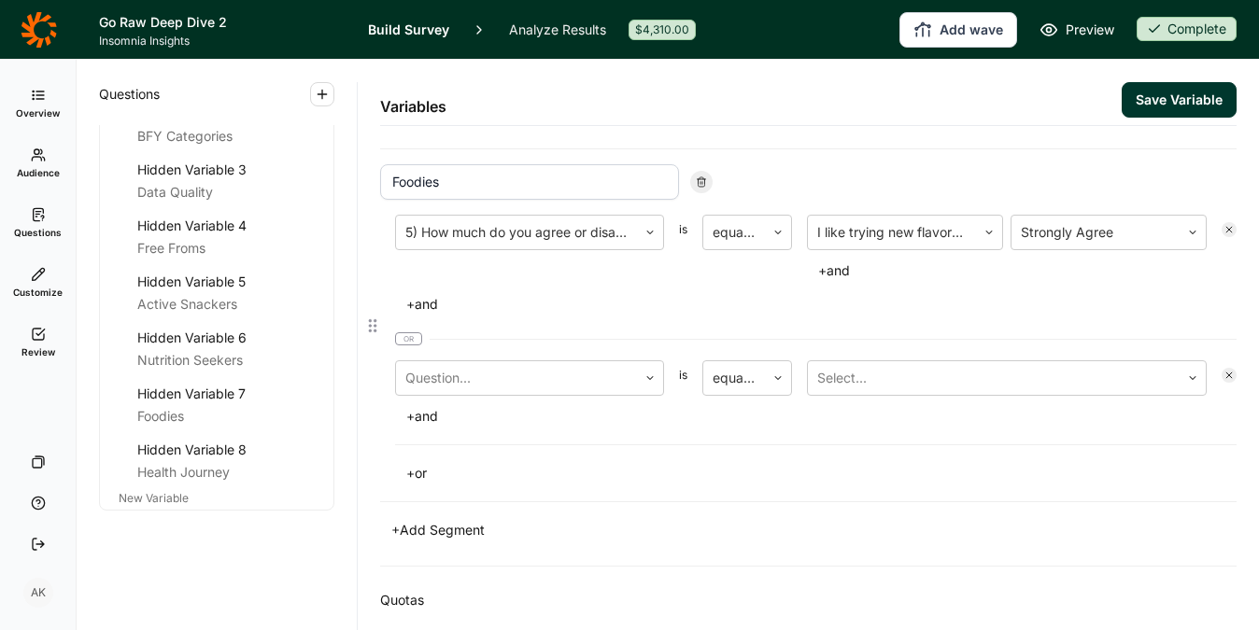
scroll to position [462, 0]
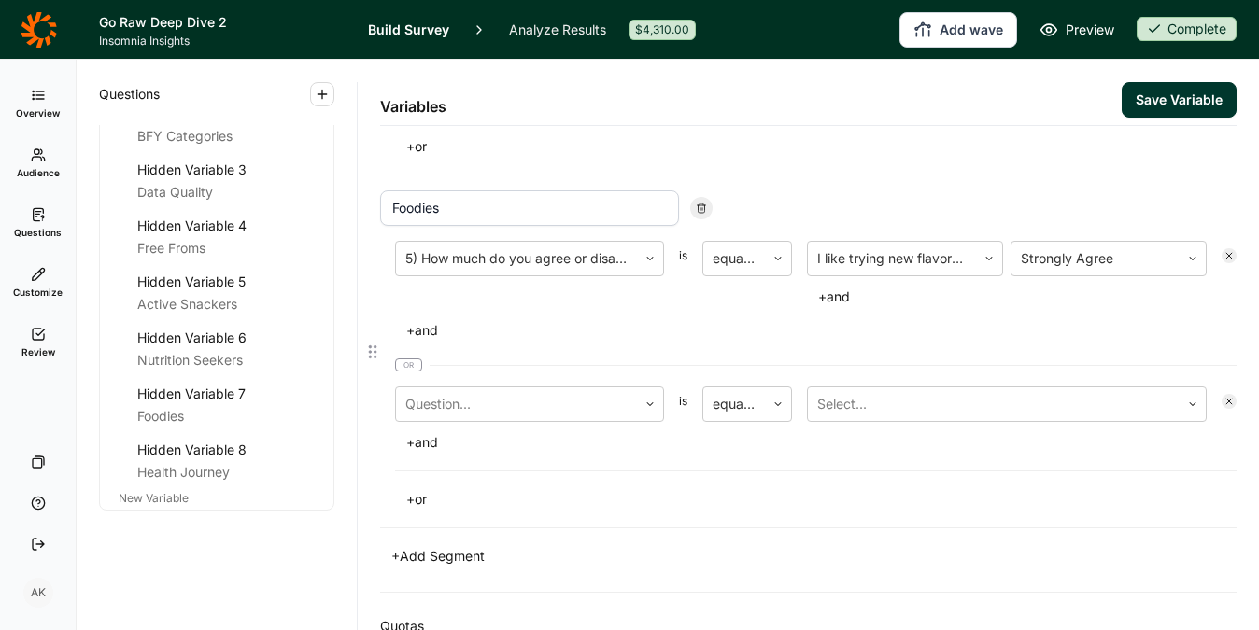
click at [826, 296] on button "+ and" at bounding box center [834, 297] width 54 height 26
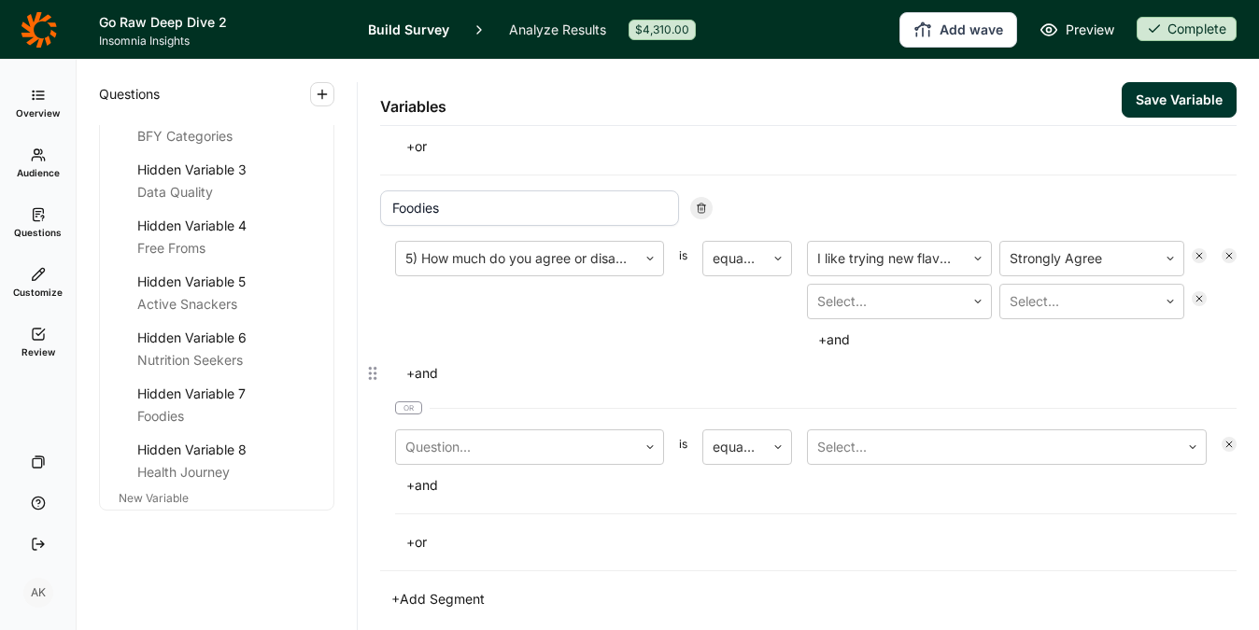
scroll to position [505, 0]
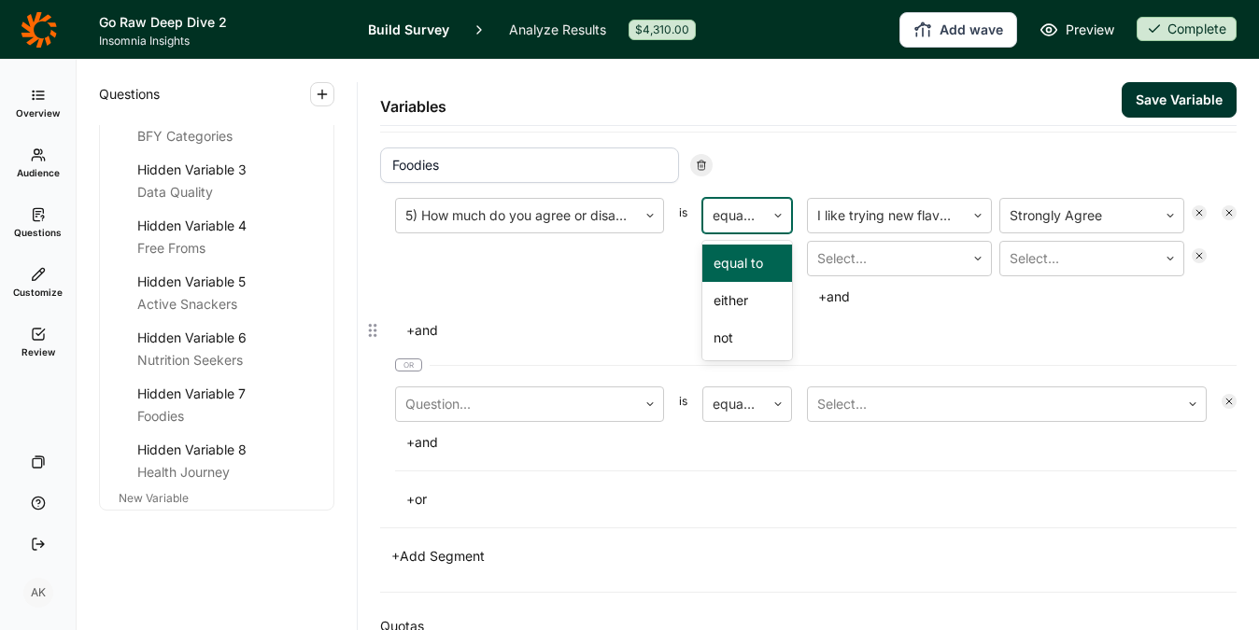
click at [756, 221] on div "equal to" at bounding box center [734, 216] width 62 height 34
click at [743, 305] on div "either" at bounding box center [747, 300] width 90 height 37
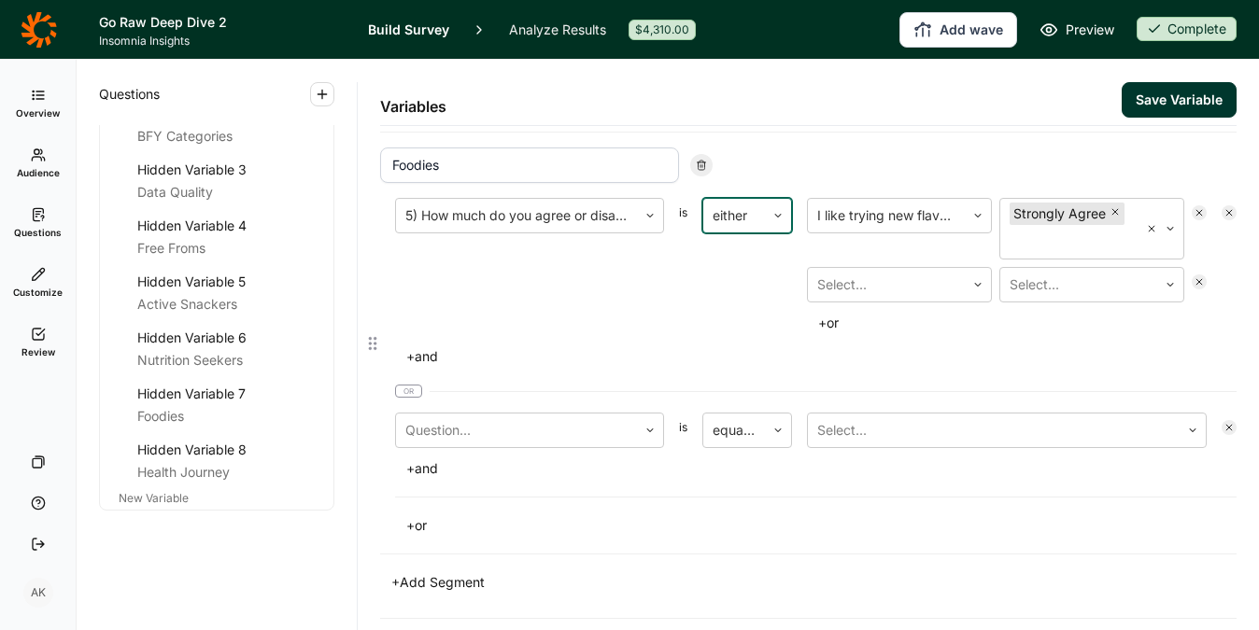
scroll to position [554, 0]
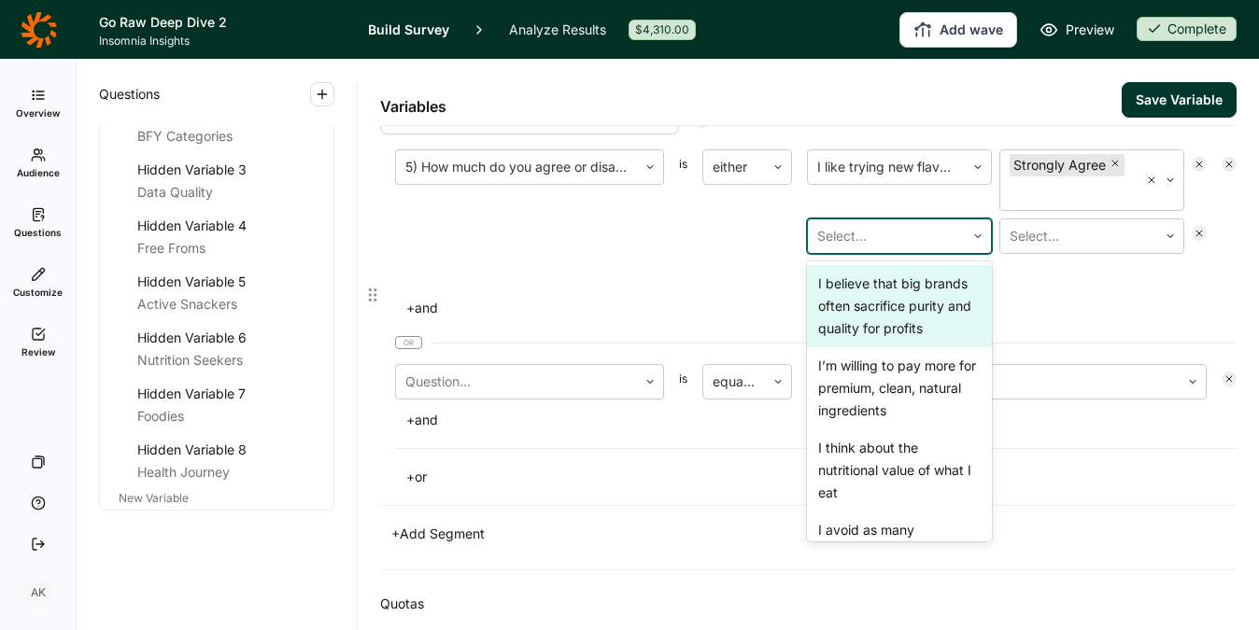
click at [934, 249] on div at bounding box center [886, 236] width 138 height 26
click at [911, 249] on div at bounding box center [886, 236] width 138 height 26
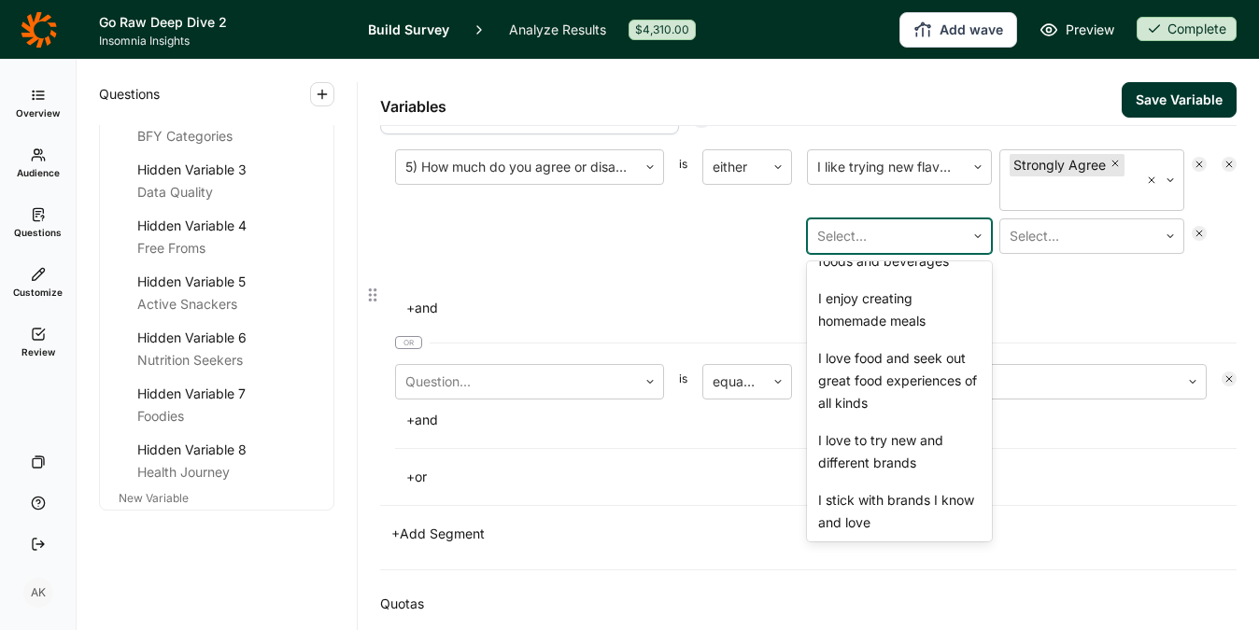
scroll to position [558, 0]
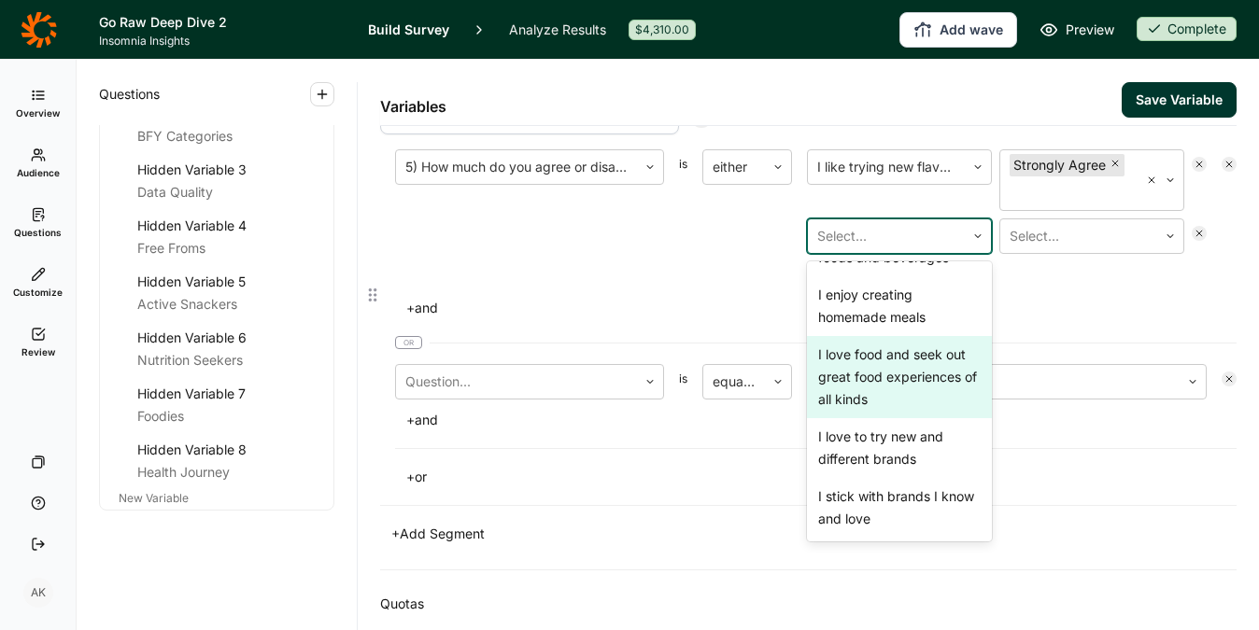
click at [888, 418] on div "I love food and seek out great food experiences of all kinds" at bounding box center [899, 377] width 185 height 82
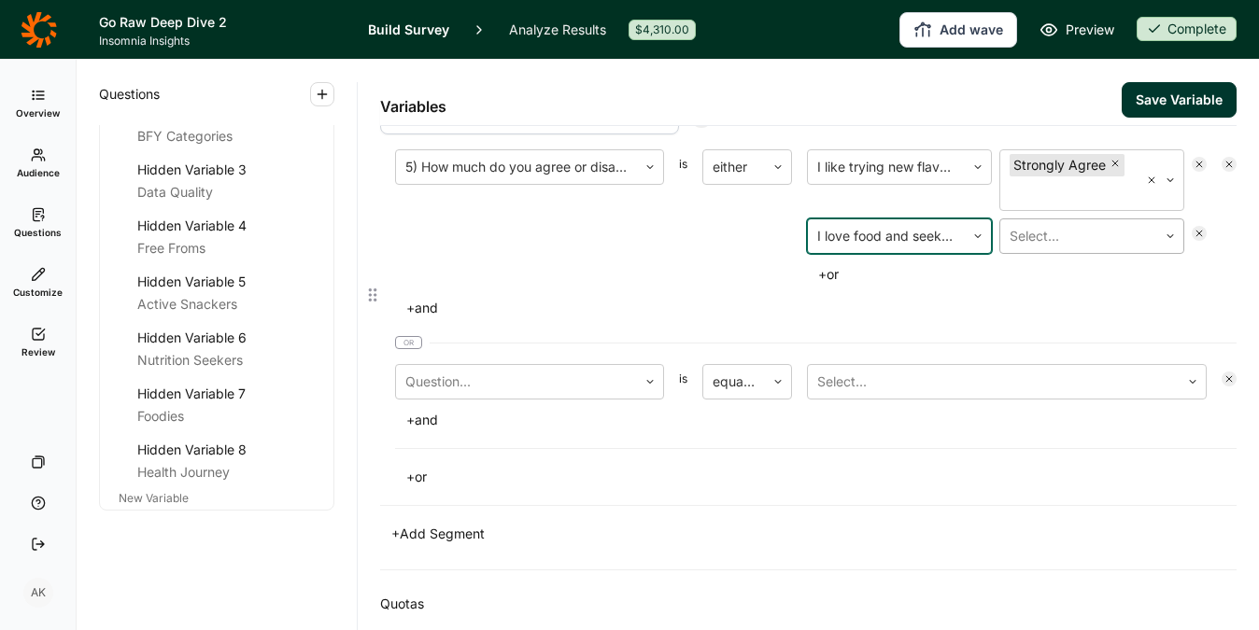
click at [1058, 249] on div at bounding box center [1079, 236] width 138 height 26
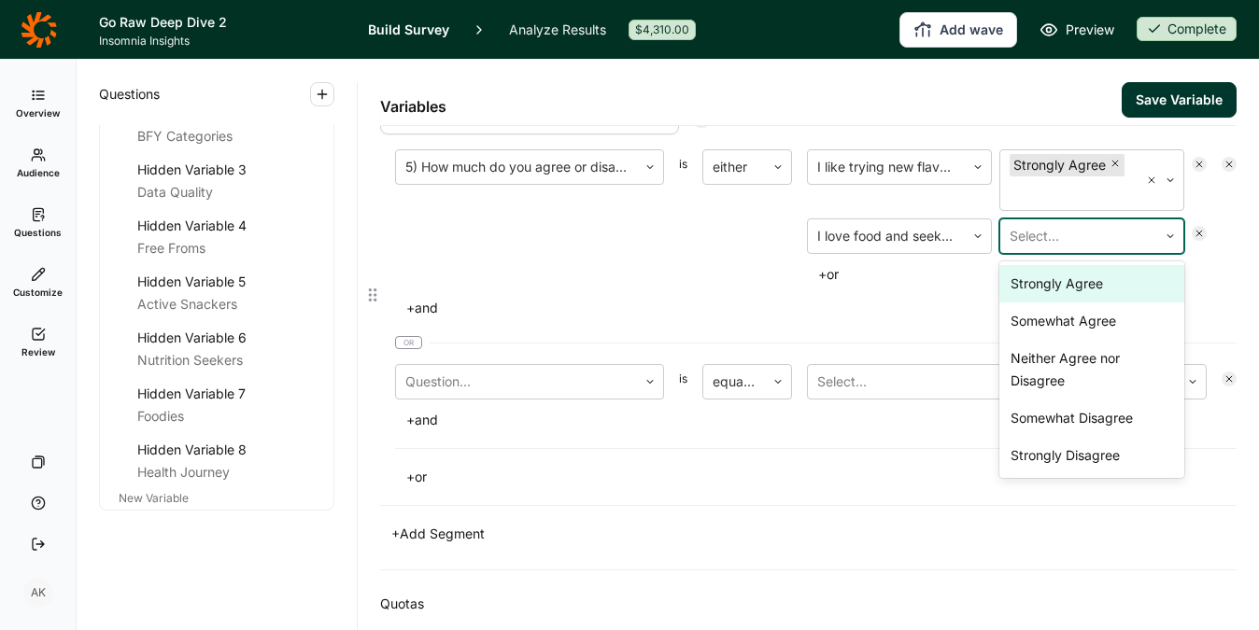
click at [1067, 303] on div "Strongly Agree" at bounding box center [1091, 283] width 185 height 37
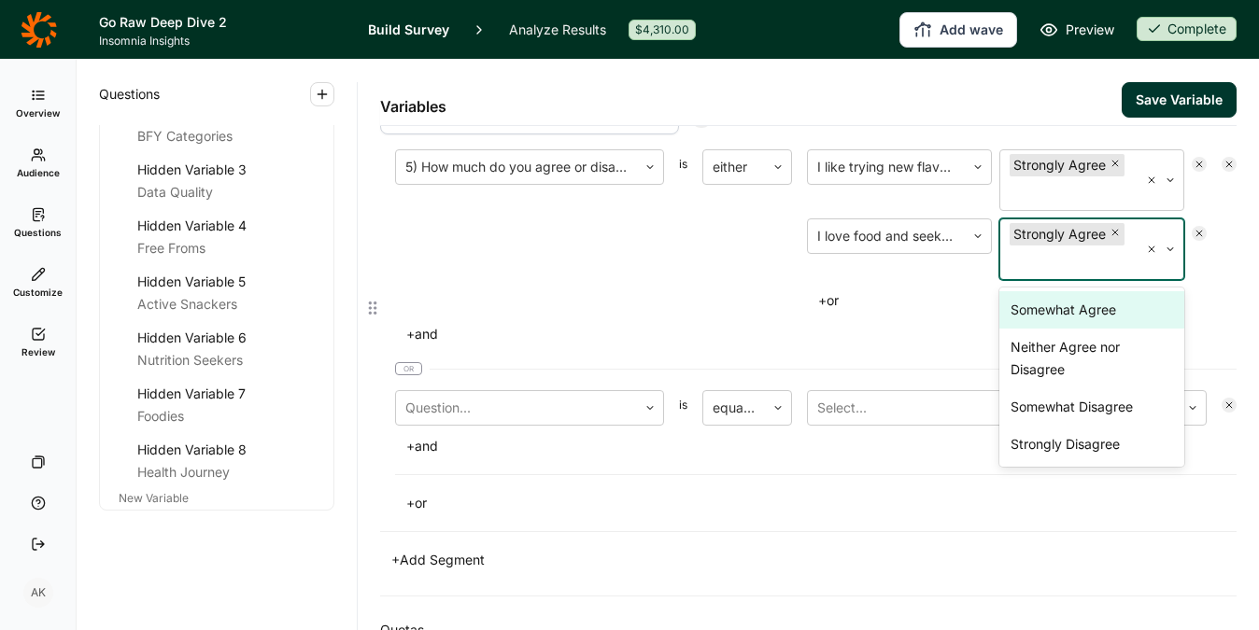
scroll to position [602, 0]
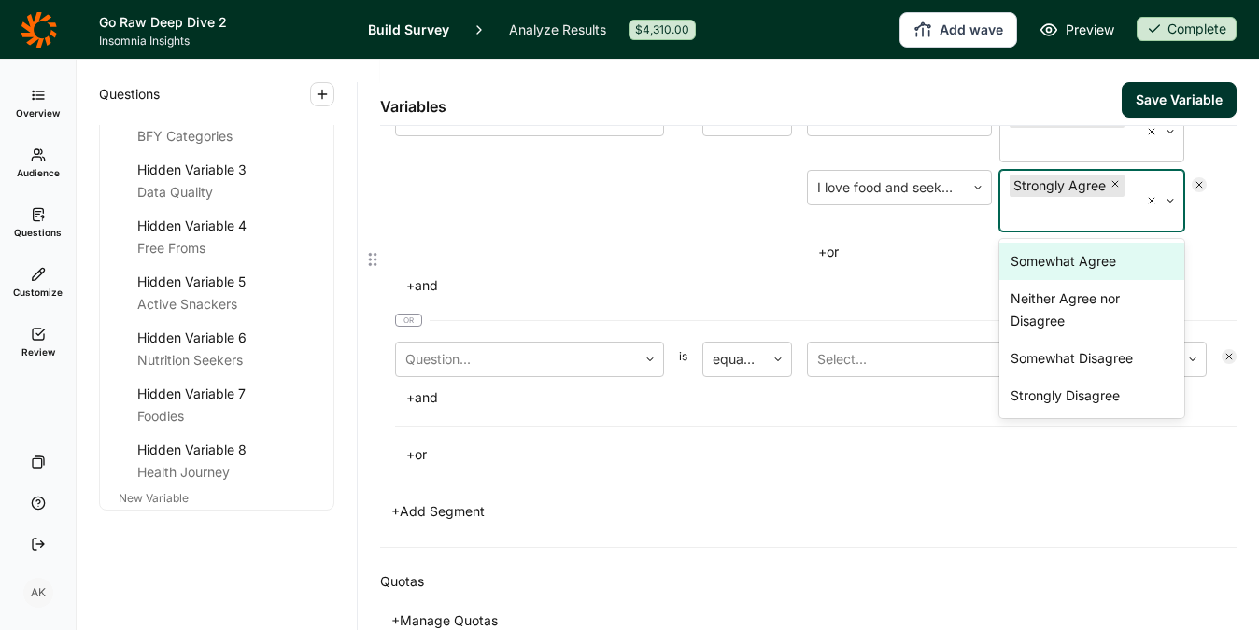
click at [671, 265] on div "5) How much do you agree or disagree with each of these statements? is either I…" at bounding box center [815, 183] width 841 height 164
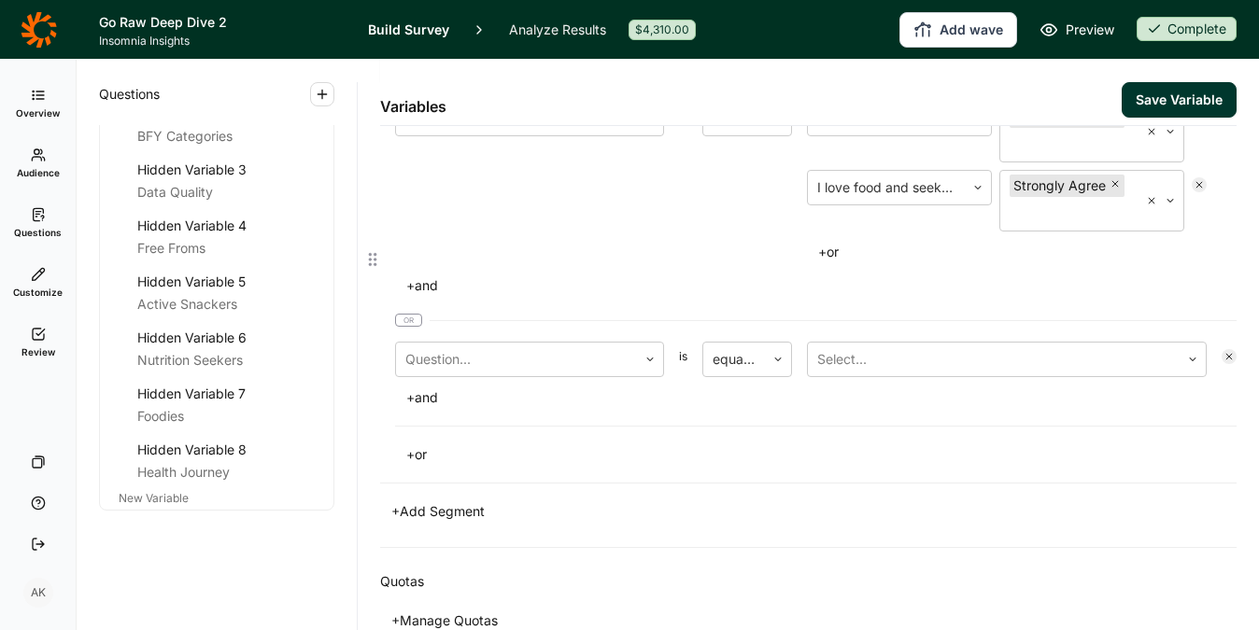
click at [1226, 360] on use at bounding box center [1229, 357] width 6 height 6
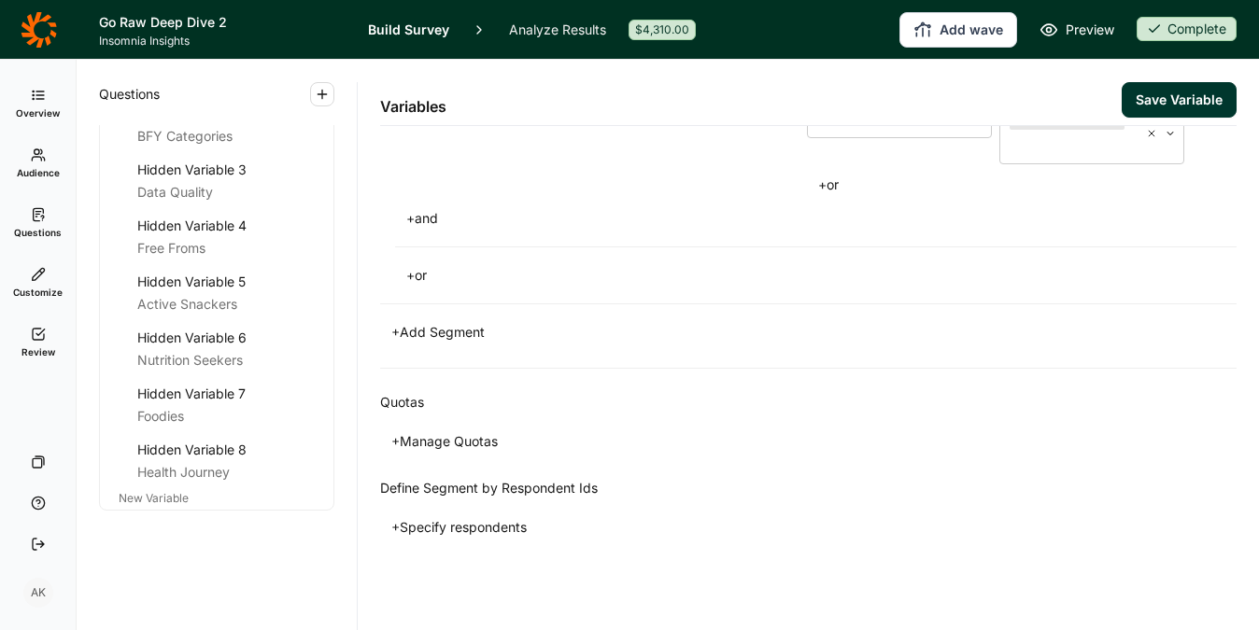
scroll to position [714, 0]
click at [459, 334] on button "+ Add Segment" at bounding box center [438, 332] width 116 height 26
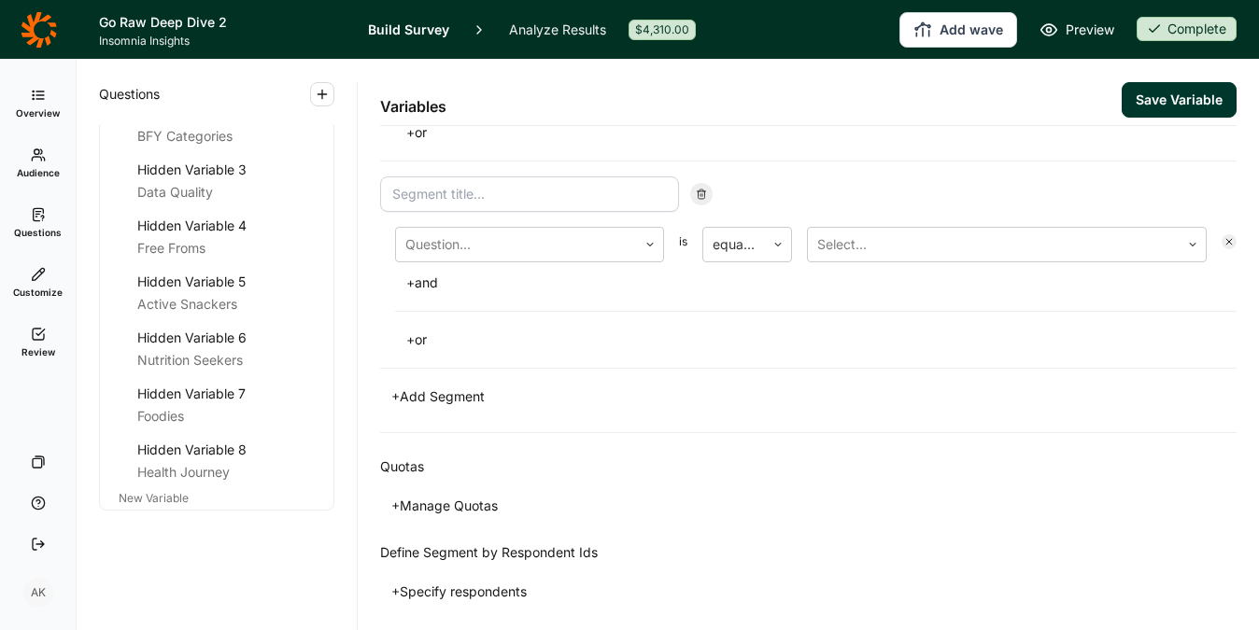
scroll to position [787, 0]
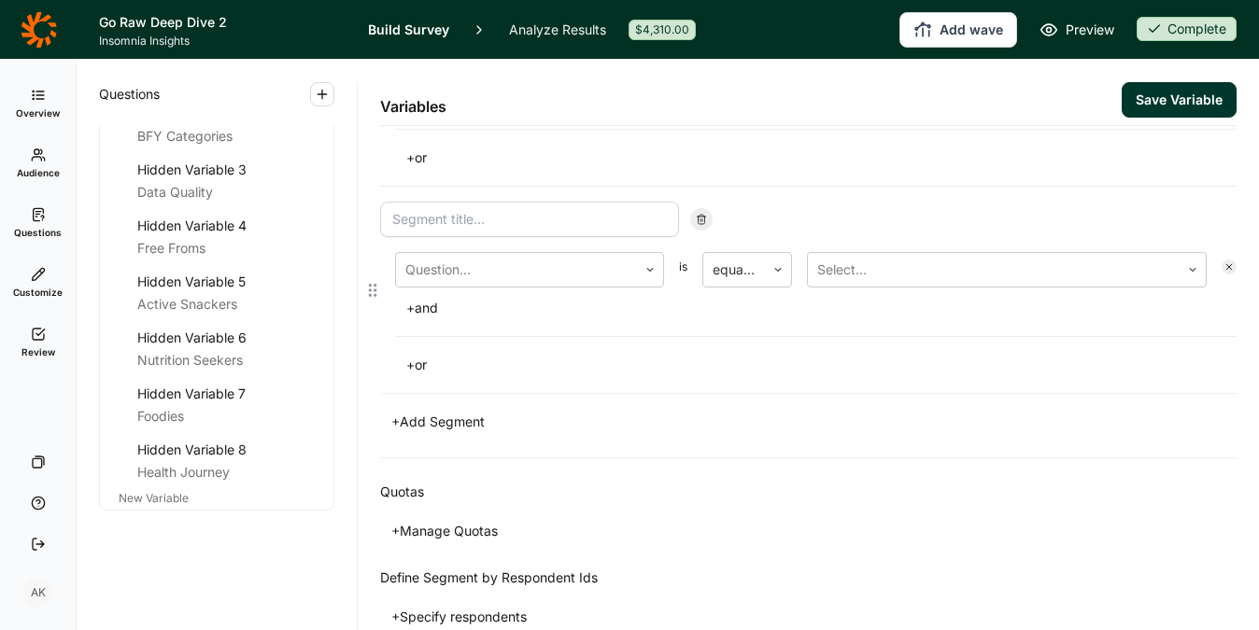
click at [567, 237] on input at bounding box center [529, 219] width 299 height 35
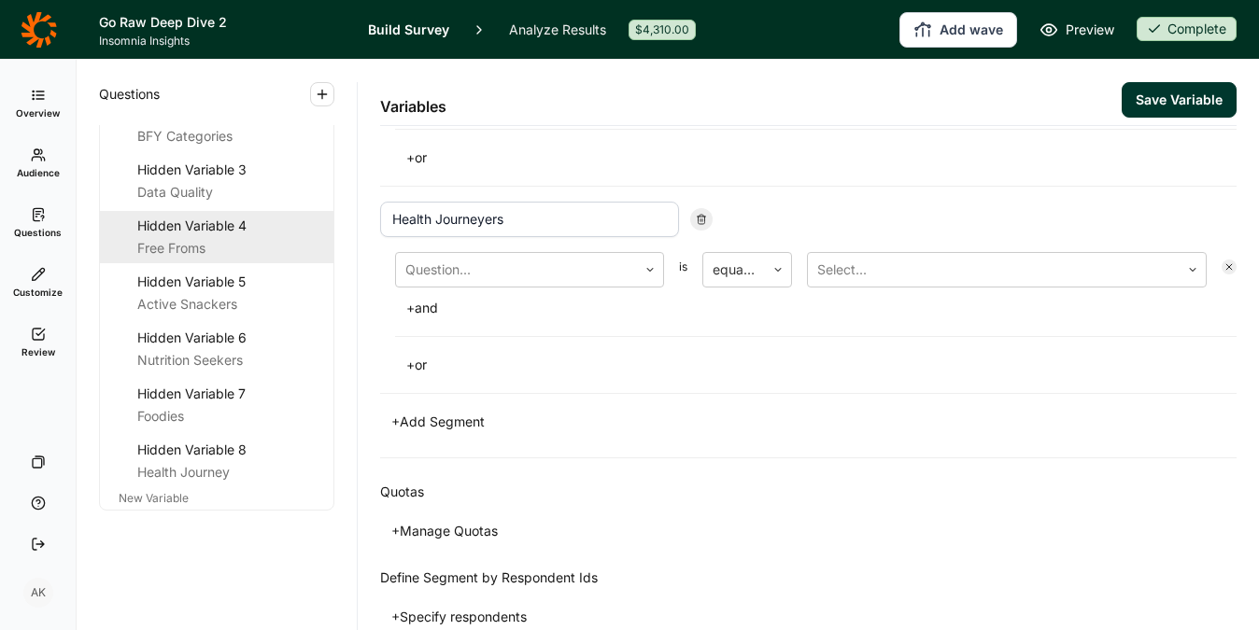
drag, startPoint x: 431, startPoint y: 270, endPoint x: 315, endPoint y: 248, distance: 117.8
click at [315, 248] on div "Questions Demographics Demographic 1 What is your gender? Demographic 2 What is…" at bounding box center [668, 345] width 1182 height 571
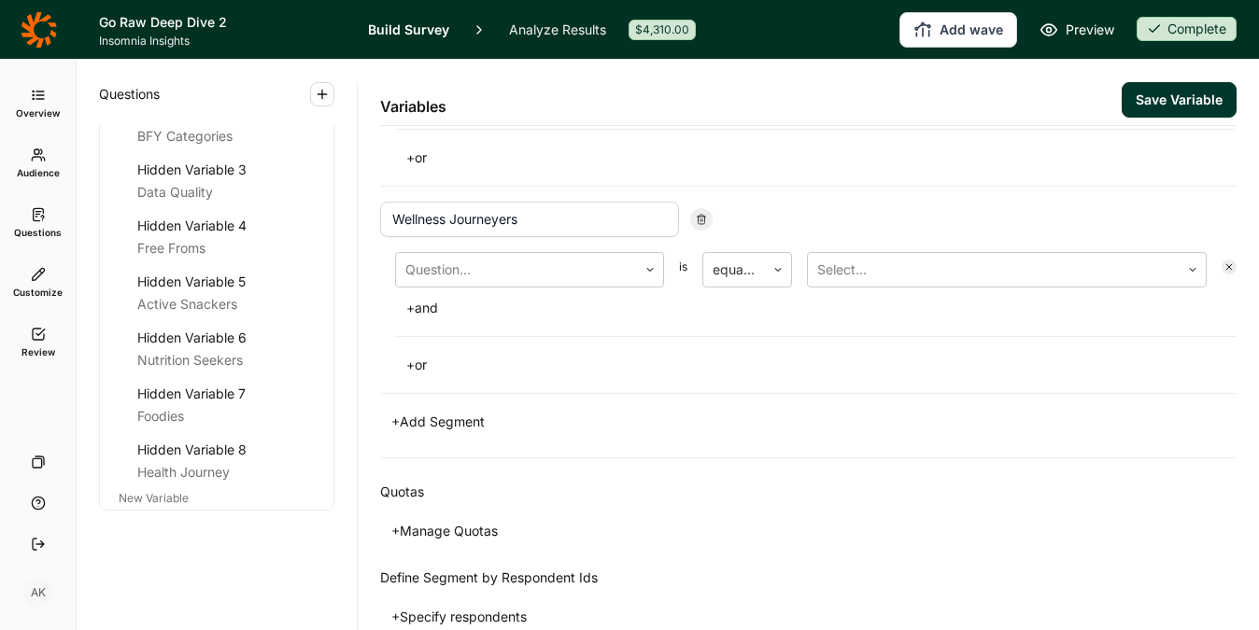
type input "Wellness Journeyers"
click at [516, 283] on div at bounding box center [516, 270] width 222 height 26
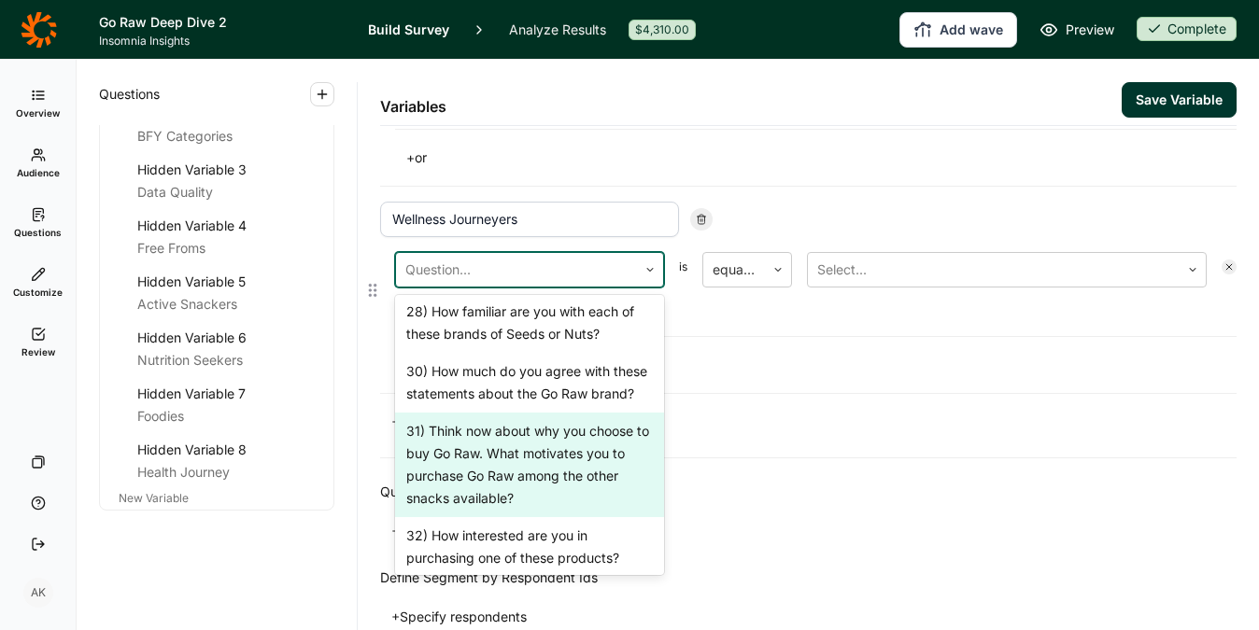
scroll to position [2202, 0]
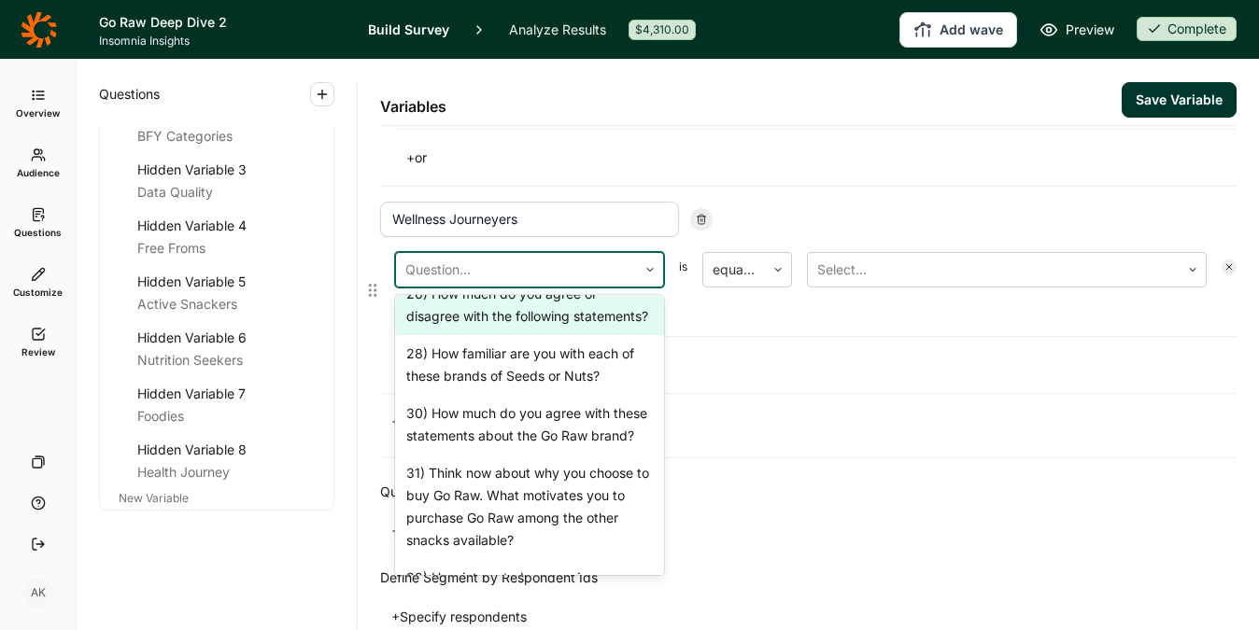
click at [559, 335] on div "26) How much do you agree or disagree with the following statements?" at bounding box center [529, 306] width 269 height 60
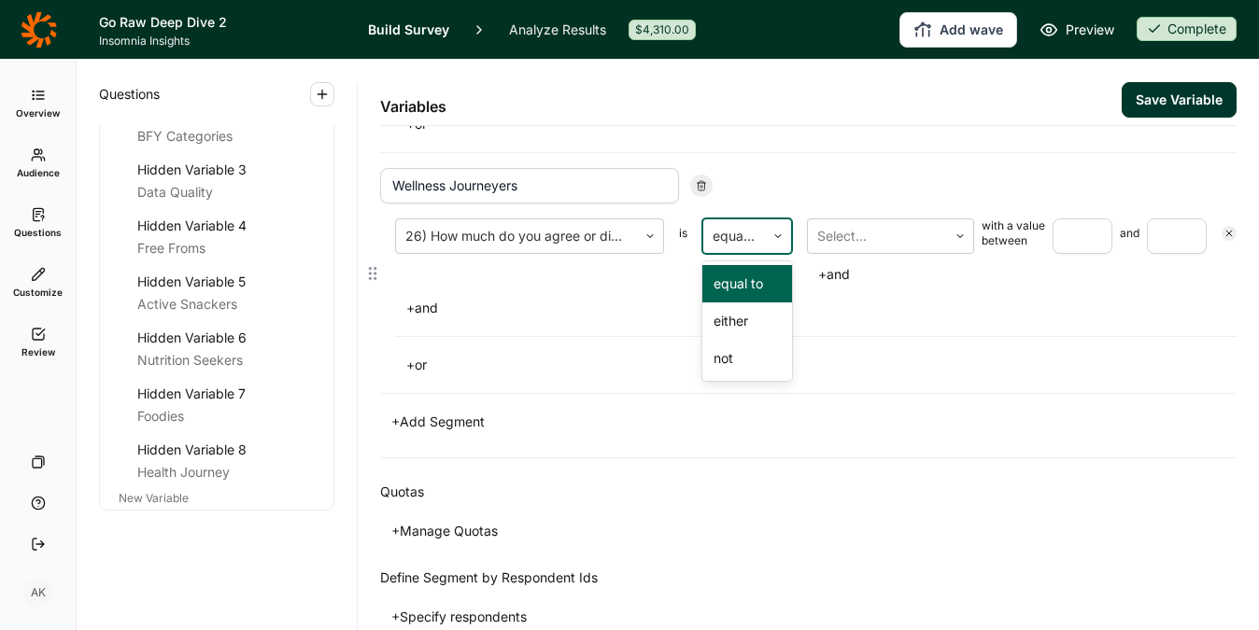
click at [750, 249] on div at bounding box center [734, 236] width 43 height 26
click at [735, 340] on div "either" at bounding box center [747, 321] width 90 height 37
click at [739, 249] on div at bounding box center [734, 236] width 43 height 26
click at [744, 303] on div "equal to" at bounding box center [747, 283] width 90 height 37
click at [850, 249] on div at bounding box center [877, 236] width 120 height 26
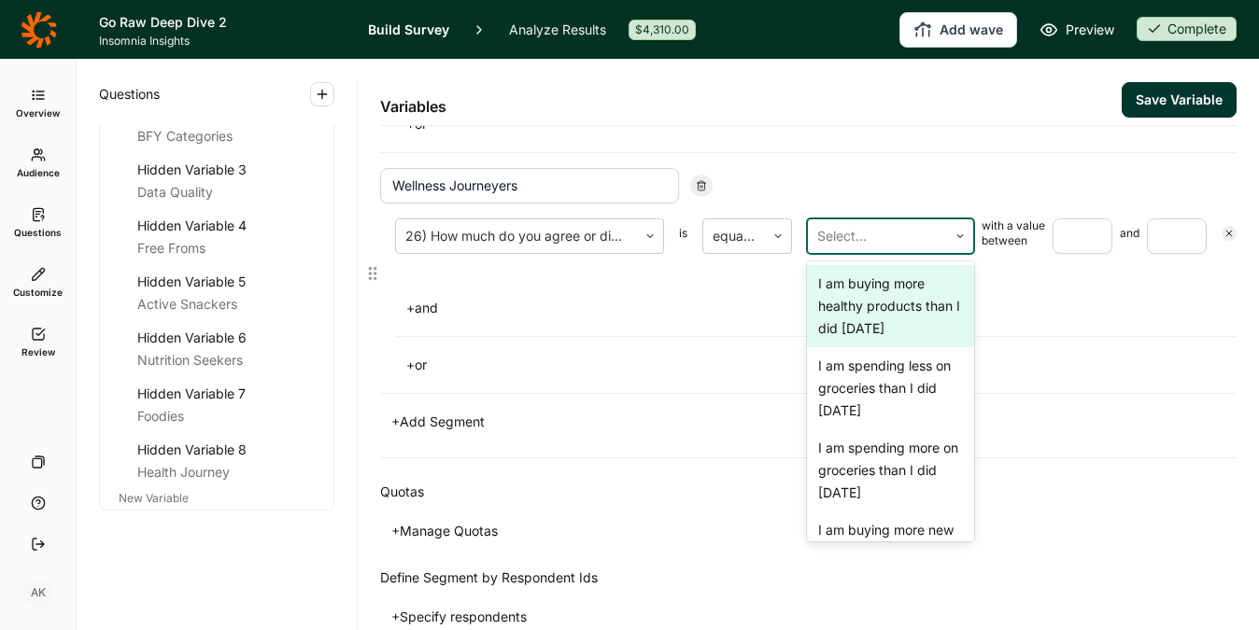
scroll to position [4, 0]
click at [910, 344] on div "I am buying more healthy products than I did 6 months ago" at bounding box center [890, 303] width 167 height 82
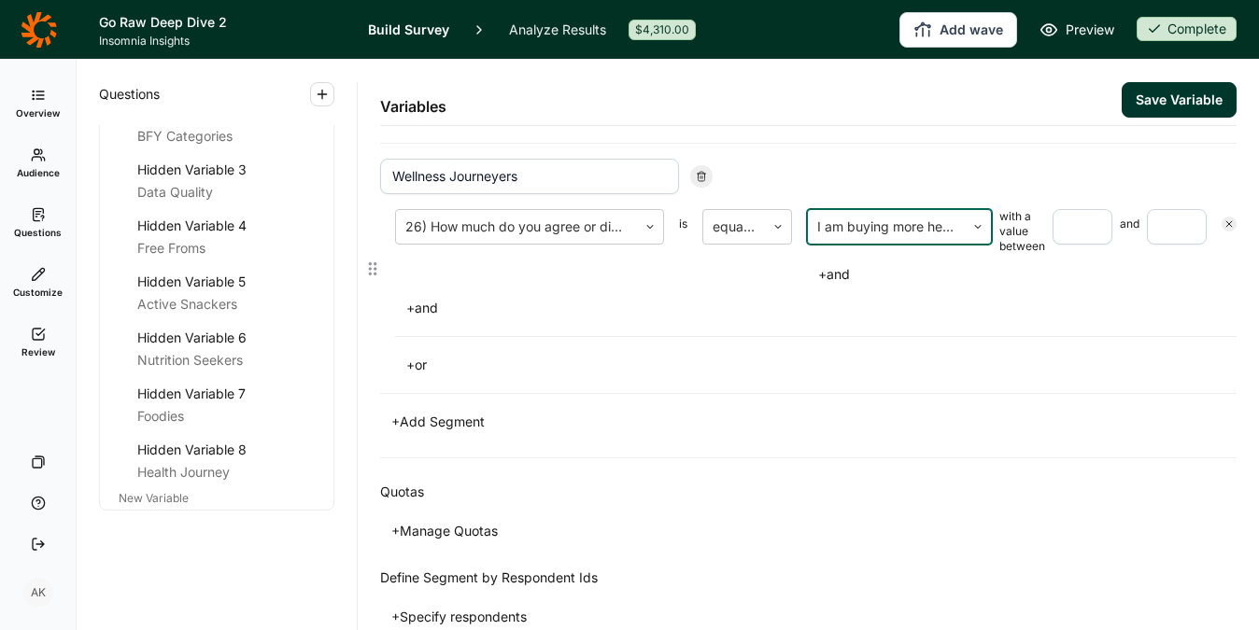
click at [1085, 245] on input "number" at bounding box center [1083, 226] width 60 height 35
type input "4"
click at [1147, 245] on input "number" at bounding box center [1177, 226] width 60 height 35
type input "6"
click at [417, 321] on button "+ and" at bounding box center [422, 308] width 54 height 26
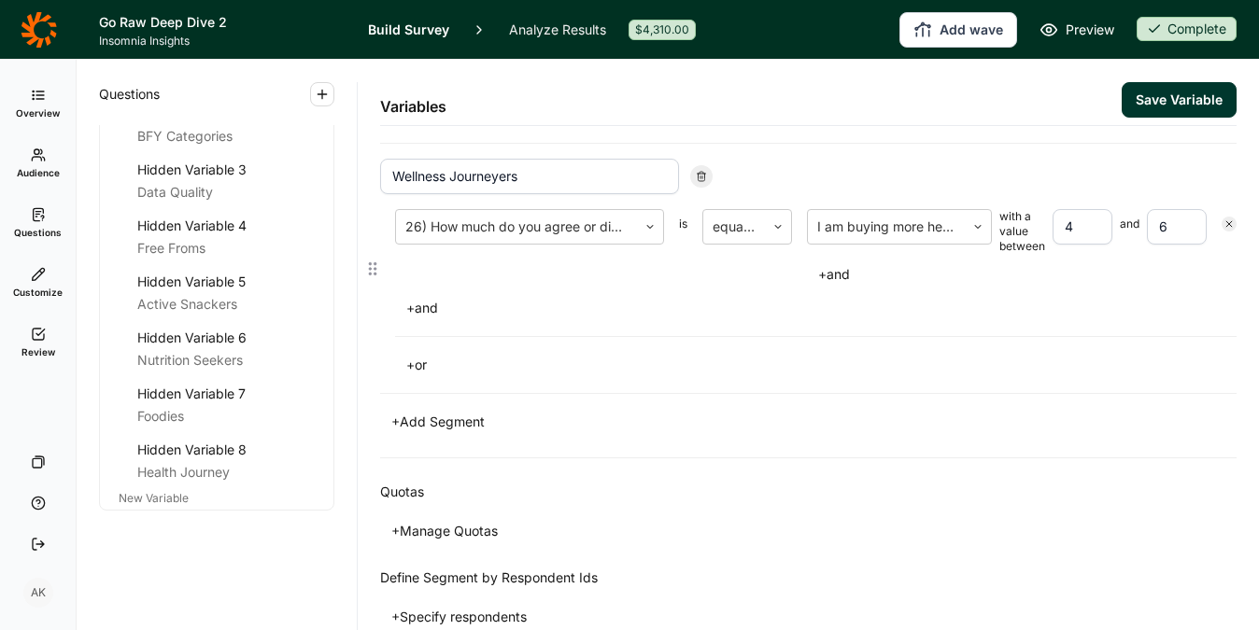
scroll to position [909, 0]
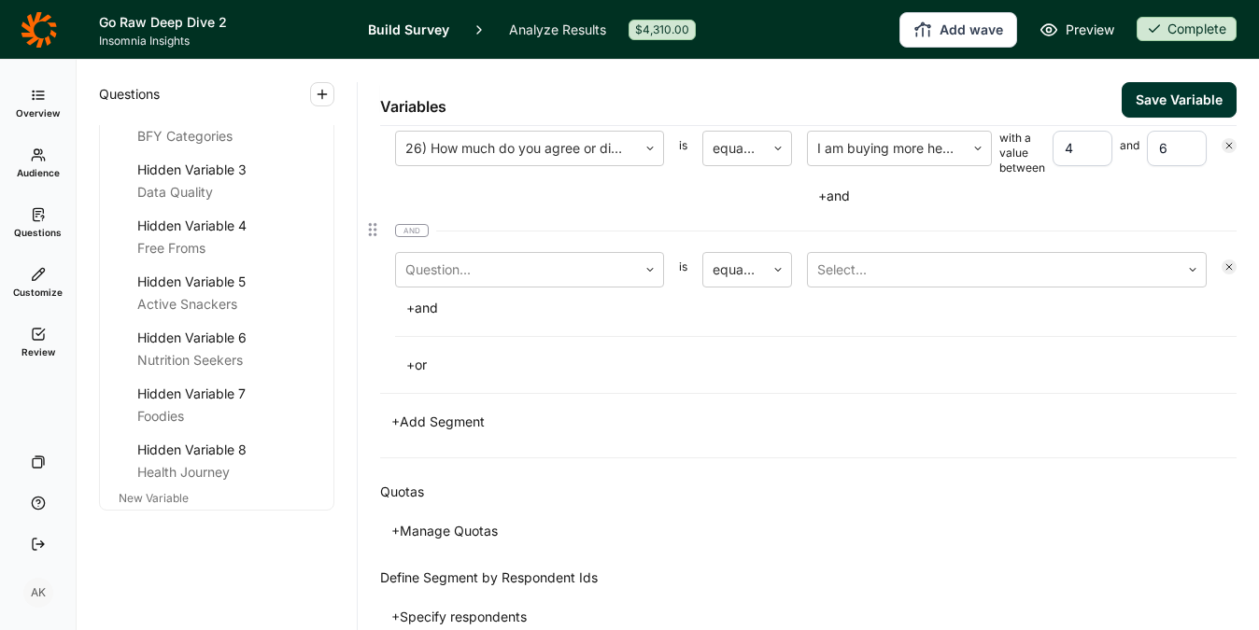
click at [853, 209] on button "+ and" at bounding box center [834, 196] width 54 height 26
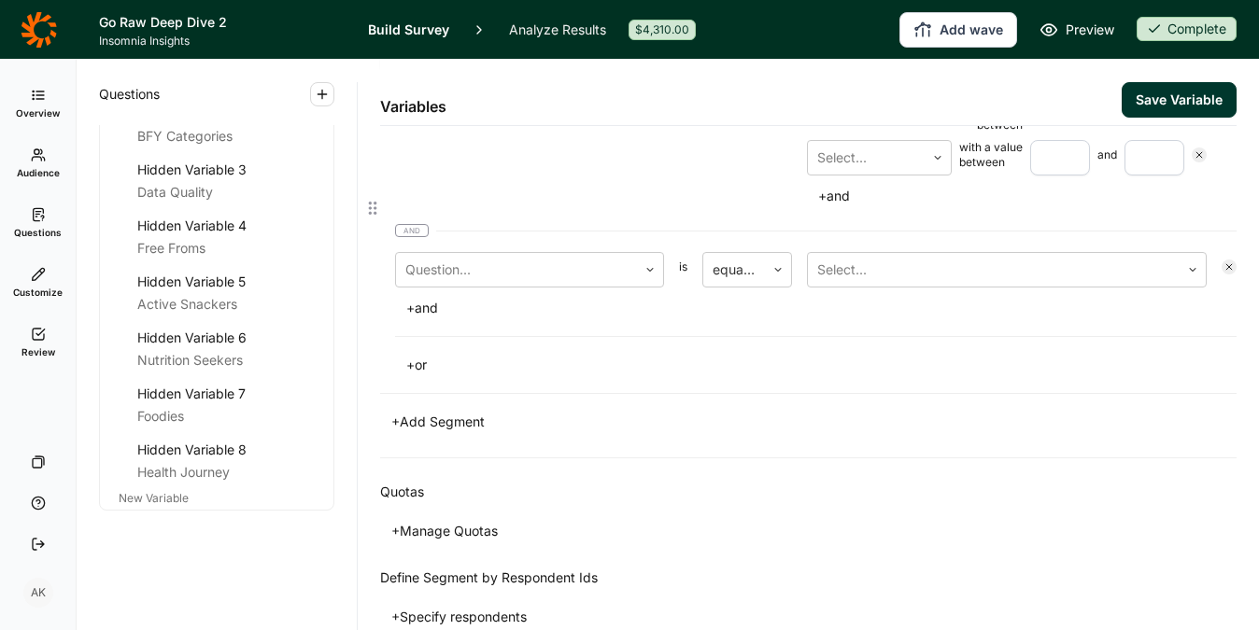
click at [1194, 161] on icon at bounding box center [1199, 154] width 11 height 11
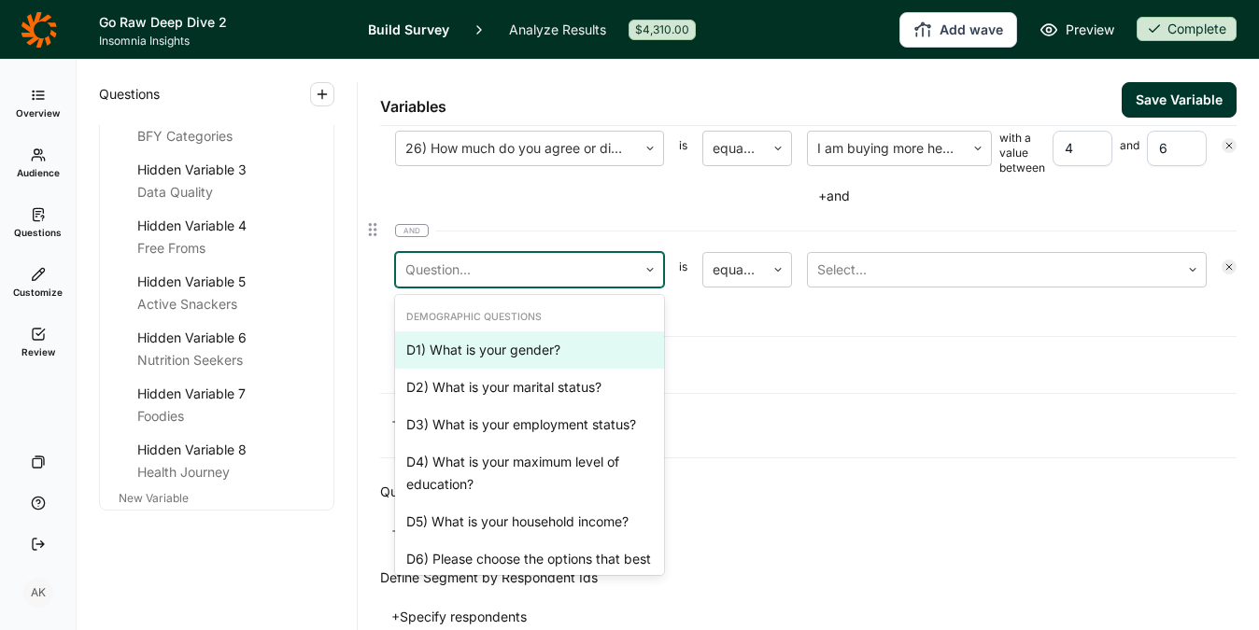
click at [537, 283] on div at bounding box center [516, 270] width 222 height 26
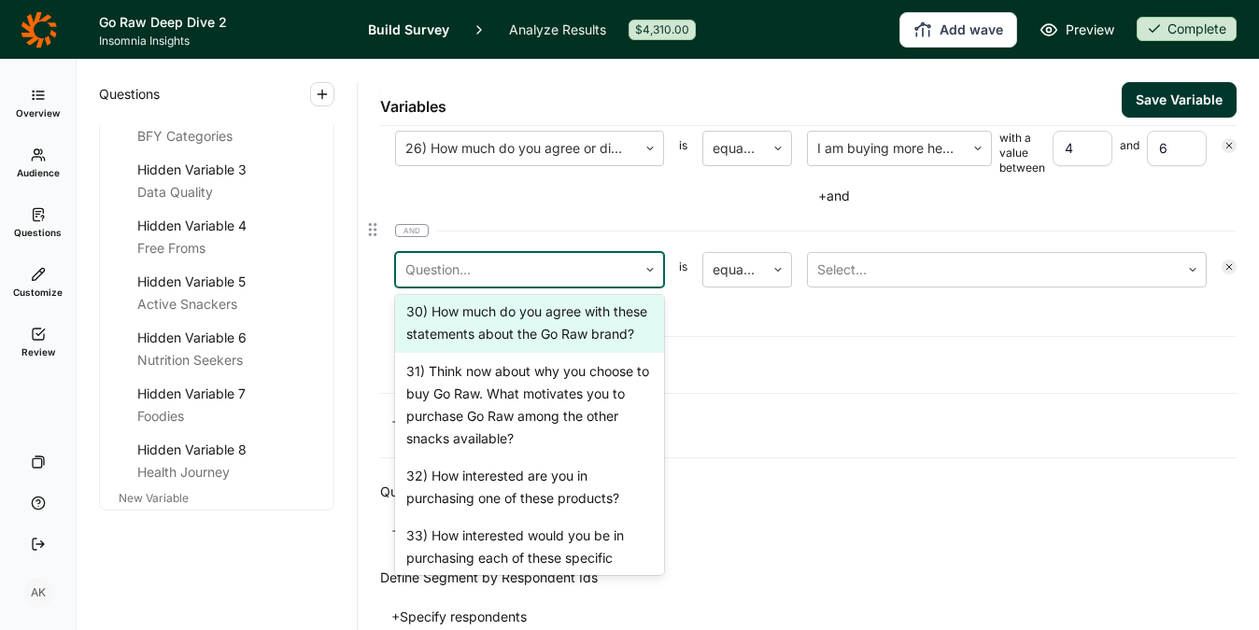
scroll to position [2131, 0]
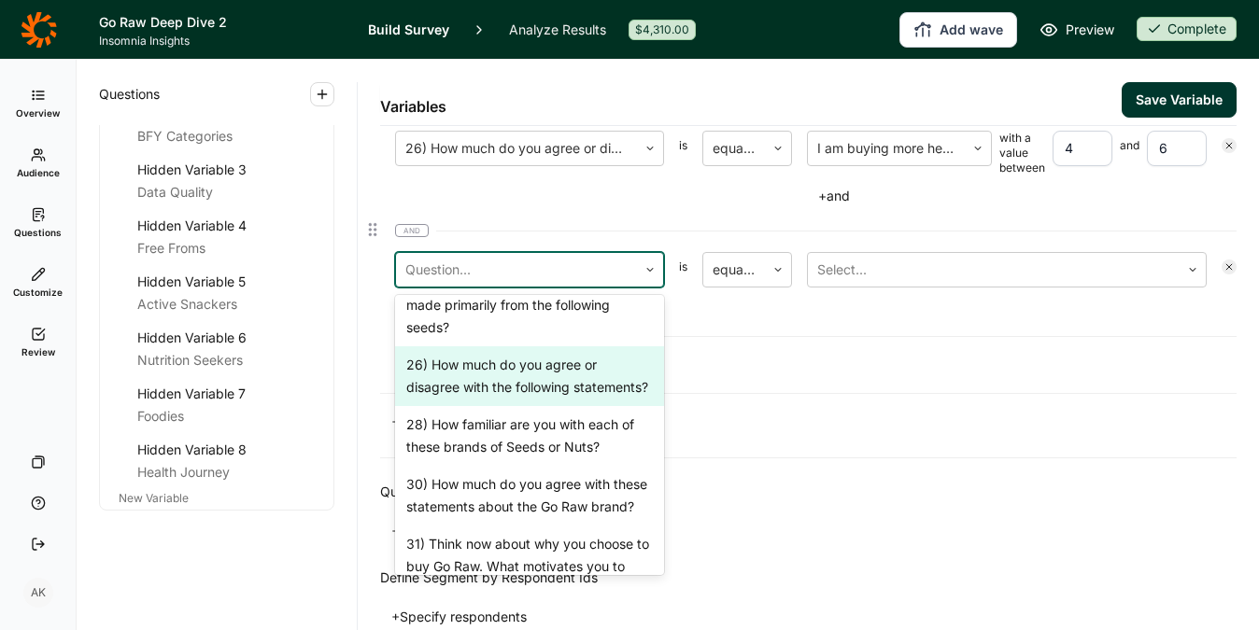
click at [503, 406] on div "26) How much do you agree or disagree with the following statements?" at bounding box center [529, 376] width 269 height 60
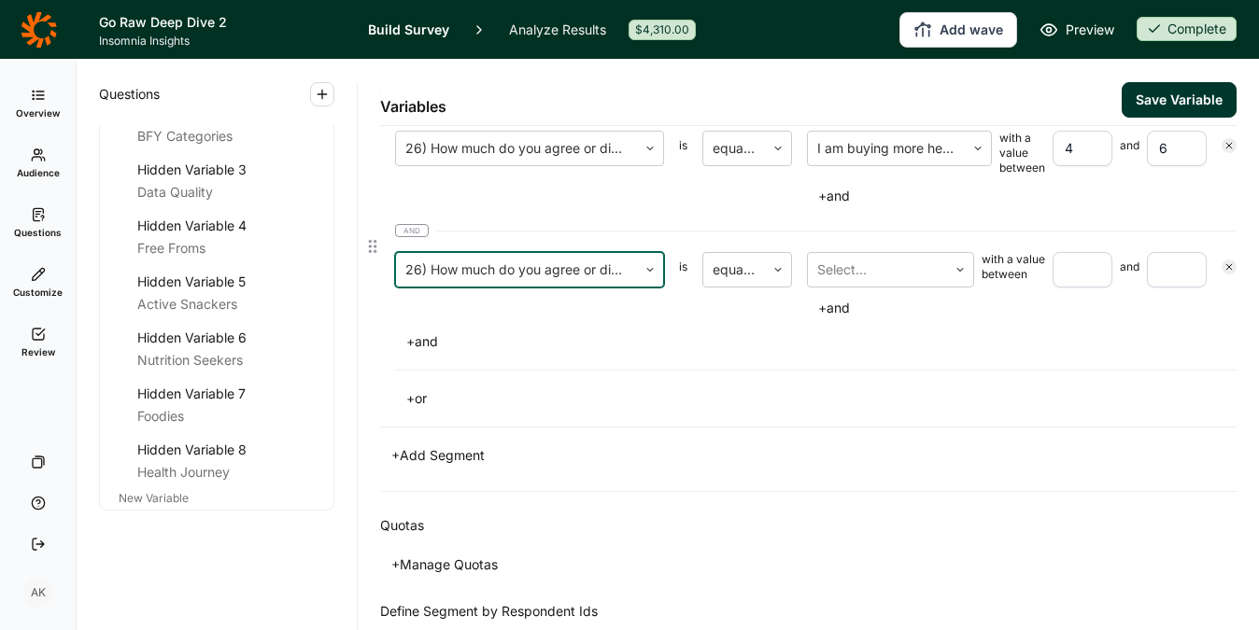
scroll to position [942, 0]
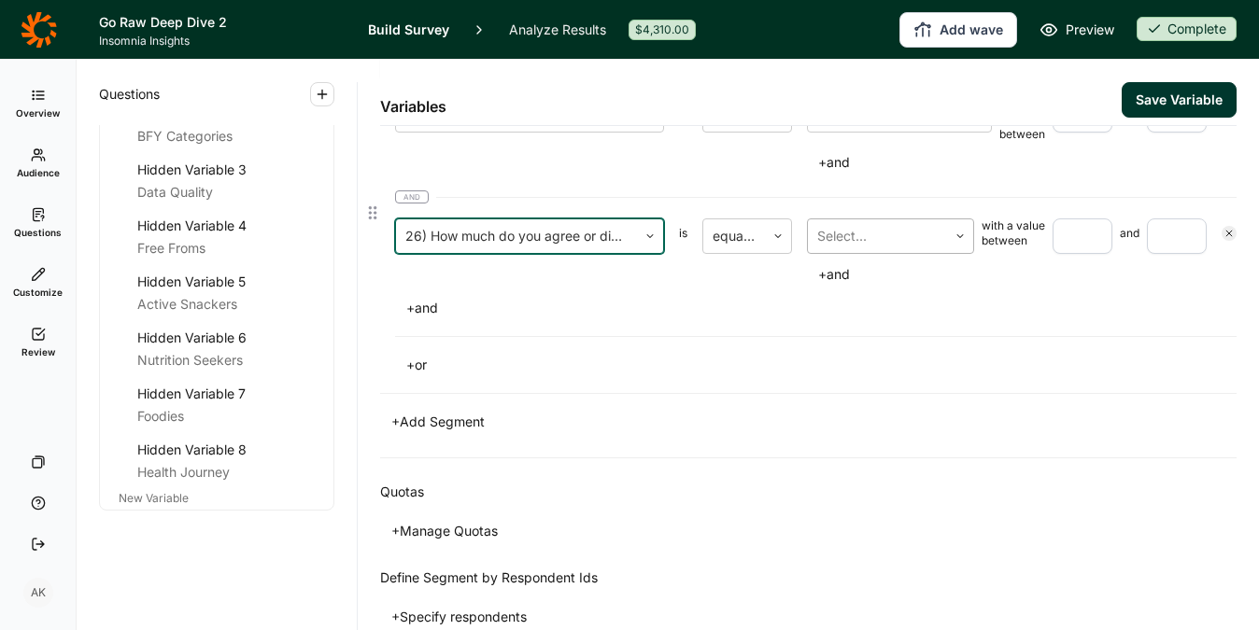
click at [817, 247] on input "text" at bounding box center [819, 236] width 4 height 22
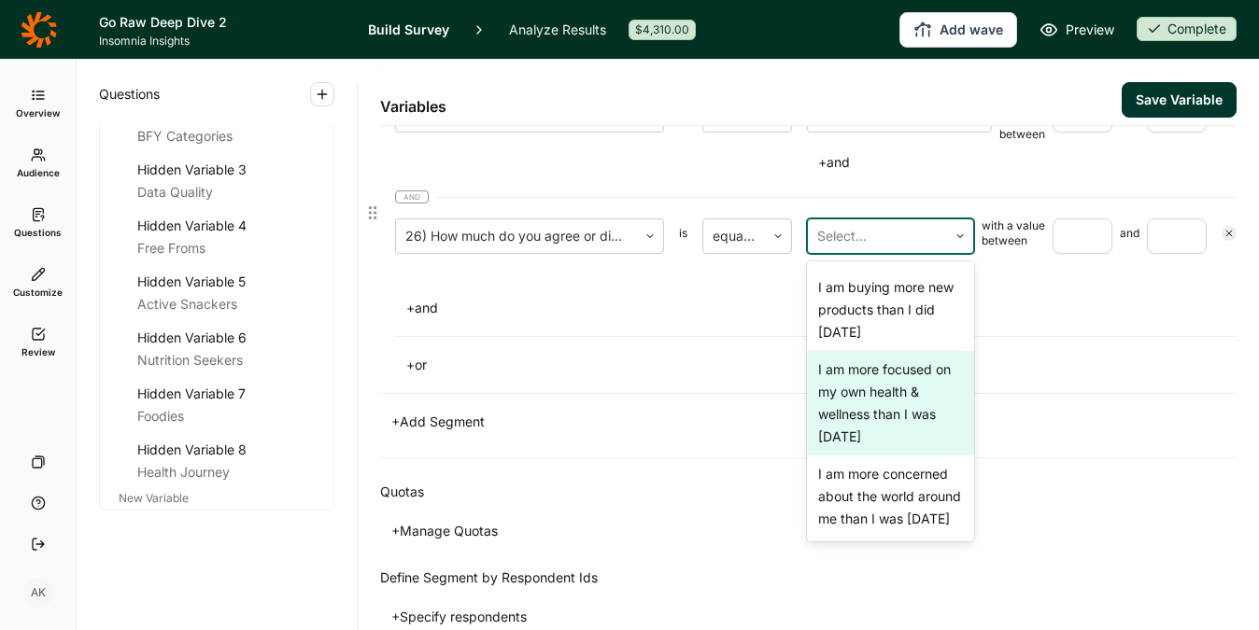
scroll to position [258, 0]
click at [875, 456] on div "I am more focused on my own health & wellness than I was 6 months ago" at bounding box center [890, 403] width 167 height 105
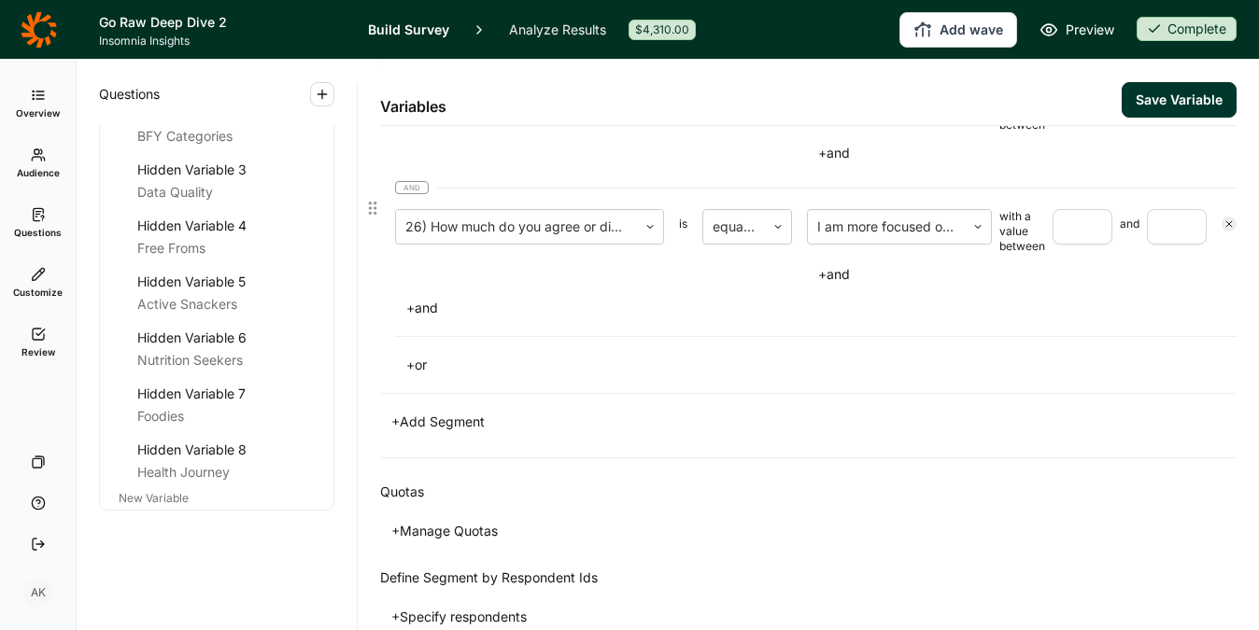
click at [1066, 245] on input "number" at bounding box center [1083, 226] width 60 height 35
type input "4"
click at [1157, 245] on input "number" at bounding box center [1177, 226] width 60 height 35
type input "5"
click at [1128, 378] on div "26) How much do you agree or disagree with the following statements? is equal t…" at bounding box center [808, 233] width 856 height 290
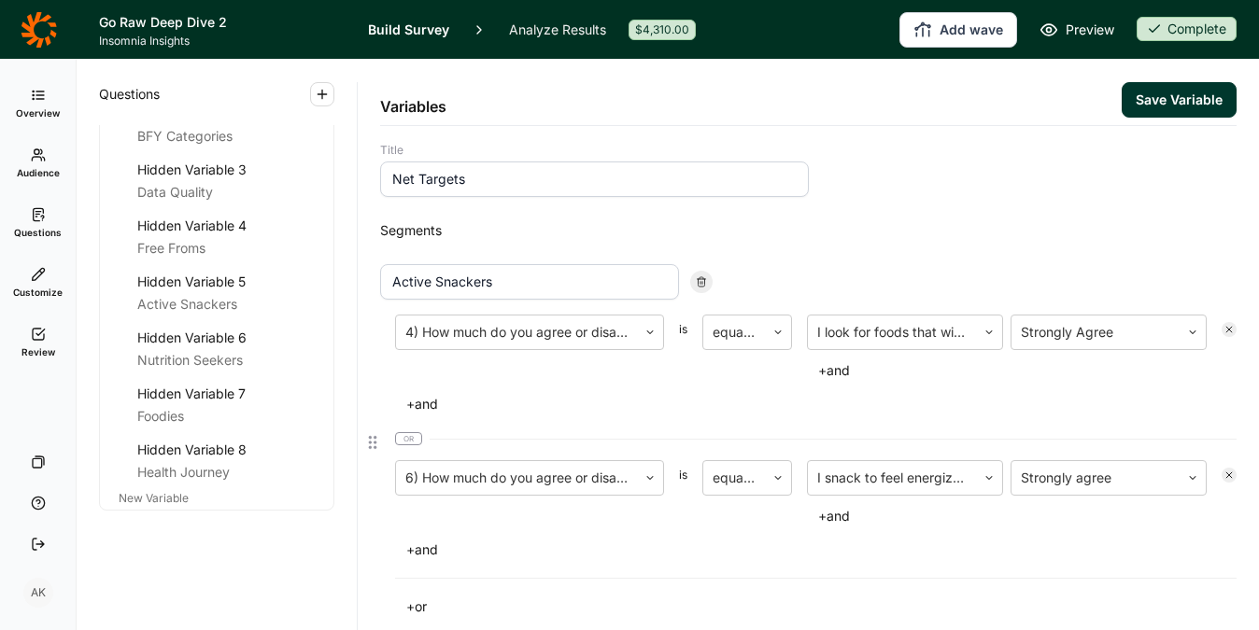
scroll to position [0, 0]
click at [1138, 104] on button "Save Variable" at bounding box center [1179, 99] width 115 height 35
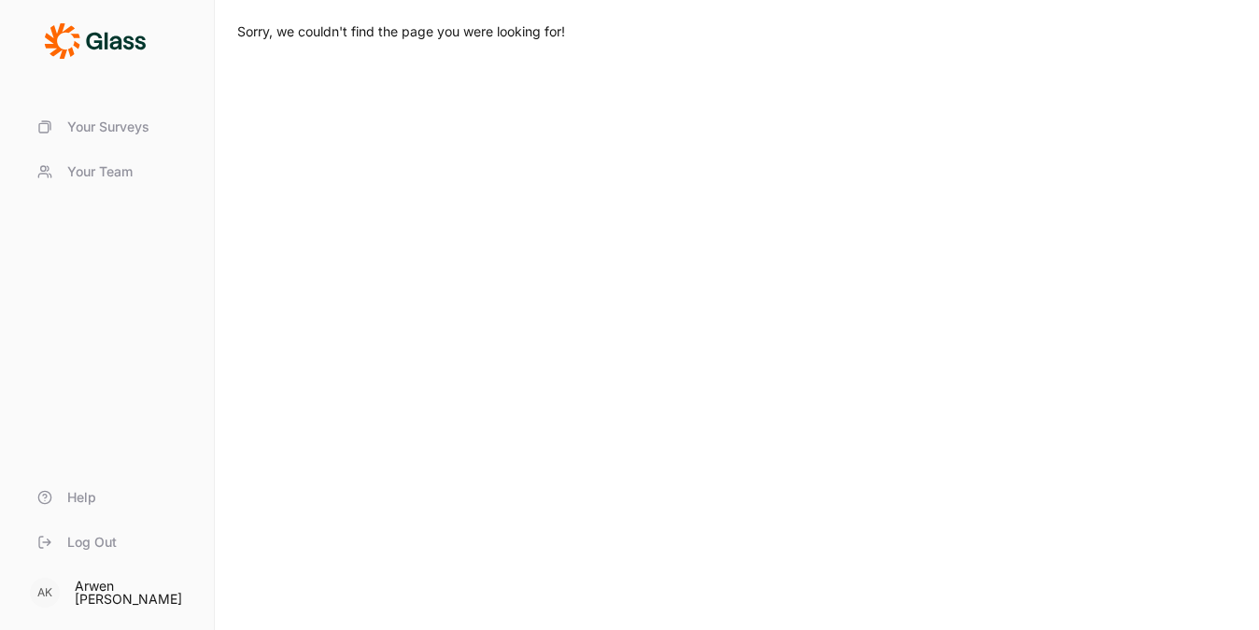
click at [102, 127] on span "Your Surveys" at bounding box center [108, 127] width 82 height 19
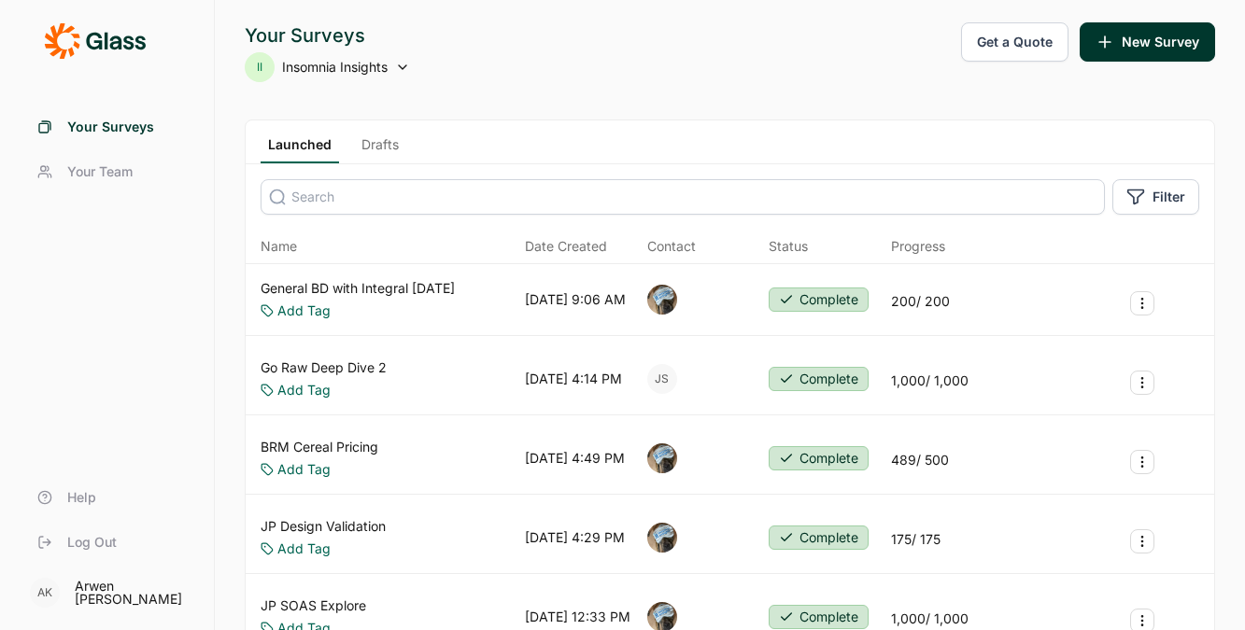
click at [347, 364] on link "Go Raw Deep Dive 2" at bounding box center [324, 368] width 126 height 19
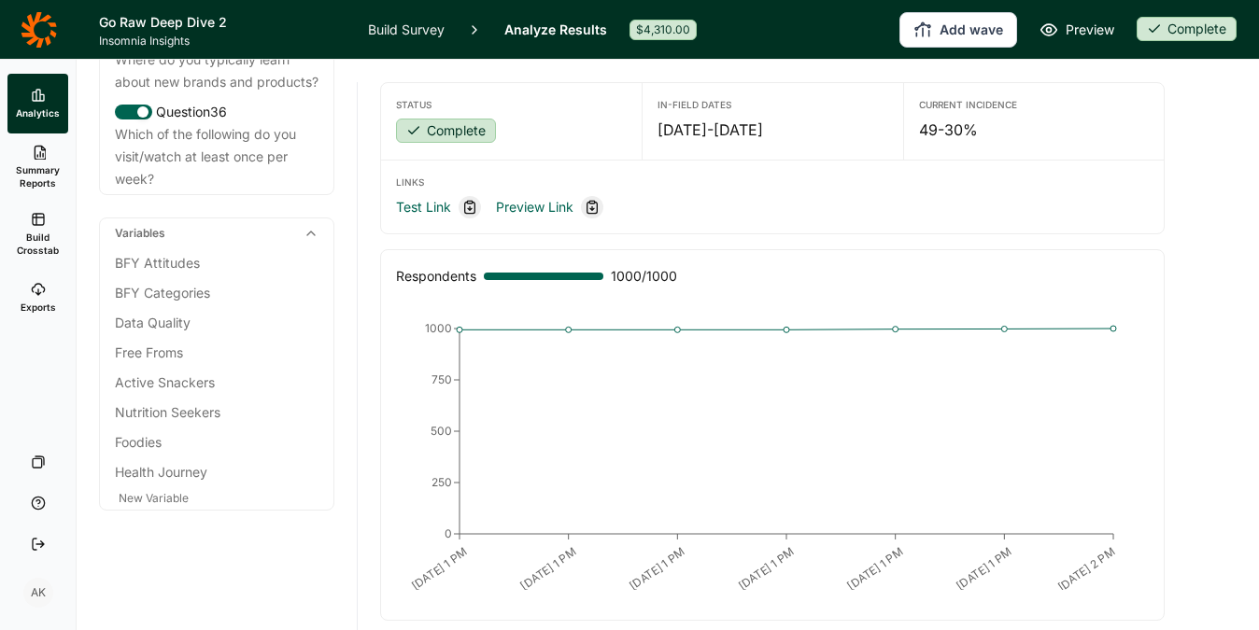
scroll to position [4234, 0]
click at [181, 380] on div "Active Snackers" at bounding box center [217, 383] width 204 height 22
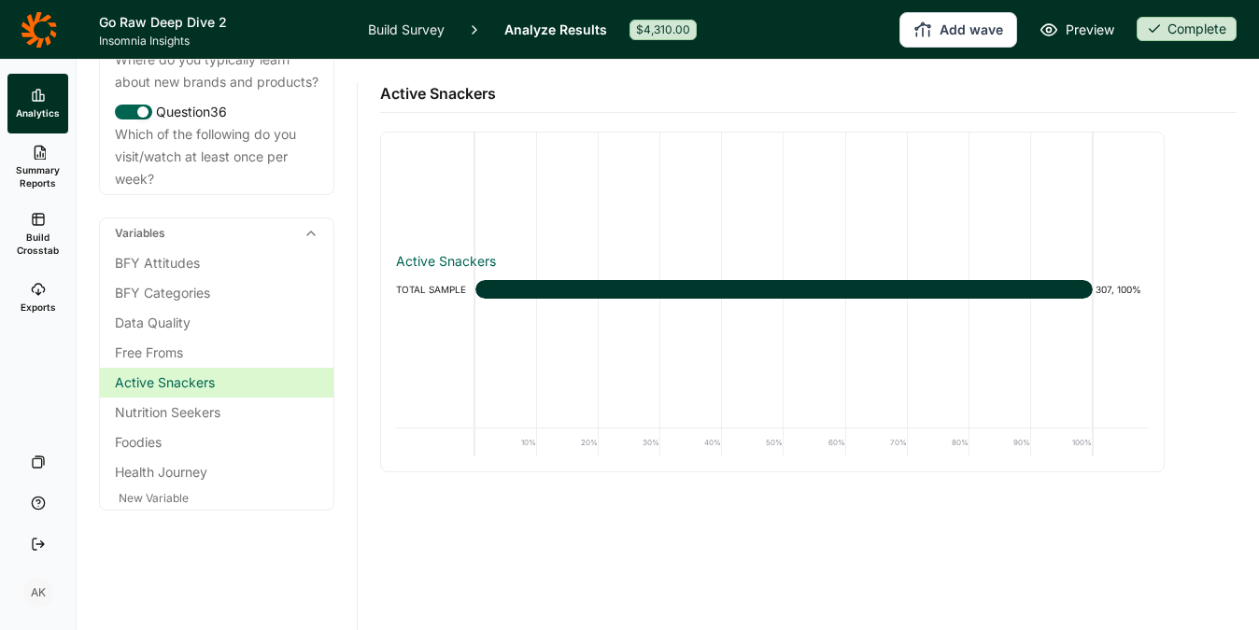
click at [577, 338] on div "Active Snackers TOTAL SAMPLE 307, 100%" at bounding box center [772, 280] width 753 height 294
click at [416, 31] on link "Build Survey" at bounding box center [406, 29] width 77 height 59
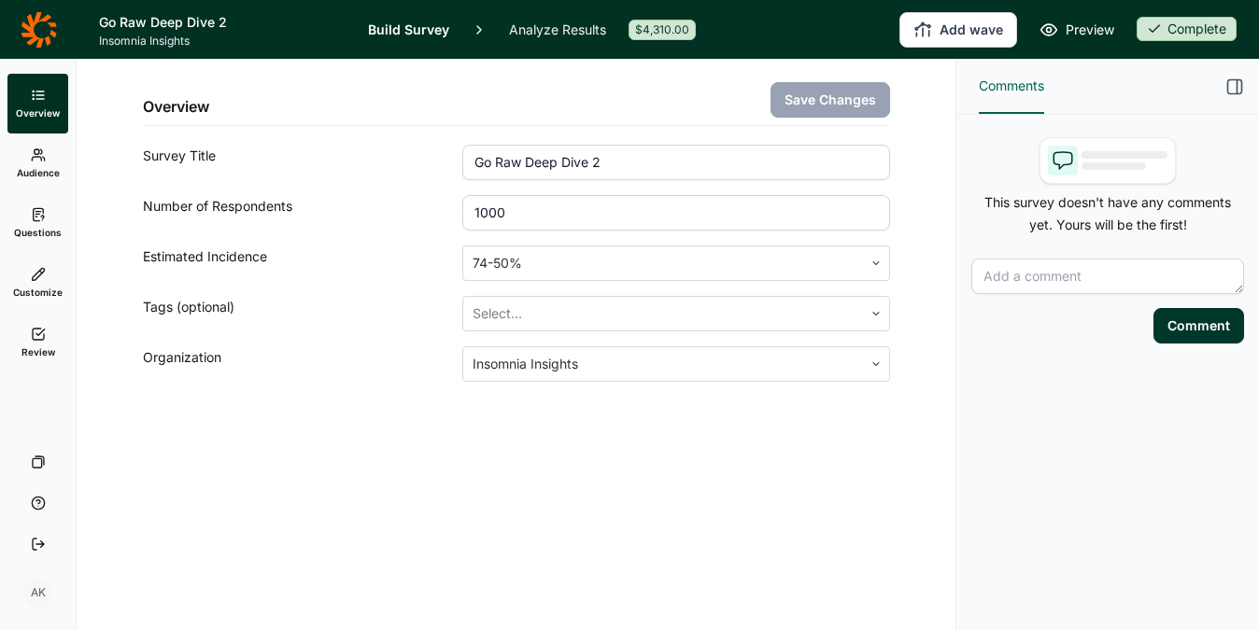
click at [39, 218] on icon at bounding box center [38, 214] width 15 height 15
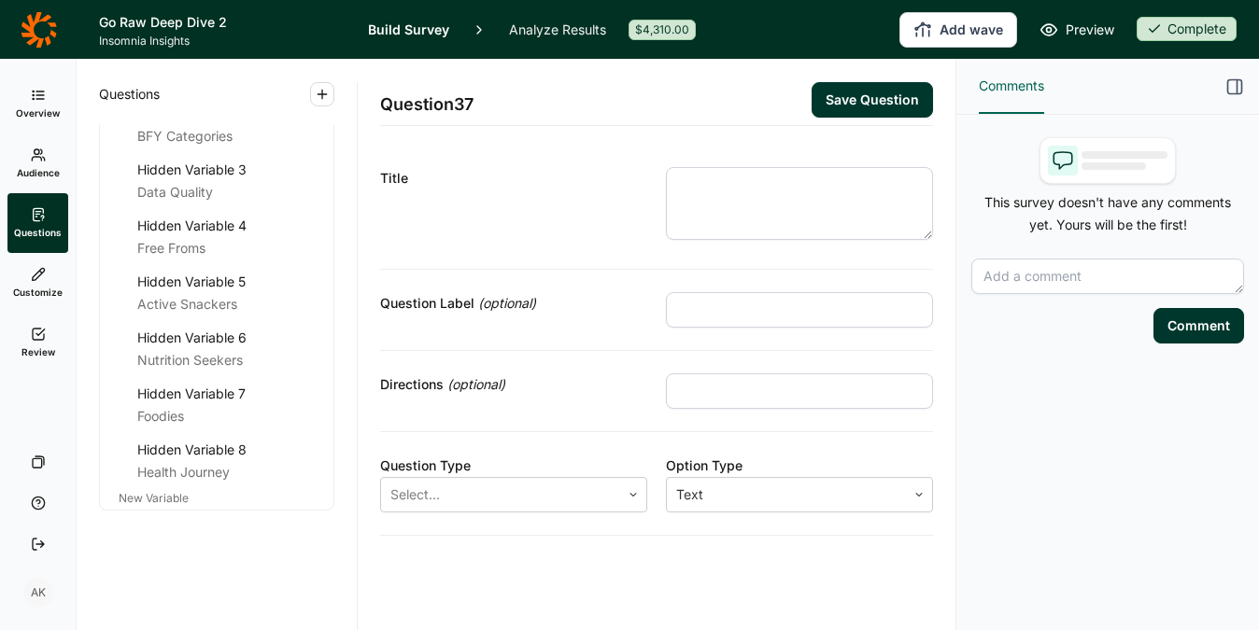
scroll to position [4779, 0]
click at [218, 294] on div "Active Snackers" at bounding box center [227, 304] width 181 height 22
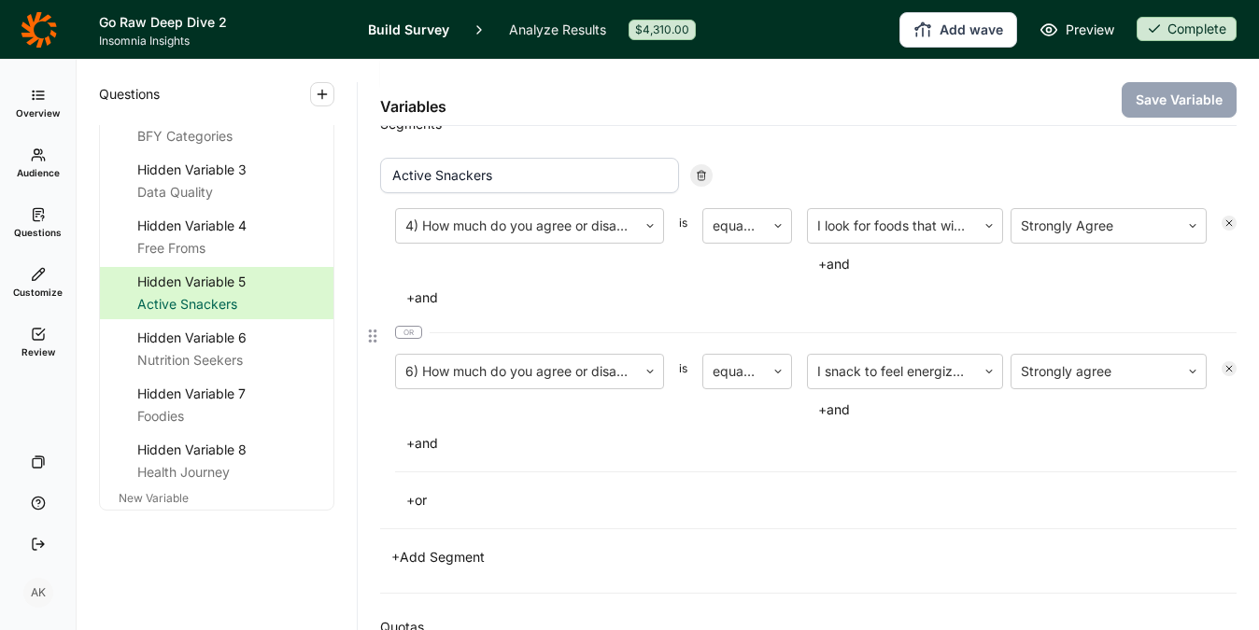
scroll to position [103, 0]
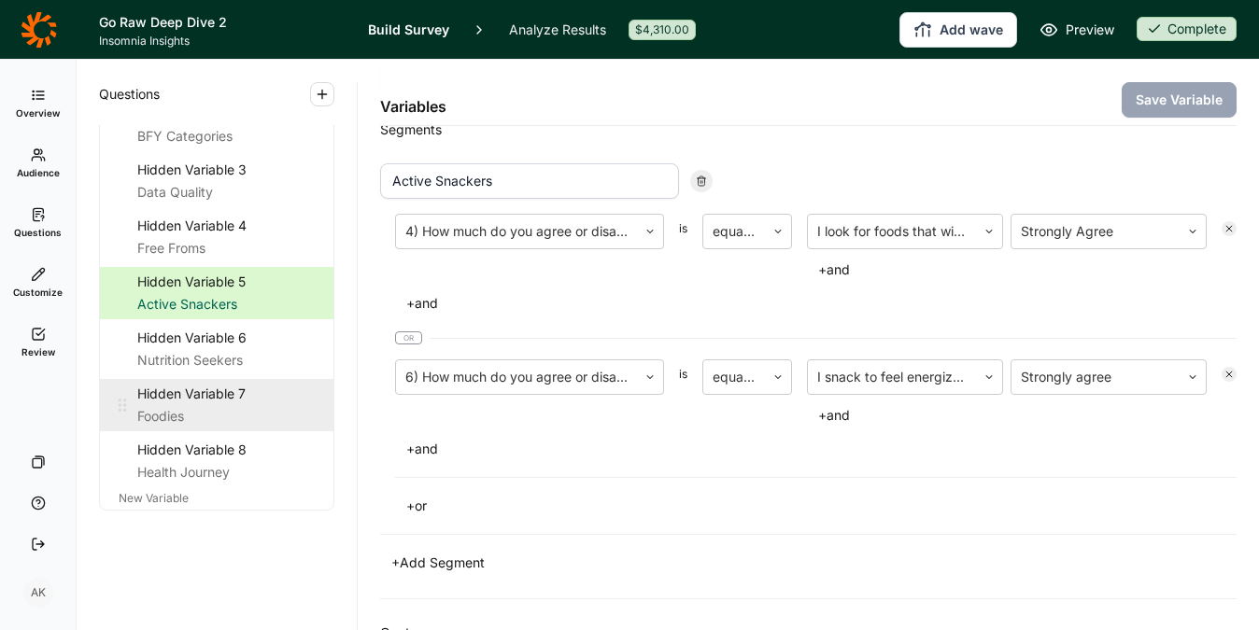
click at [168, 417] on div "Foodies" at bounding box center [227, 416] width 181 height 22
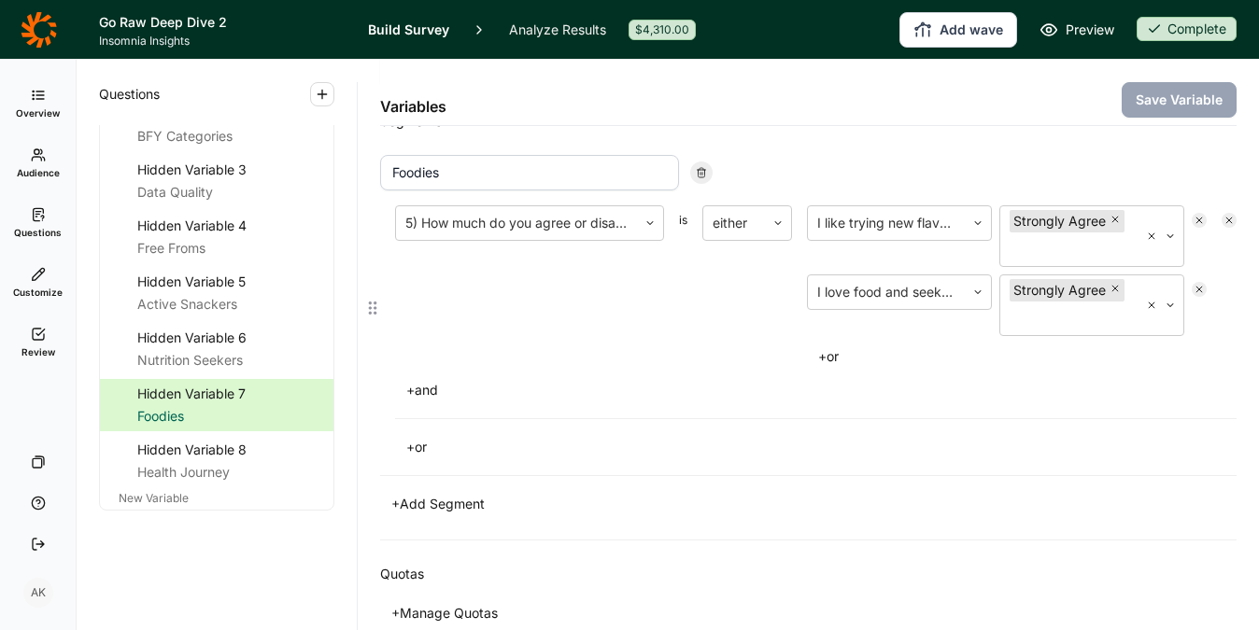
scroll to position [107, 0]
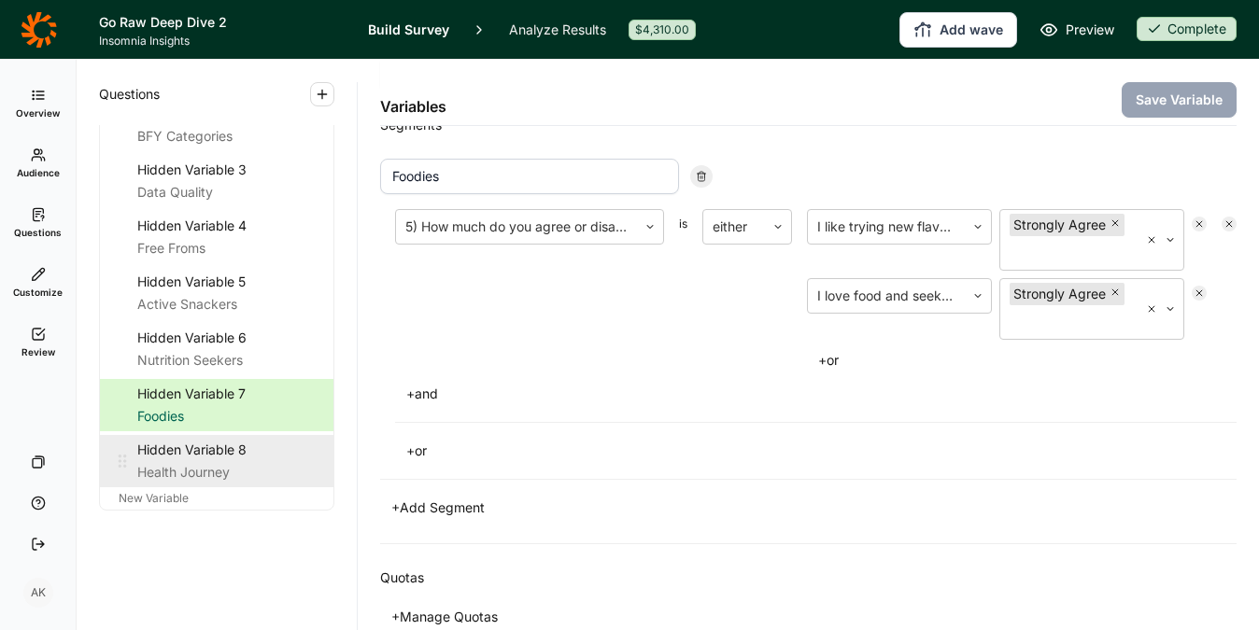
click at [178, 470] on div "Health Journey" at bounding box center [227, 472] width 181 height 22
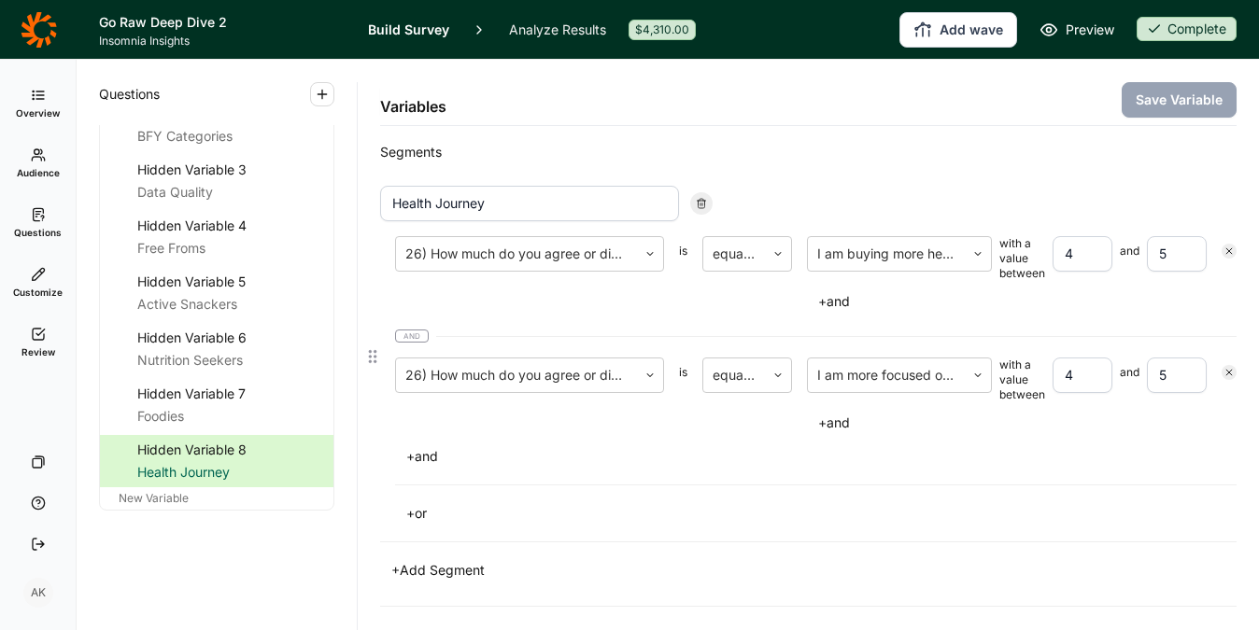
scroll to position [72, 0]
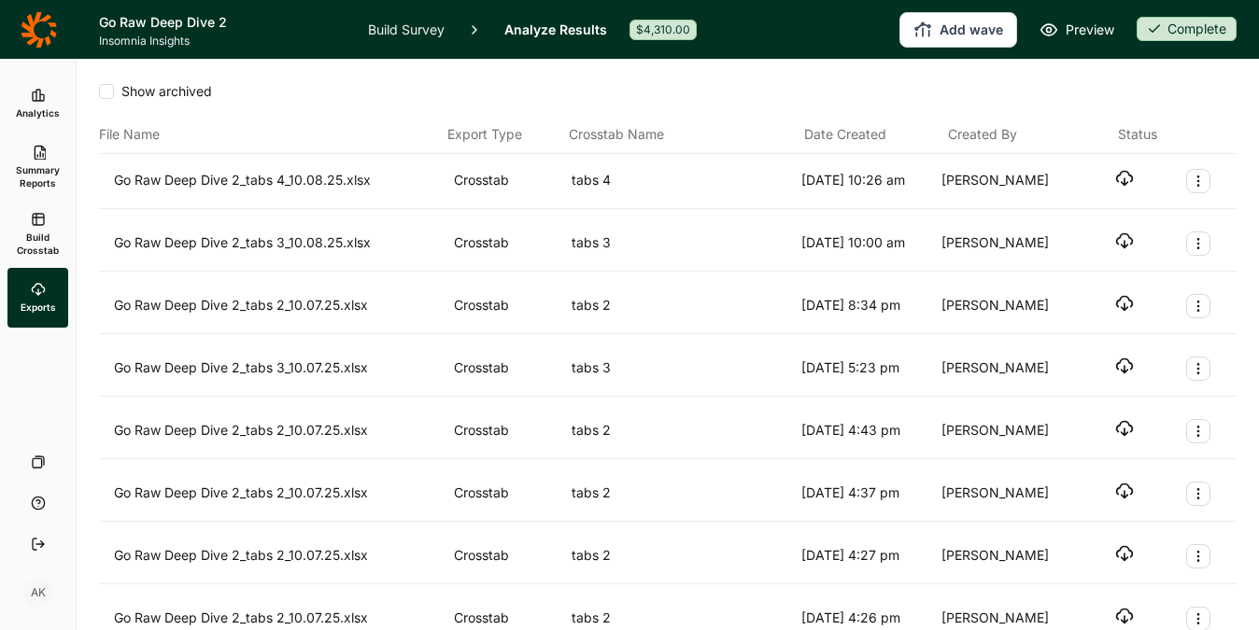
click at [1117, 180] on use "button" at bounding box center [1125, 179] width 16 height 14
click at [1212, 115] on div "Show archived" at bounding box center [668, 99] width 1138 height 34
click at [1115, 182] on icon "button" at bounding box center [1124, 178] width 19 height 19
